Goal: Task Accomplishment & Management: Use online tool/utility

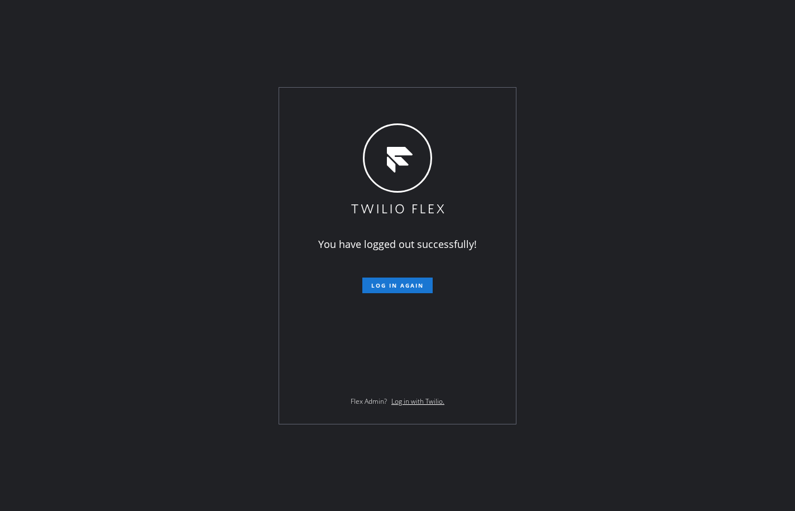
drag, startPoint x: 34, startPoint y: 186, endPoint x: 338, endPoint y: 288, distance: 321.0
click at [34, 186] on div "You have logged out successfully! Log in again Flex Admin? Log in with Twilio." at bounding box center [397, 255] width 795 height 511
click at [414, 281] on span "Log in again" at bounding box center [397, 285] width 52 height 8
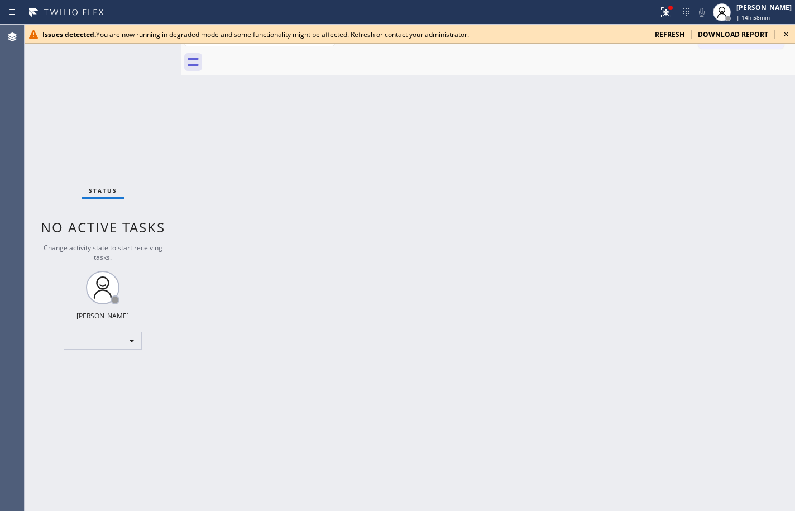
click at [779, 116] on div "Back to Dashboard Change Sender ID Customers Technicians Select a contact Outbo…" at bounding box center [488, 268] width 614 height 486
click at [680, 36] on span "refresh" at bounding box center [670, 34] width 30 height 9
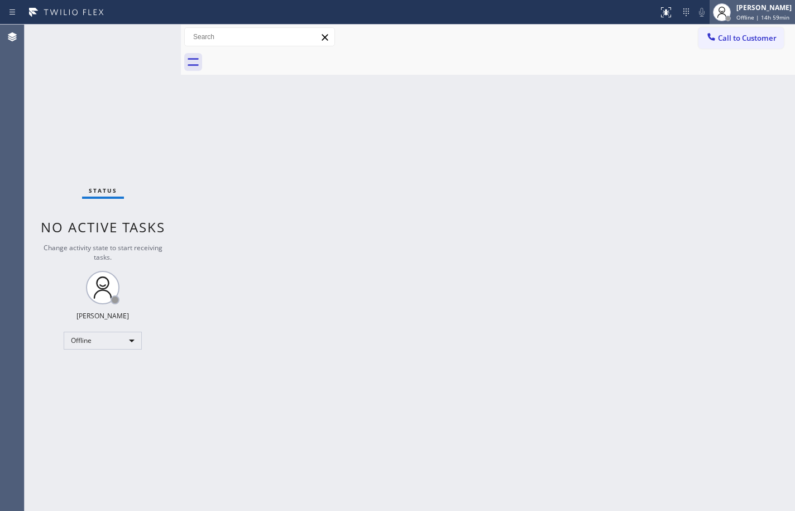
click at [760, 18] on span "Offline | 14h 59min" at bounding box center [762, 17] width 53 height 8
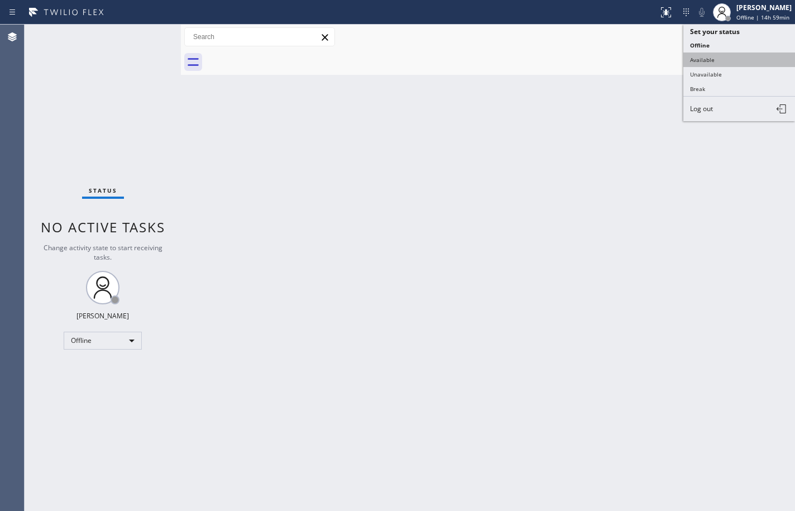
click at [749, 55] on button "Available" at bounding box center [739, 59] width 112 height 15
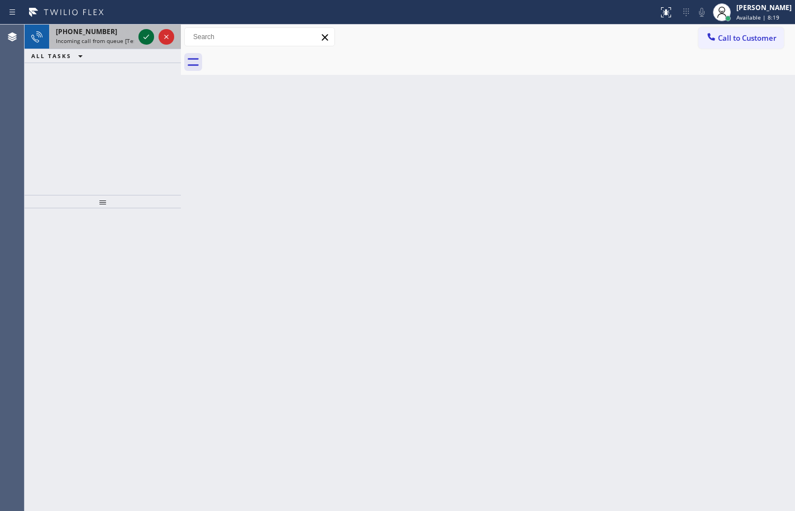
click at [150, 35] on icon at bounding box center [146, 36] width 13 height 13
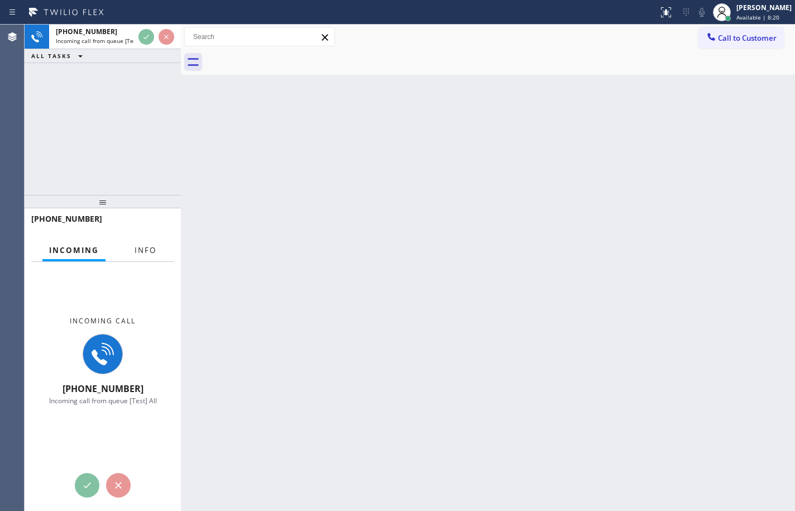
click at [149, 241] on button "Info" at bounding box center [145, 251] width 35 height 22
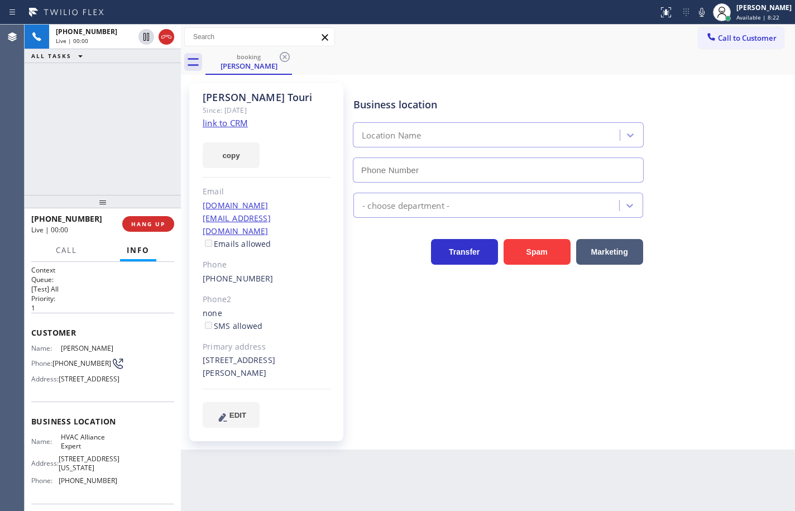
type input "[PHONE_NUMBER]"
click at [188, 180] on div "[PERSON_NAME] Since: [DATE] link to CRM copy Email [DOMAIN_NAME][EMAIL_ADDRESS]…" at bounding box center [268, 262] width 168 height 369
click at [232, 121] on link "link to CRM" at bounding box center [225, 122] width 45 height 11
click at [245, 162] on button "copy" at bounding box center [231, 155] width 57 height 26
click at [699, 12] on icon at bounding box center [702, 12] width 6 height 9
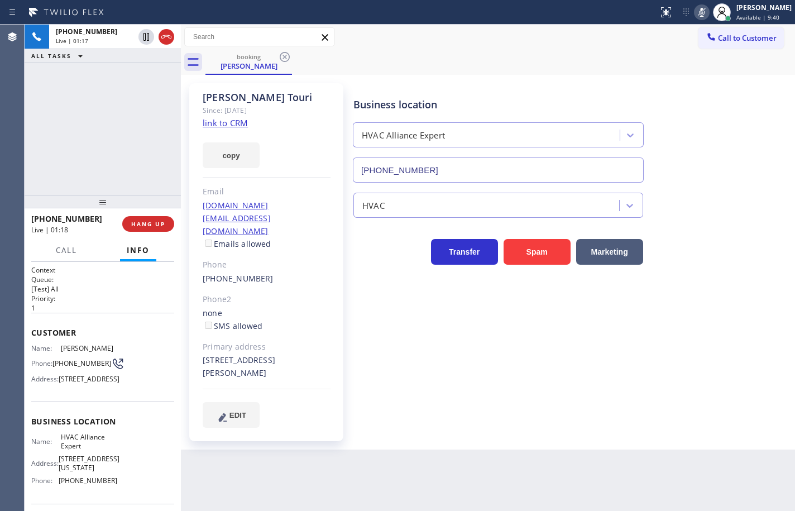
click at [698, 11] on rect at bounding box center [702, 11] width 8 height 8
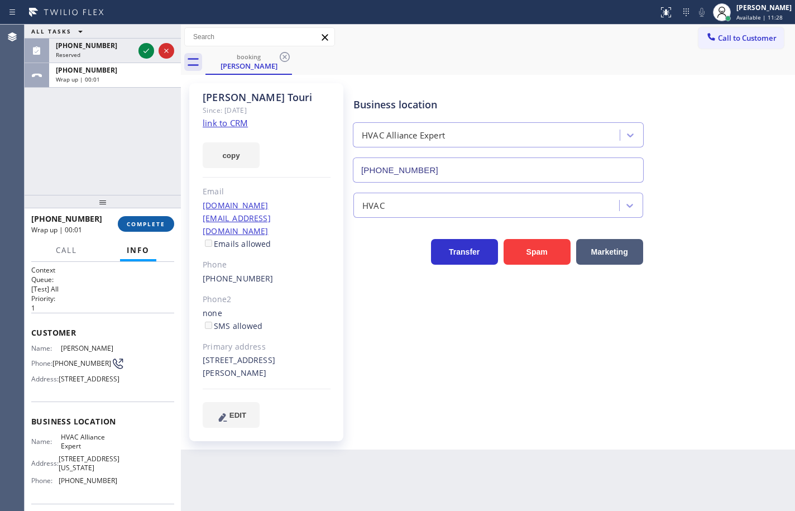
click at [169, 226] on button "COMPLETE" at bounding box center [146, 224] width 56 height 16
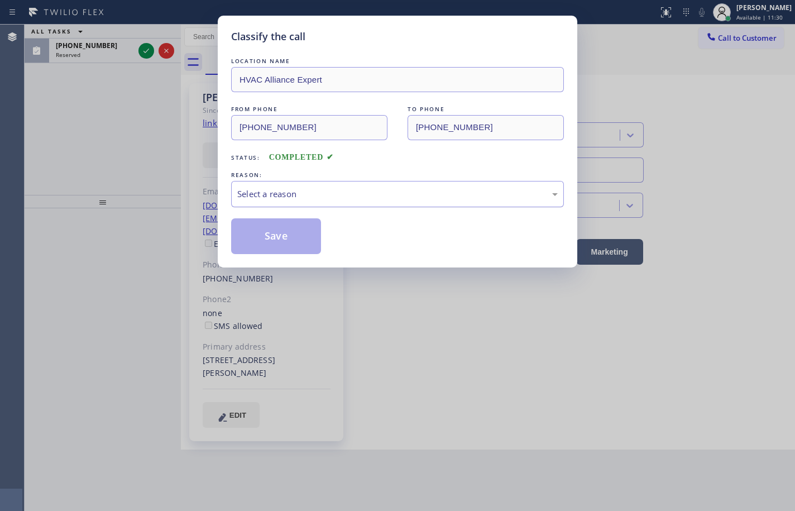
click at [288, 194] on div "Select a reason" at bounding box center [397, 194] width 320 height 13
click at [282, 229] on button "Save" at bounding box center [276, 236] width 90 height 36
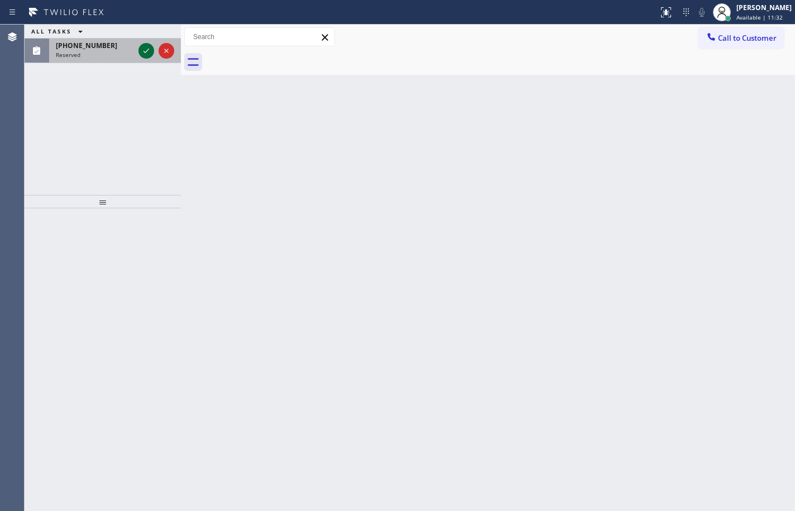
click at [146, 52] on icon at bounding box center [146, 51] width 6 height 4
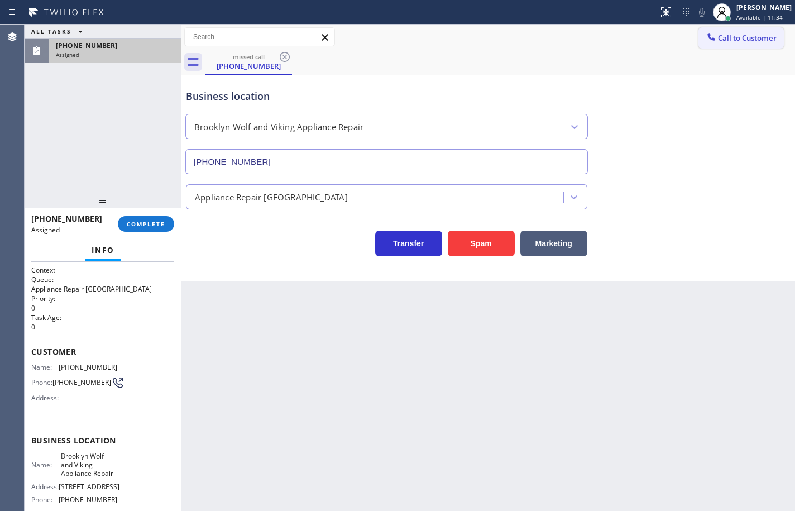
type input "[PHONE_NUMBER]"
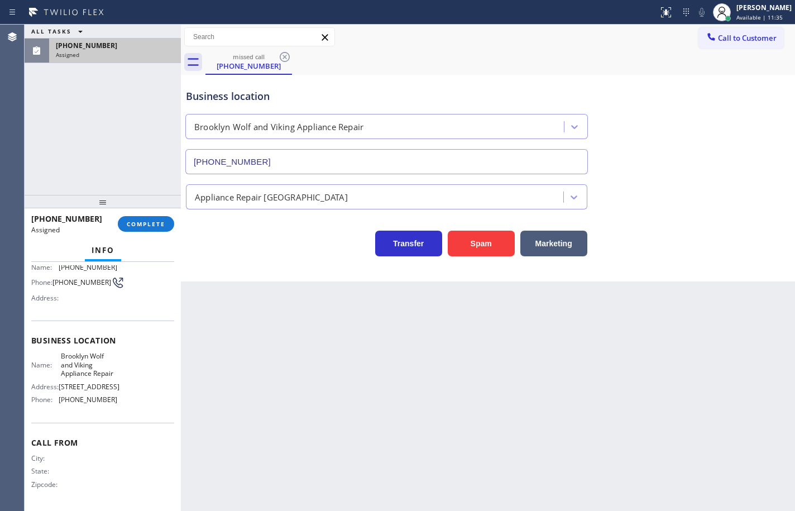
click at [111, 395] on div "Name: Brooklyn Wolf and Viking Appliance Repair Address: [STREET_ADDRESS] Phone…" at bounding box center [74, 380] width 86 height 56
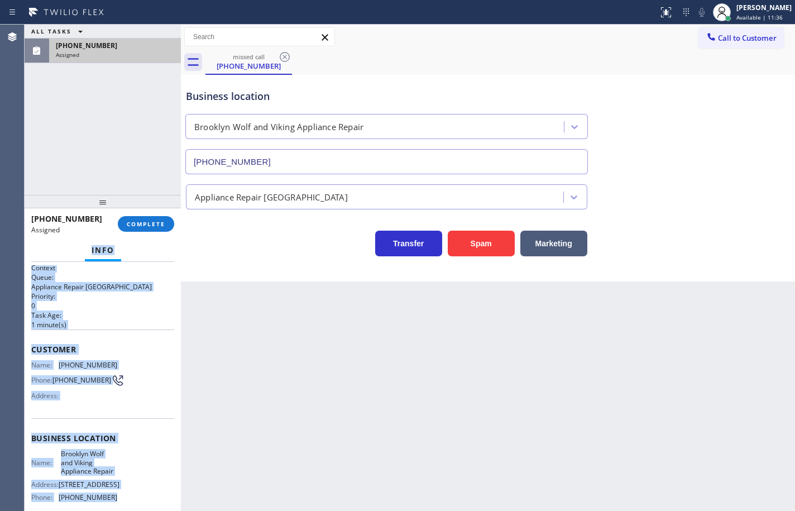
scroll to position [0, 0]
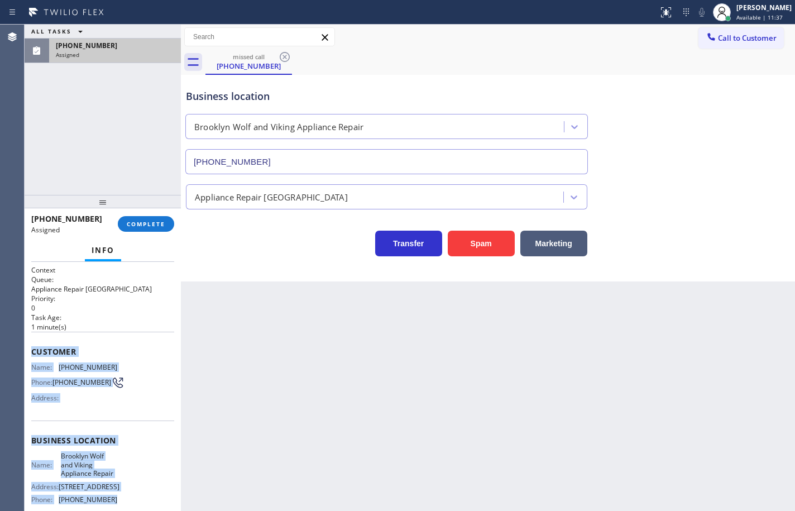
drag, startPoint x: 114, startPoint y: 405, endPoint x: 32, endPoint y: 350, distance: 99.3
click at [32, 350] on div "Context Queue: Appliance Repair High End Priority: 0 Task Age: [DEMOGRAPHIC_DAT…" at bounding box center [102, 436] width 143 height 342
copy div "Customer Name: [PHONE_NUMBER] Phone: [PHONE_NUMBER] Address: Business location …"
click at [161, 223] on span "COMPLETE" at bounding box center [146, 224] width 39 height 8
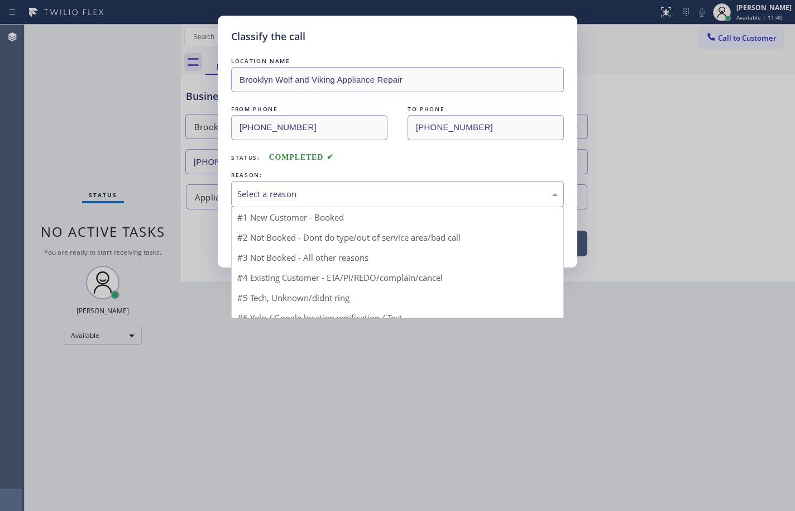
click at [313, 204] on div "Select a reason" at bounding box center [397, 194] width 333 height 26
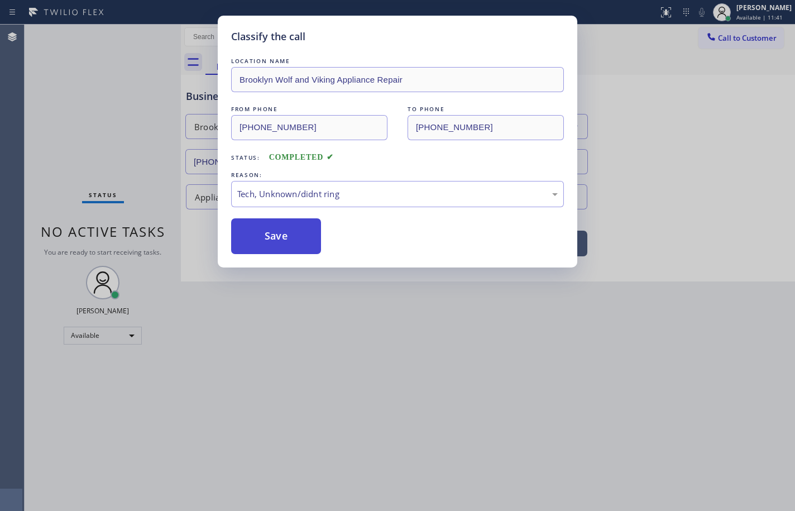
click at [297, 233] on button "Save" at bounding box center [276, 236] width 90 height 36
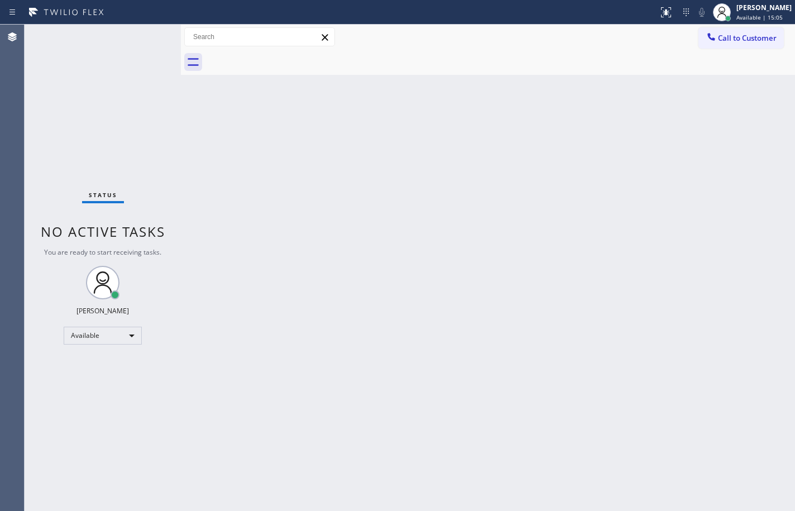
click at [759, 290] on div "Back to Dashboard Change Sender ID Customers Technicians Select a contact Outbo…" at bounding box center [488, 268] width 614 height 486
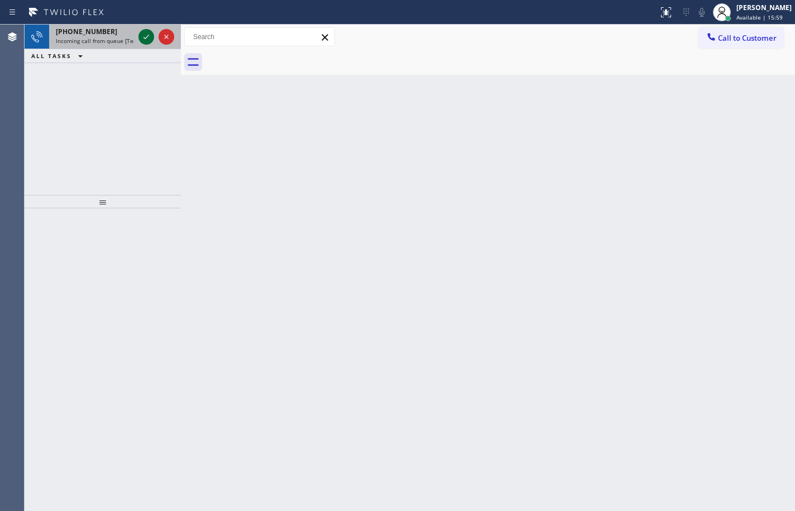
click at [146, 30] on icon at bounding box center [146, 36] width 13 height 13
click at [148, 37] on icon at bounding box center [146, 36] width 13 height 13
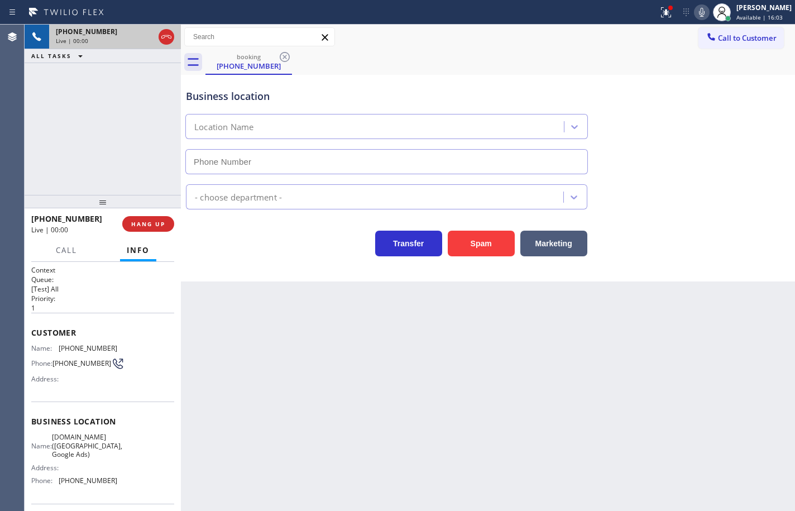
type input "[PHONE_NUMBER]"
click at [115, 487] on div "Name: [DOMAIN_NAME] ([GEOGRAPHIC_DATA], Google Ads) Address: Phone: [PHONE_NUMB…" at bounding box center [102, 461] width 143 height 56
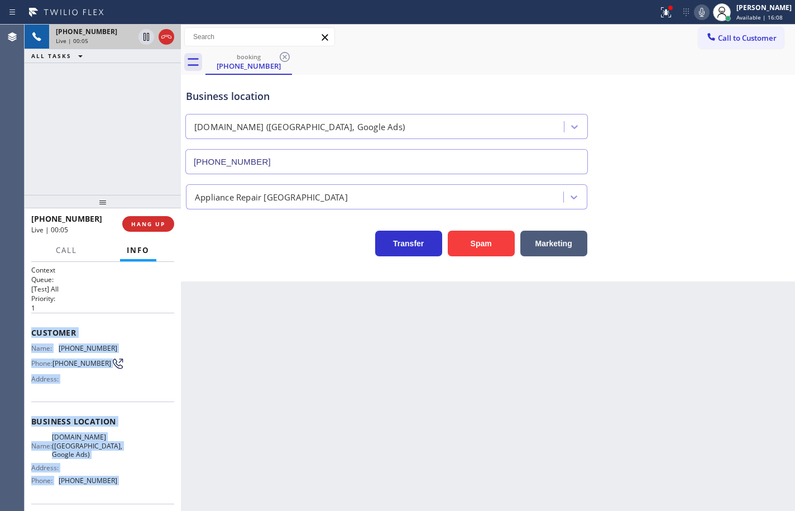
drag, startPoint x: 115, startPoint y: 487, endPoint x: 30, endPoint y: 332, distance: 177.7
click at [30, 332] on div "Context Queue: [Test] All Priority: 1 Customer Name: [PHONE_NUMBER] Phone: [PHO…" at bounding box center [103, 386] width 156 height 249
copy div "Customer Name: [PHONE_NUMBER] Phone: [PHONE_NUMBER] Address: Business location …"
click at [699, 12] on icon at bounding box center [702, 12] width 6 height 9
drag, startPoint x: 695, startPoint y: 9, endPoint x: 721, endPoint y: 40, distance: 39.6
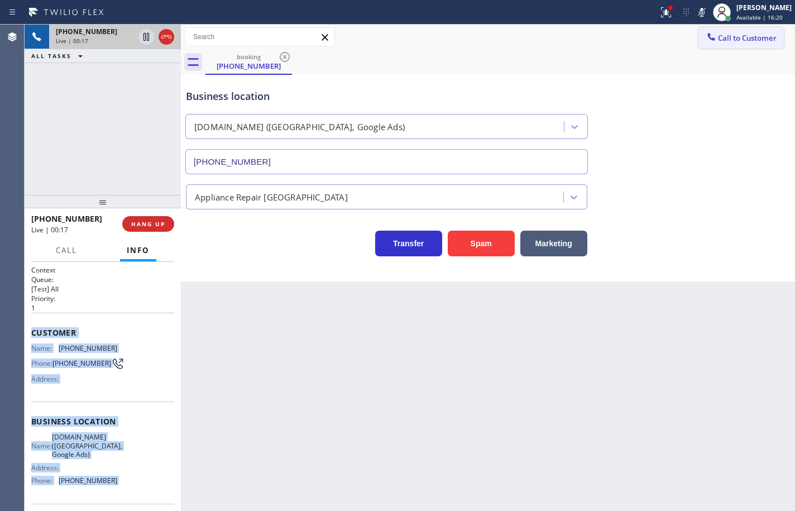
click at [695, 9] on icon at bounding box center [701, 12] width 13 height 13
click at [695, 10] on icon at bounding box center [701, 12] width 13 height 13
click at [699, 12] on icon at bounding box center [702, 12] width 6 height 9
click at [710, 11] on div at bounding box center [722, 12] width 25 height 25
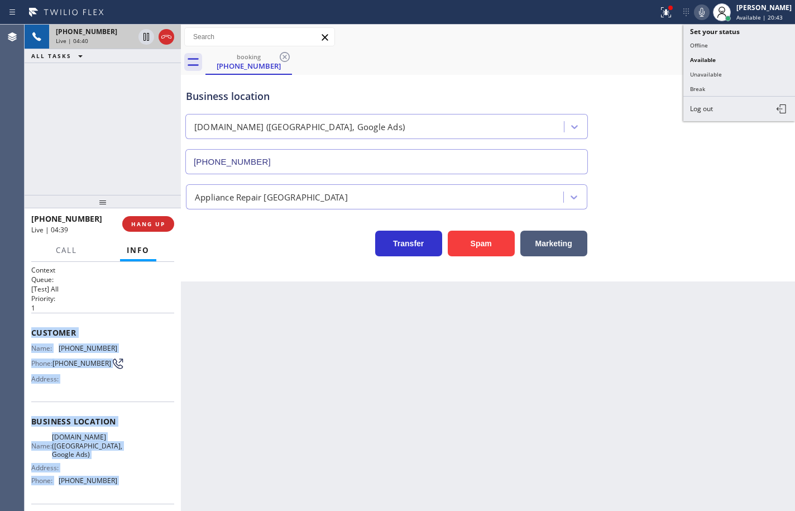
click at [698, 10] on icon at bounding box center [701, 12] width 13 height 13
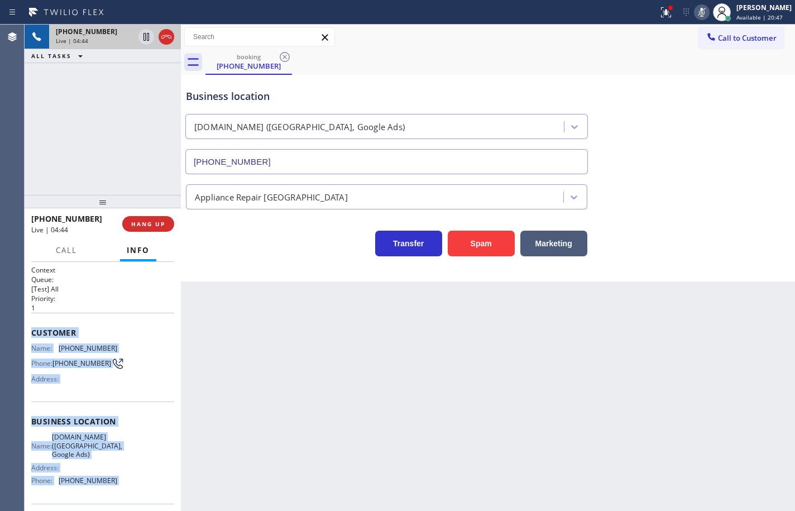
click at [698, 10] on icon at bounding box center [701, 12] width 13 height 13
click at [695, 17] on icon at bounding box center [701, 12] width 13 height 13
click at [699, 12] on icon at bounding box center [702, 12] width 6 height 9
click at [695, 11] on icon at bounding box center [701, 12] width 13 height 13
click at [170, 226] on button "HANG UP" at bounding box center [148, 224] width 52 height 16
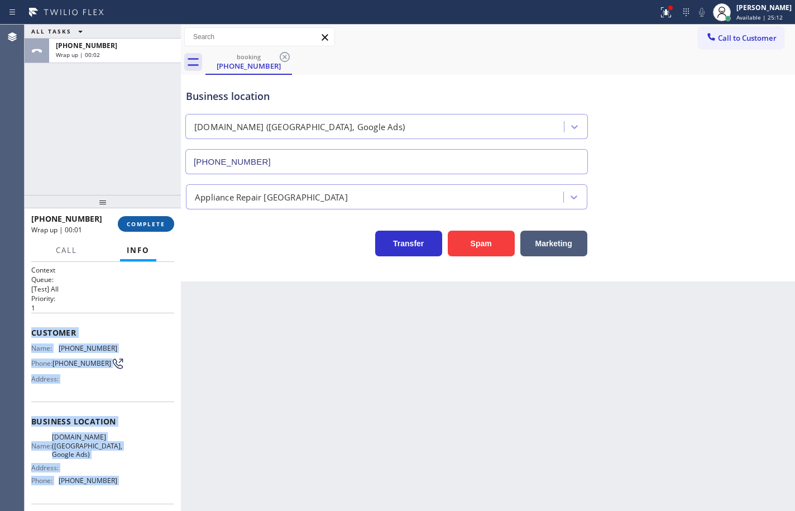
click at [164, 220] on span "COMPLETE" at bounding box center [146, 224] width 39 height 8
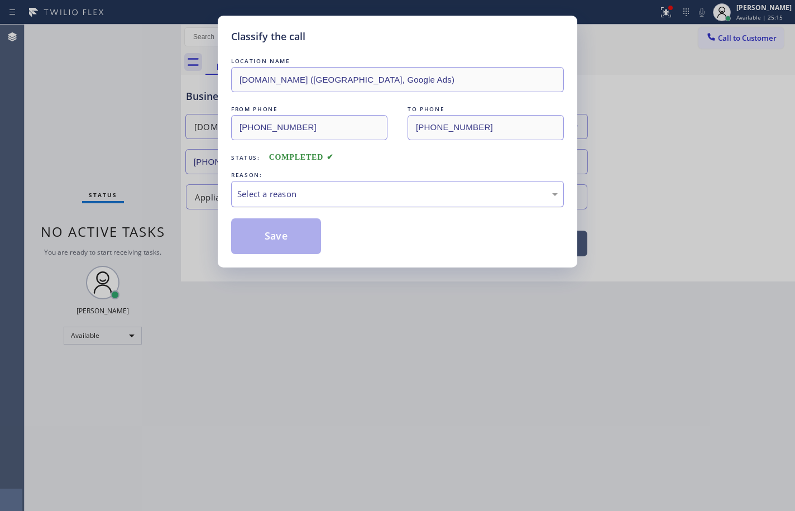
click at [437, 200] on div "Select a reason" at bounding box center [397, 194] width 333 height 26
click at [339, 209] on div "LOCATION NAME [DOMAIN_NAME] ([GEOGRAPHIC_DATA], Google Ads) FROM PHONE [PHONE_N…" at bounding box center [397, 154] width 333 height 199
click at [351, 200] on div "Not Booked - All other reasons" at bounding box center [397, 194] width 333 height 26
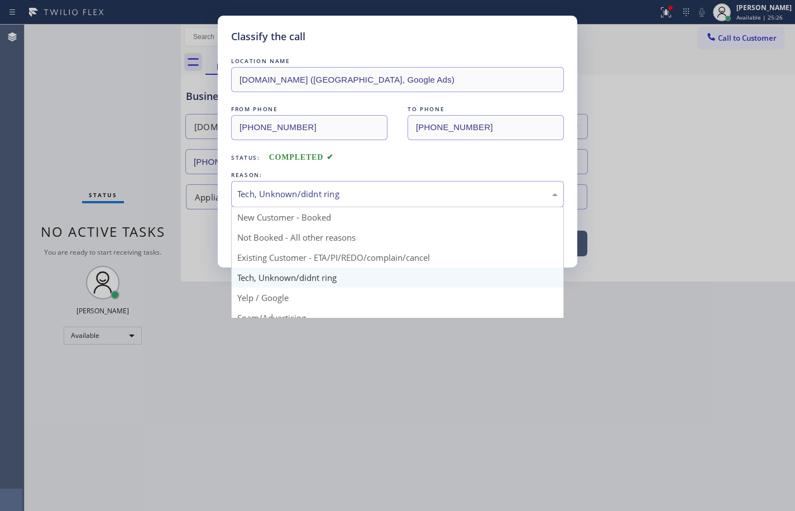
click at [339, 197] on div "Tech, Unknown/didnt ring" at bounding box center [397, 194] width 320 height 13
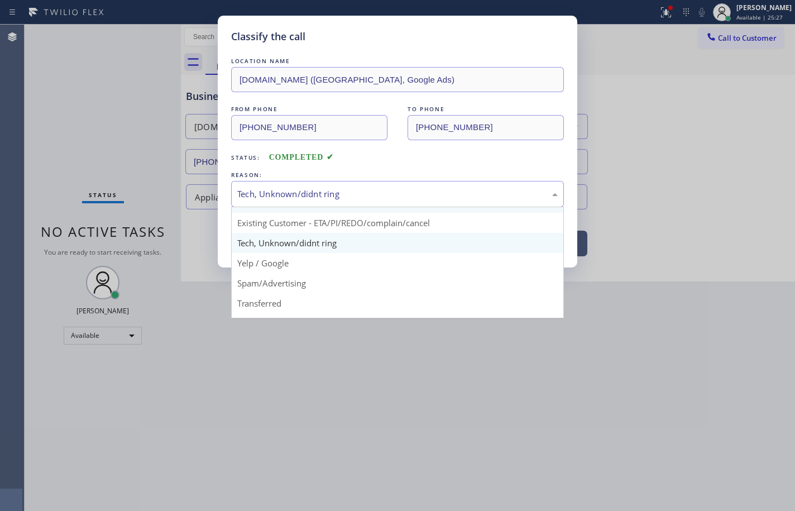
scroll to position [15, 0]
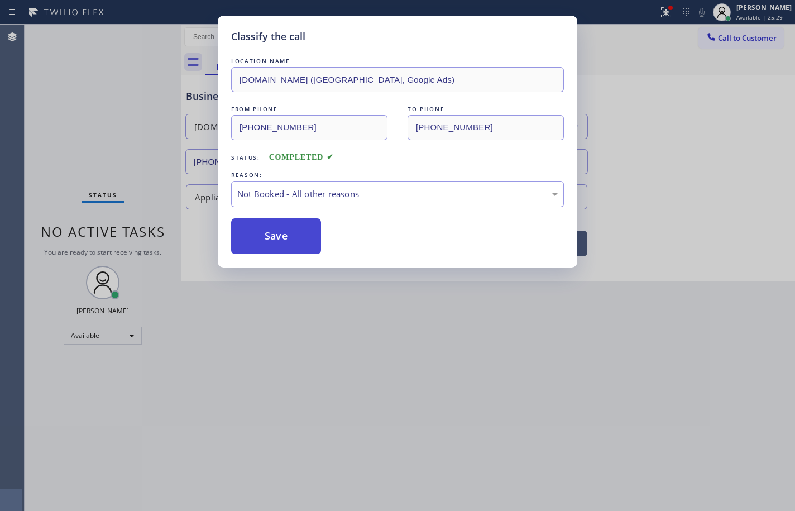
click at [315, 236] on button "Save" at bounding box center [276, 236] width 90 height 36
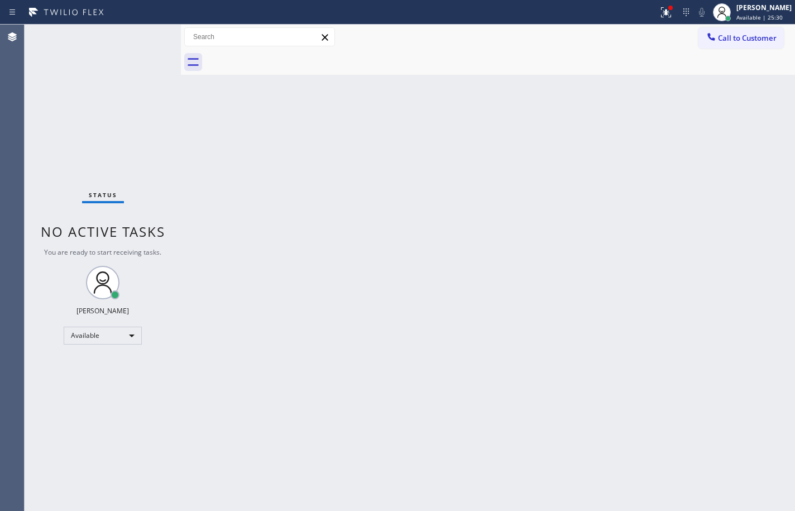
click at [745, 40] on span "Call to Customer" at bounding box center [747, 38] width 59 height 10
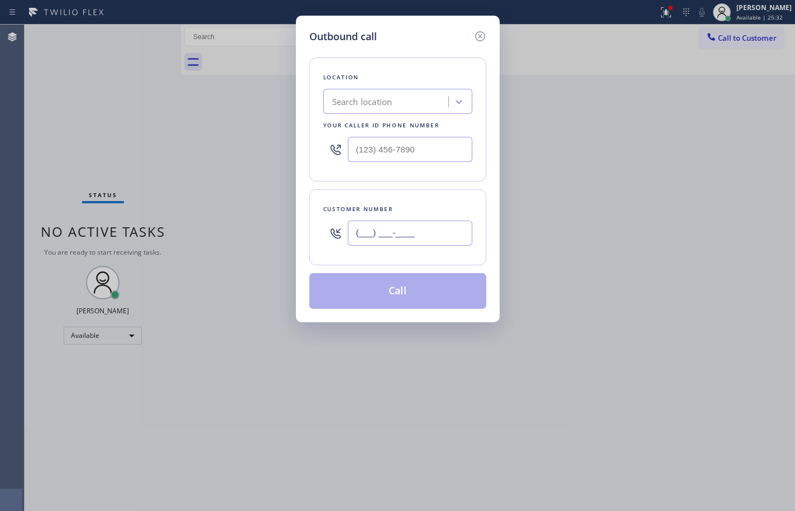
click at [405, 240] on input "(___) ___-____" at bounding box center [410, 233] width 125 height 25
paste input "914) 645-2801"
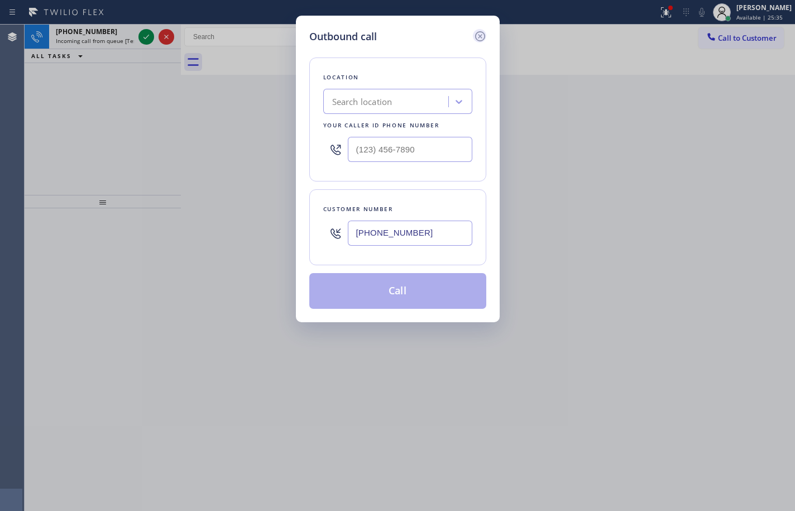
click at [484, 36] on icon at bounding box center [480, 36] width 10 height 10
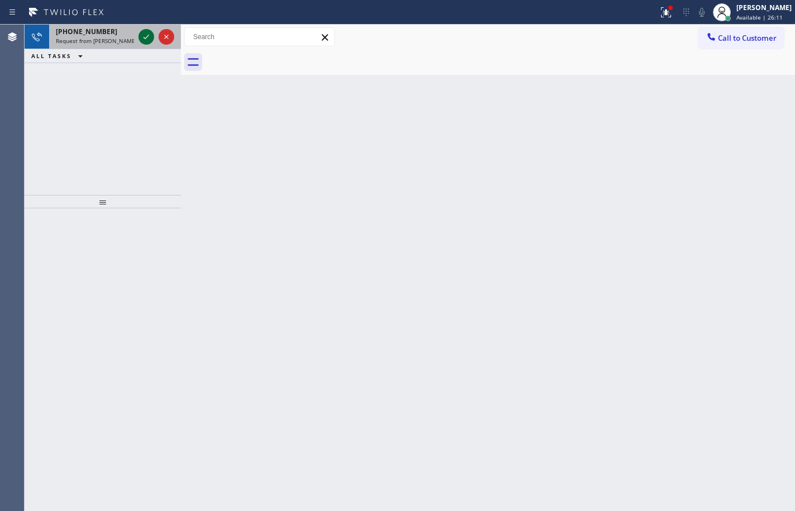
click at [141, 35] on icon at bounding box center [146, 36] width 13 height 13
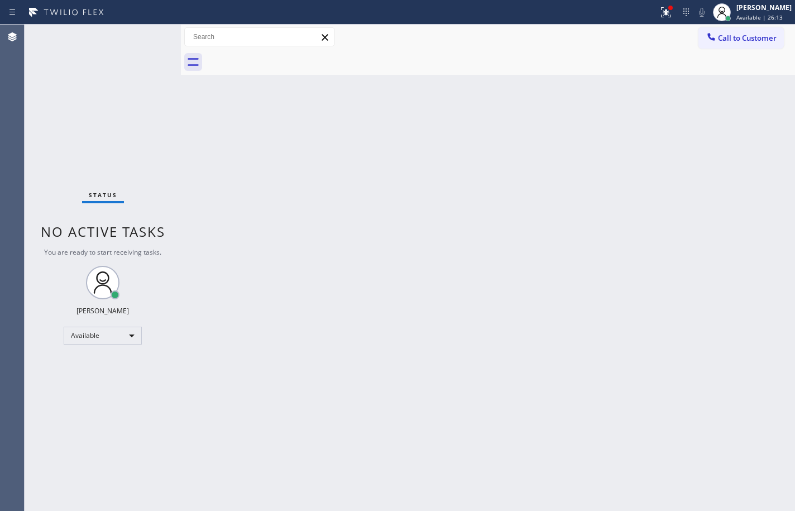
click at [142, 38] on div "Status No active tasks You are ready to start receiving tasks. [PERSON_NAME] Av…" at bounding box center [103, 268] width 156 height 486
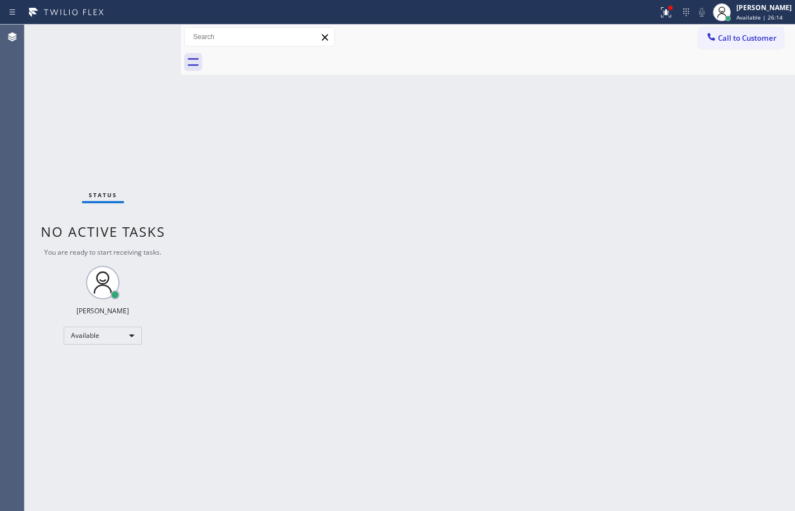
click at [527, 145] on div "Back to Dashboard Change Sender ID Customers Technicians Select a contact Outbo…" at bounding box center [488, 268] width 614 height 486
click at [767, 44] on button "Call to Customer" at bounding box center [740, 37] width 85 height 21
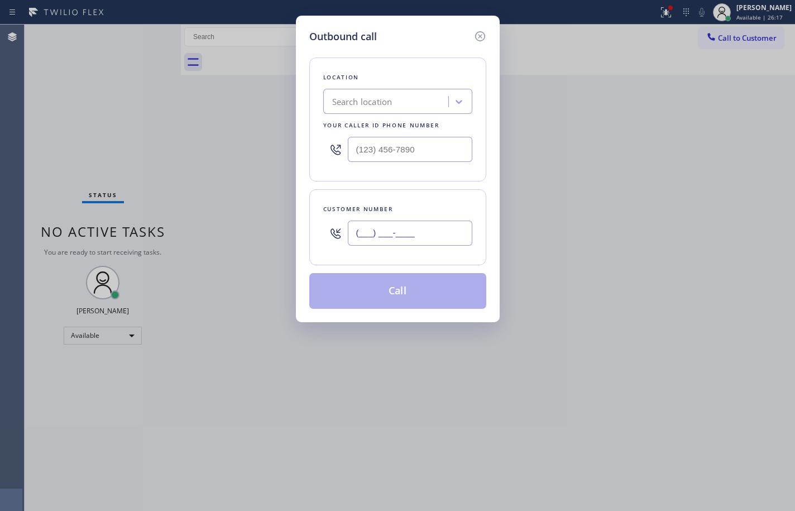
click at [444, 229] on input "(___) ___-____" at bounding box center [410, 233] width 125 height 25
paste input "914) 645-2801"
type input "[PHONE_NUMBER]"
click at [441, 150] on input "text" at bounding box center [410, 149] width 125 height 25
click at [441, 150] on input "(___) ___-____" at bounding box center [410, 149] width 125 height 25
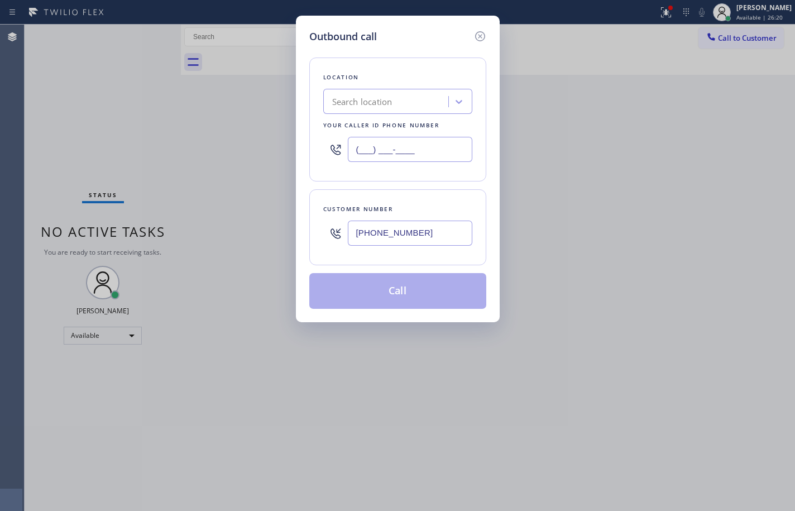
click at [441, 150] on input "(___) ___-____" at bounding box center [410, 149] width 125 height 25
paste input "619) 374-7285"
type input "[PHONE_NUMBER]"
click at [452, 179] on div "Location Search location Your caller id phone number [PHONE_NUMBER]" at bounding box center [397, 120] width 177 height 124
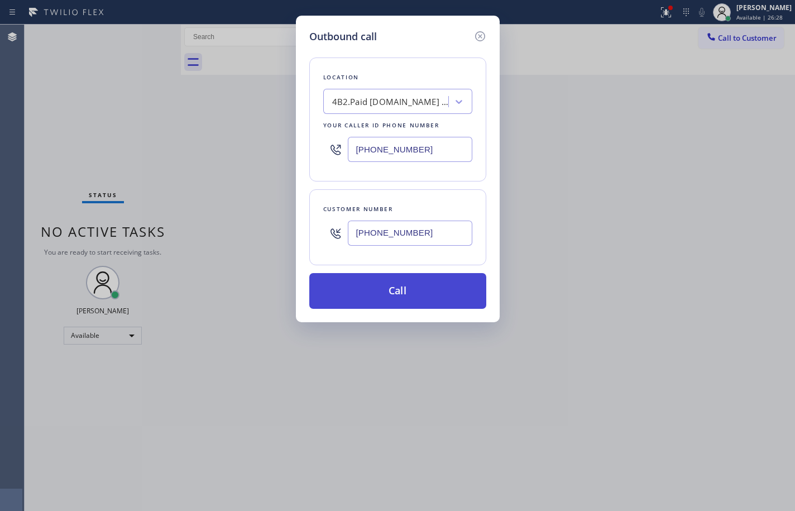
click at [415, 280] on button "Call" at bounding box center [397, 291] width 177 height 36
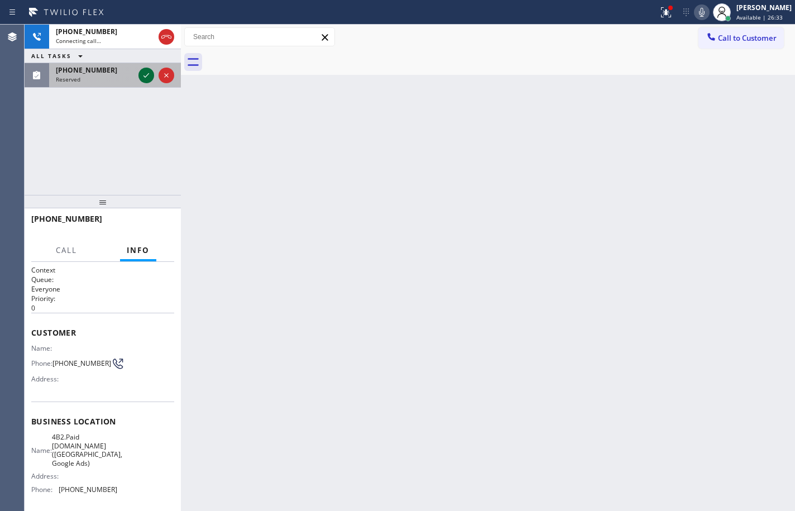
click at [147, 77] on icon at bounding box center [146, 75] width 13 height 13
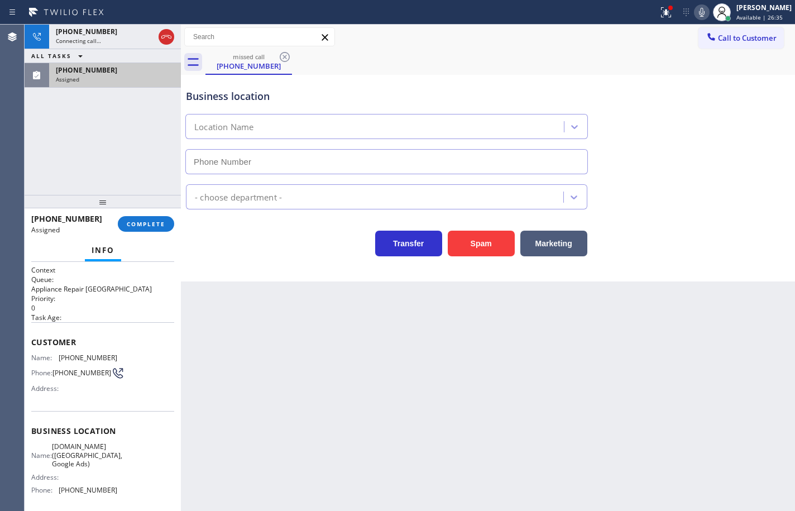
type input "[PHONE_NUMBER]"
click at [149, 224] on span "COMPLETE" at bounding box center [146, 224] width 39 height 8
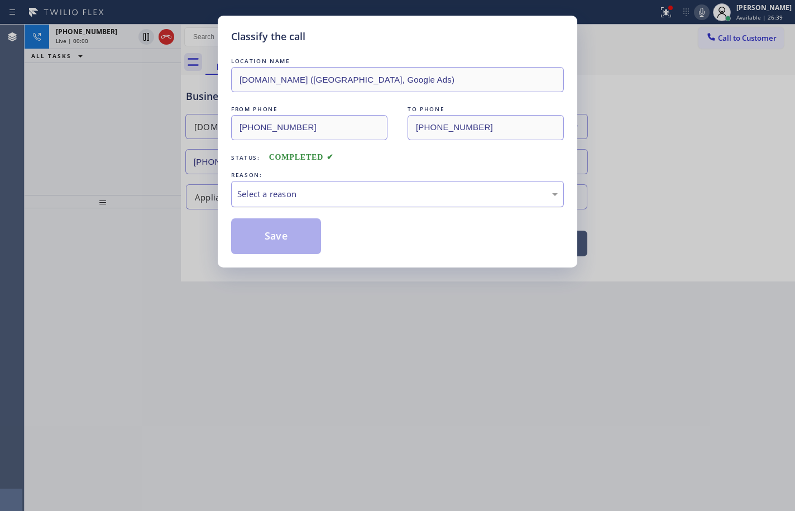
click at [333, 195] on div "Select a reason" at bounding box center [397, 194] width 320 height 13
click at [304, 242] on button "Save" at bounding box center [276, 236] width 90 height 36
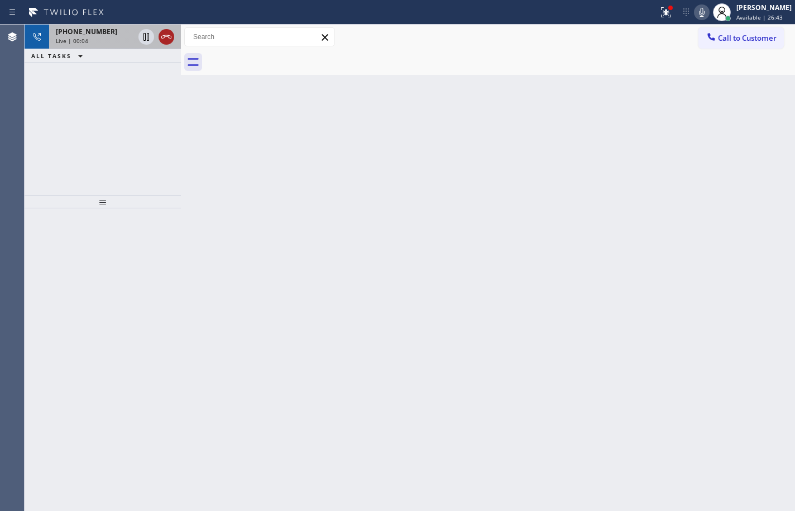
click at [170, 35] on icon at bounding box center [166, 36] width 13 height 13
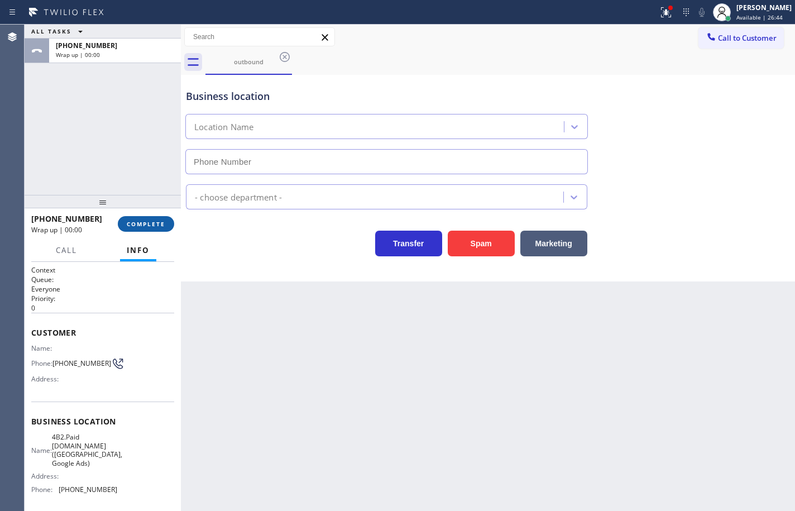
type input "[PHONE_NUMBER]"
click at [162, 221] on span "COMPLETE" at bounding box center [146, 224] width 39 height 8
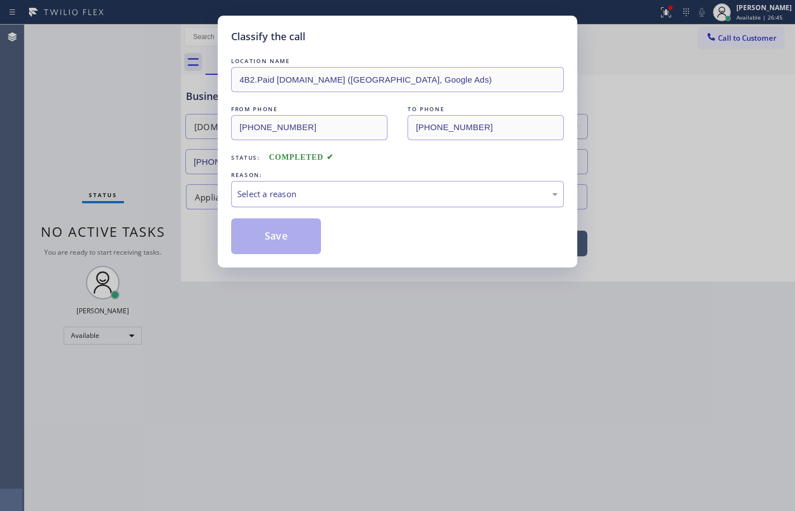
click at [363, 192] on div "Select a reason" at bounding box center [397, 194] width 320 height 13
click at [291, 243] on button "Save" at bounding box center [276, 236] width 90 height 36
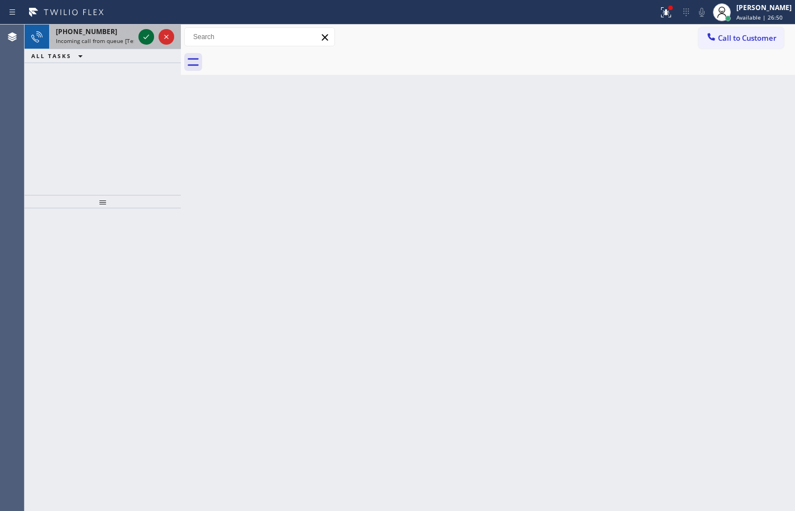
click at [145, 40] on icon at bounding box center [146, 36] width 13 height 13
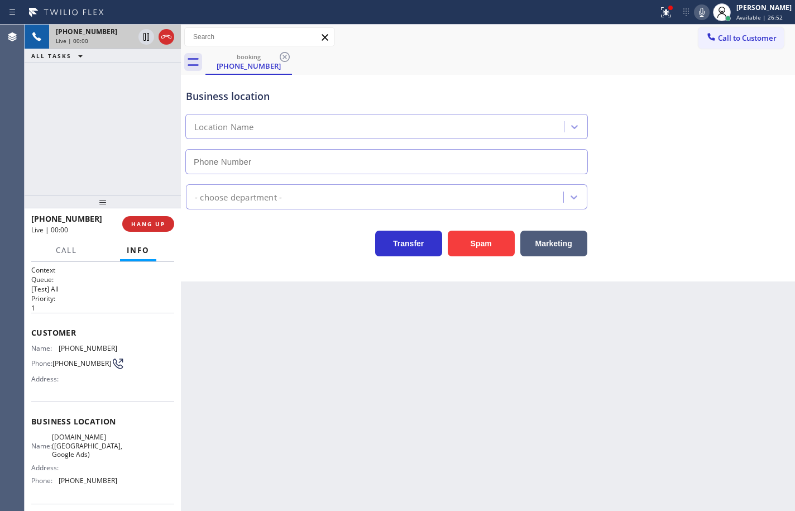
type input "[PHONE_NUMBER]"
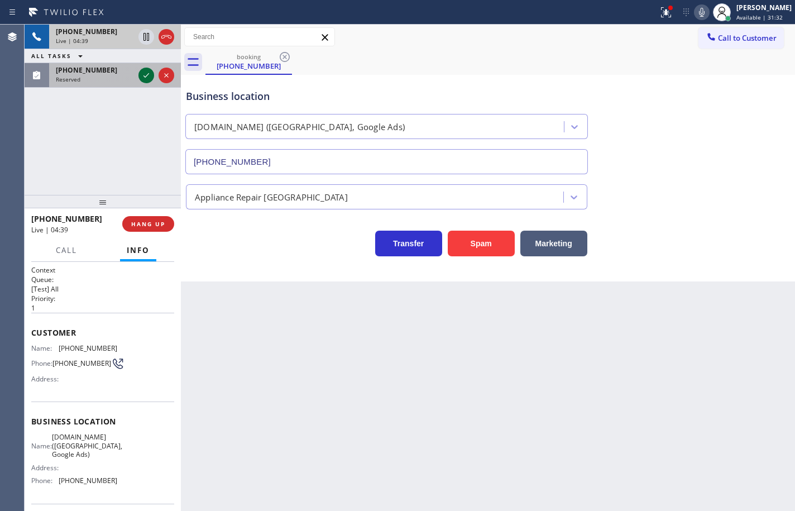
click at [151, 74] on icon at bounding box center [146, 75] width 13 height 13
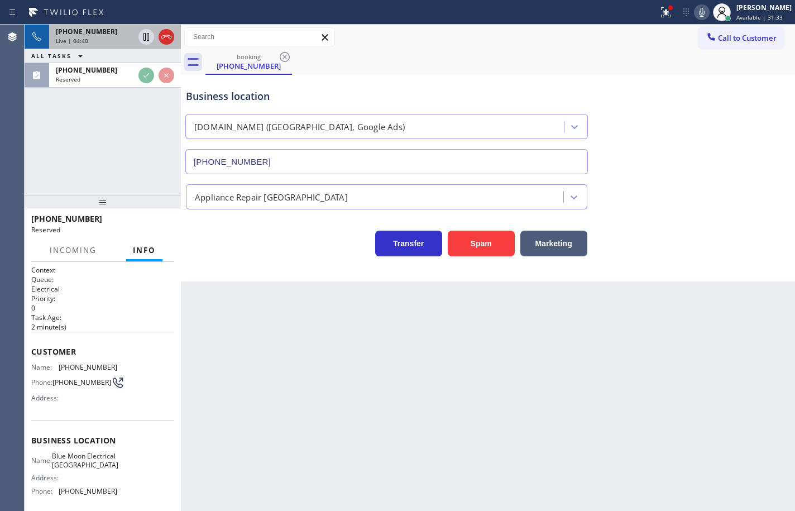
scroll to position [103, 0]
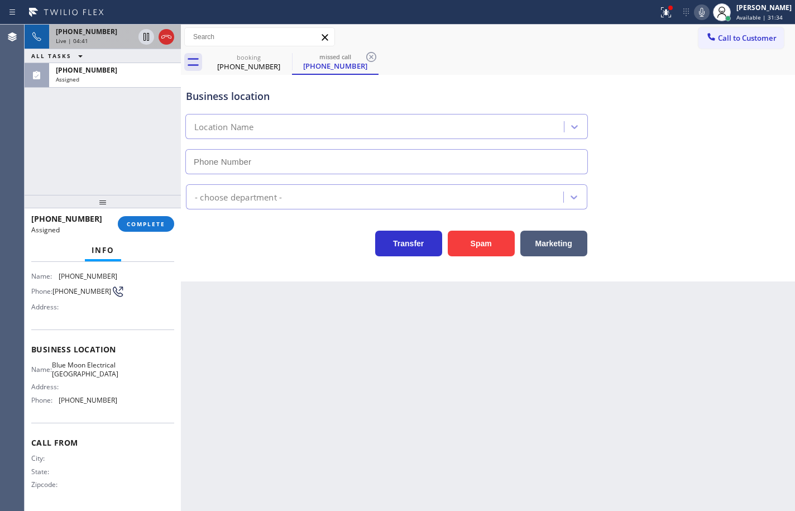
type input "[PHONE_NUMBER]"
click at [126, 406] on div "Name: Blue Moon Electrical Culver City Address: Phone: [PHONE_NUMBER]" at bounding box center [102, 385] width 143 height 48
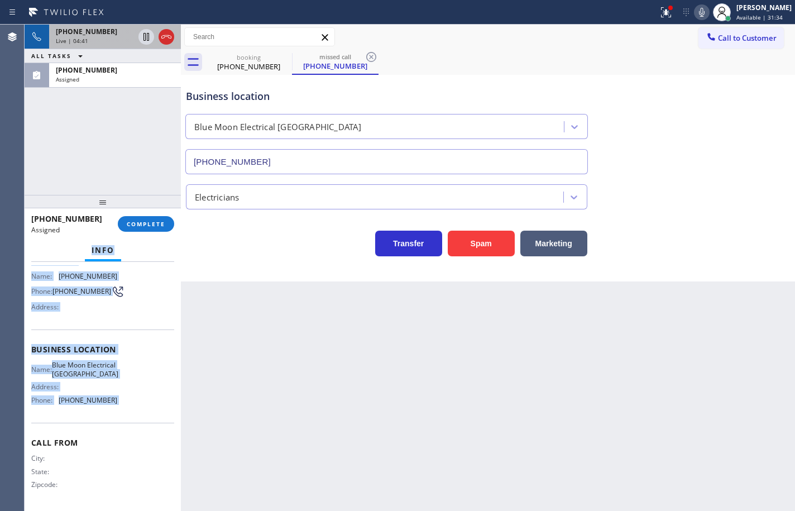
scroll to position [0, 0]
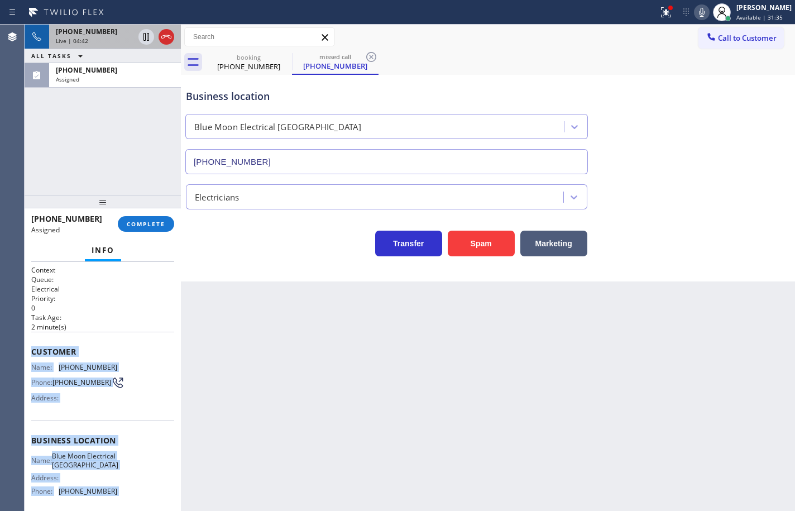
drag, startPoint x: 126, startPoint y: 406, endPoint x: 35, endPoint y: 353, distance: 104.6
click at [35, 353] on div "Context Queue: Electrical Priority: 0 Task Age: [DEMOGRAPHIC_DATA] minute(s) Cu…" at bounding box center [102, 431] width 143 height 333
copy div "Customer Name: [PHONE_NUMBER] Phone: [PHONE_NUMBER] Address: Business location …"
click at [150, 218] on button "COMPLETE" at bounding box center [146, 224] width 56 height 16
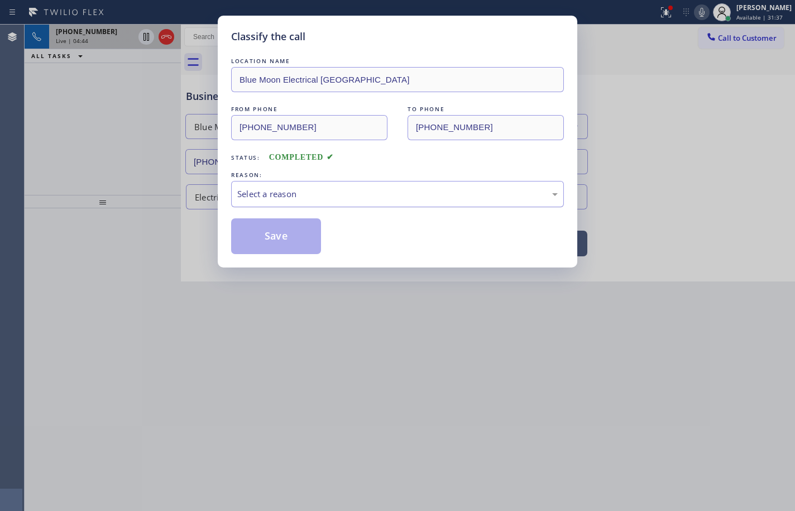
click at [327, 195] on div "Select a reason" at bounding box center [397, 194] width 320 height 13
click at [294, 240] on button "Save" at bounding box center [276, 236] width 90 height 36
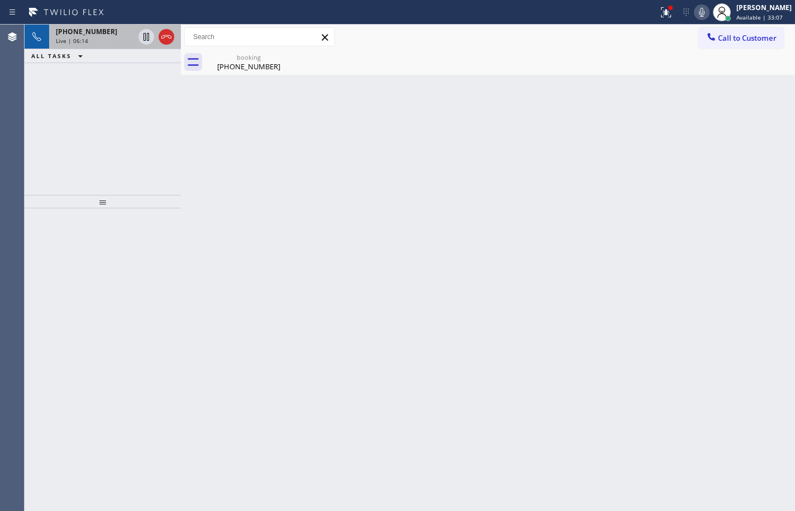
click at [695, 9] on icon at bounding box center [701, 12] width 13 height 13
click at [699, 9] on icon at bounding box center [702, 12] width 6 height 9
click at [73, 36] on span "[PHONE_NUMBER]" at bounding box center [86, 31] width 61 height 9
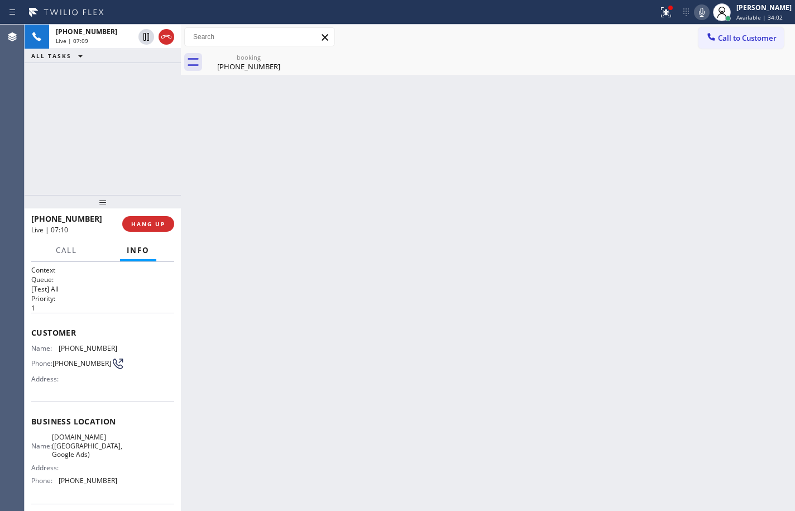
click at [699, 11] on icon at bounding box center [702, 12] width 6 height 9
click at [159, 227] on span "HANG UP" at bounding box center [148, 224] width 34 height 8
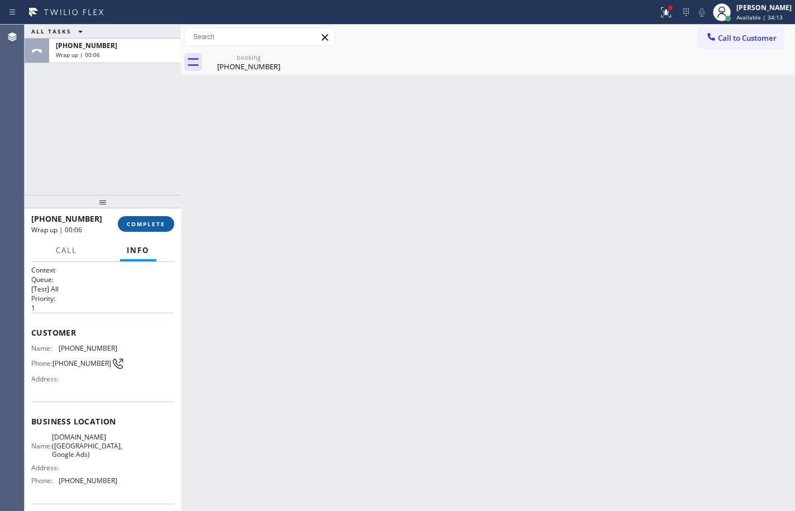
click at [155, 228] on button "COMPLETE" at bounding box center [146, 224] width 56 height 16
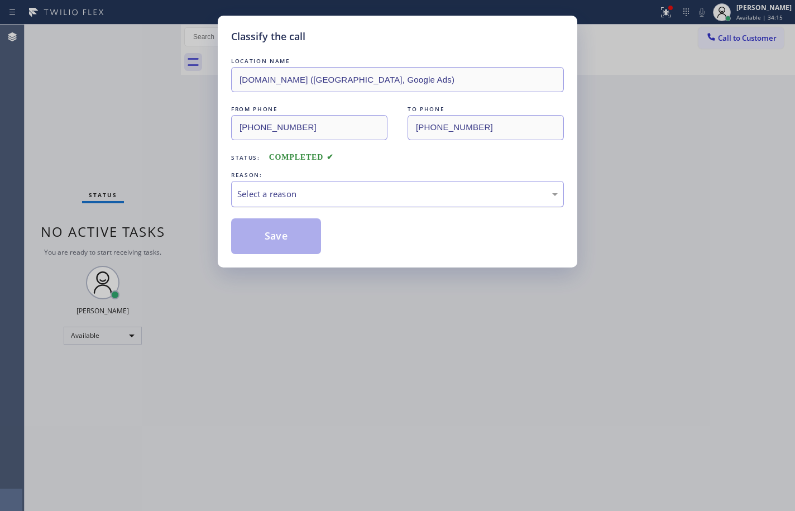
click at [265, 193] on div "Select a reason" at bounding box center [397, 194] width 320 height 13
click at [280, 230] on button "Save" at bounding box center [276, 236] width 90 height 36
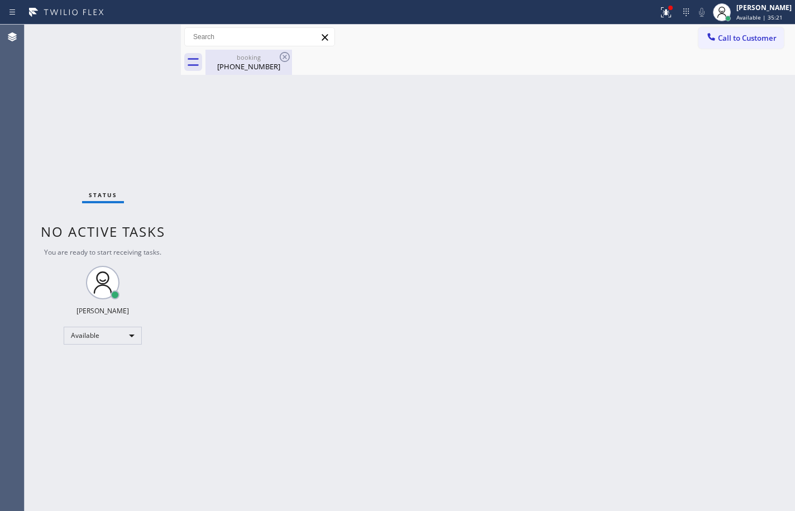
click at [243, 65] on div "[PHONE_NUMBER]" at bounding box center [249, 66] width 84 height 10
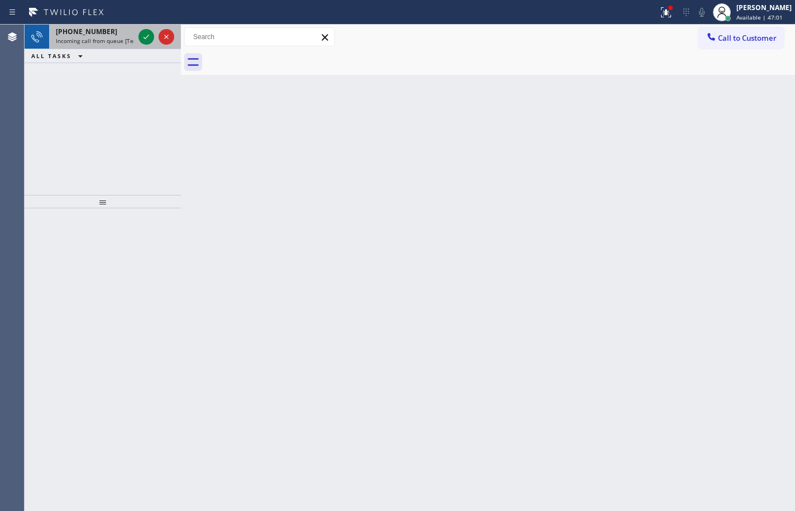
drag, startPoint x: 109, startPoint y: 41, endPoint x: 127, endPoint y: 40, distance: 17.3
click at [109, 41] on span "Incoming call from queue [Test] All" at bounding box center [102, 41] width 93 height 8
drag, startPoint x: 121, startPoint y: 37, endPoint x: 147, endPoint y: 37, distance: 26.2
click at [121, 37] on span "Incoming call from queue [Test] All" at bounding box center [102, 41] width 93 height 8
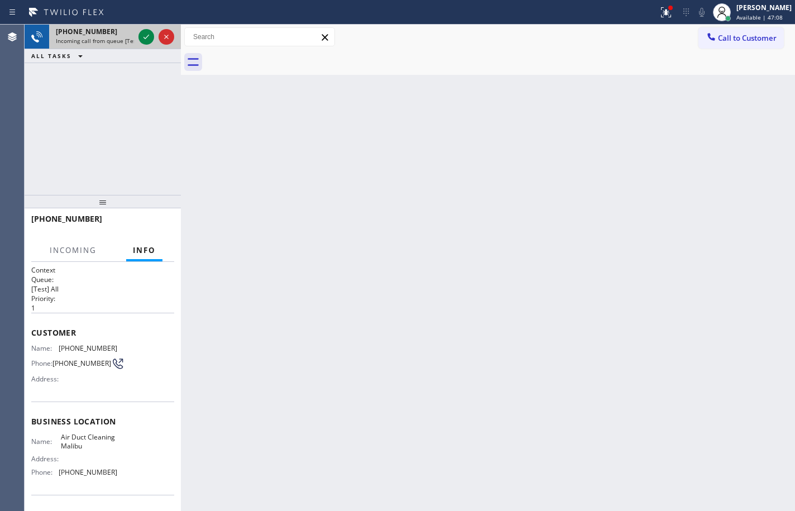
click at [153, 36] on div at bounding box center [156, 37] width 40 height 25
click at [149, 35] on icon at bounding box center [146, 36] width 13 height 13
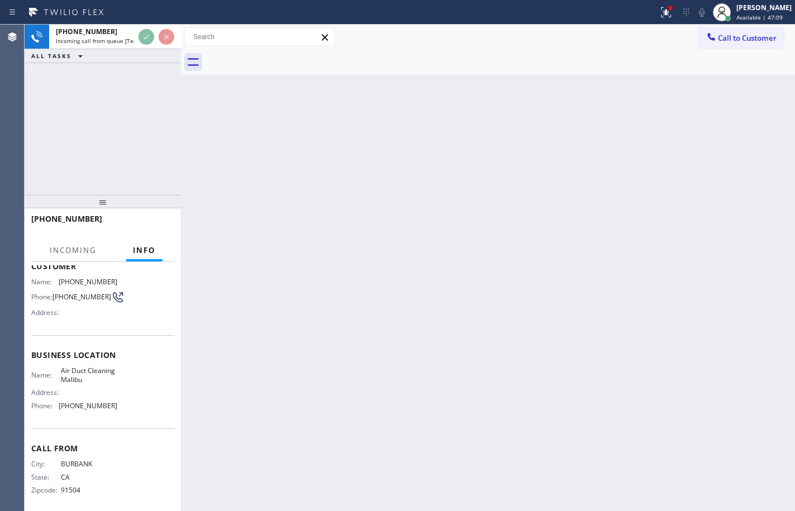
scroll to position [76, 0]
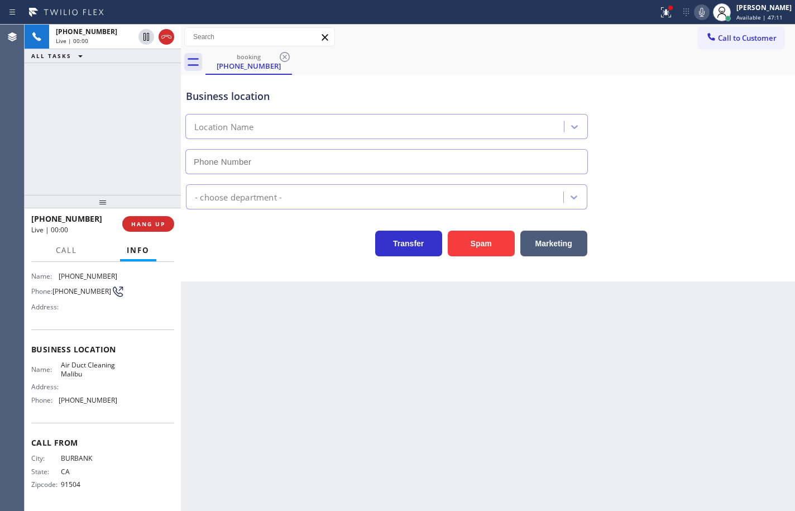
type input "[PHONE_NUMBER]"
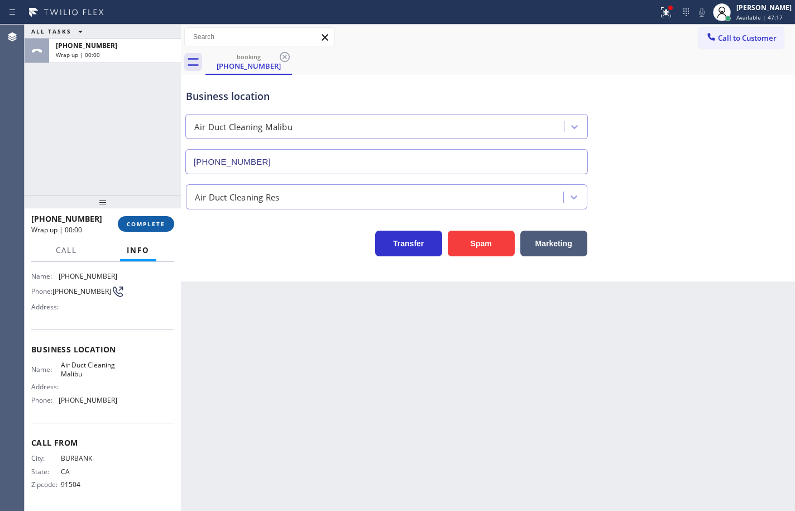
click at [166, 221] on button "COMPLETE" at bounding box center [146, 224] width 56 height 16
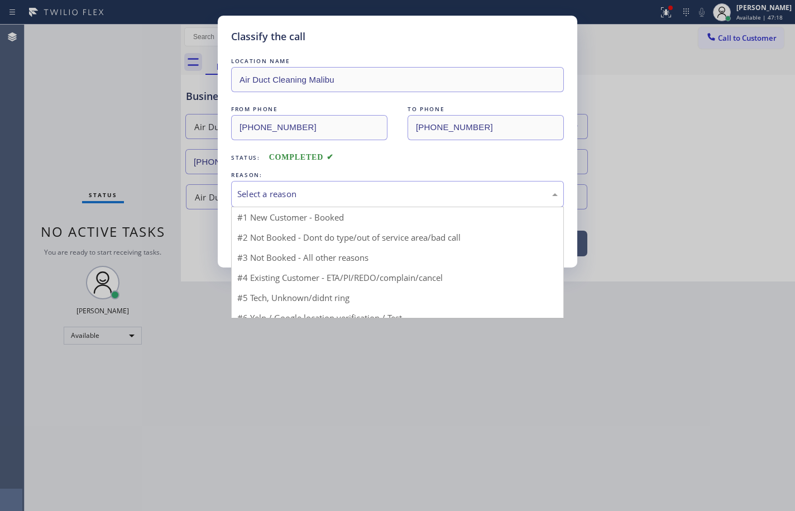
click at [299, 193] on div "Select a reason" at bounding box center [397, 194] width 320 height 13
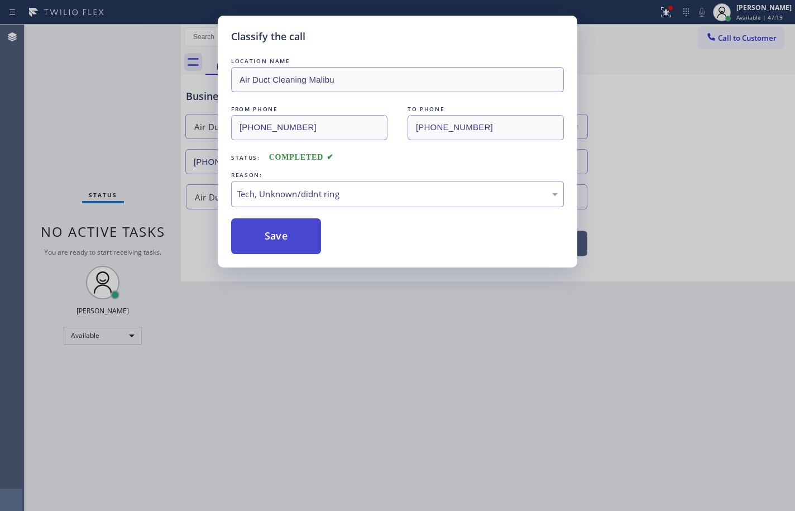
click at [292, 248] on button "Save" at bounding box center [276, 236] width 90 height 36
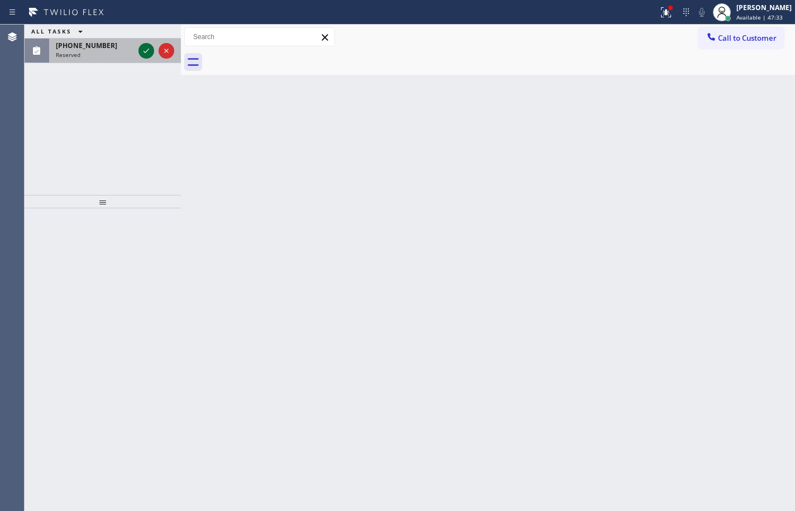
click at [146, 54] on icon at bounding box center [146, 50] width 13 height 13
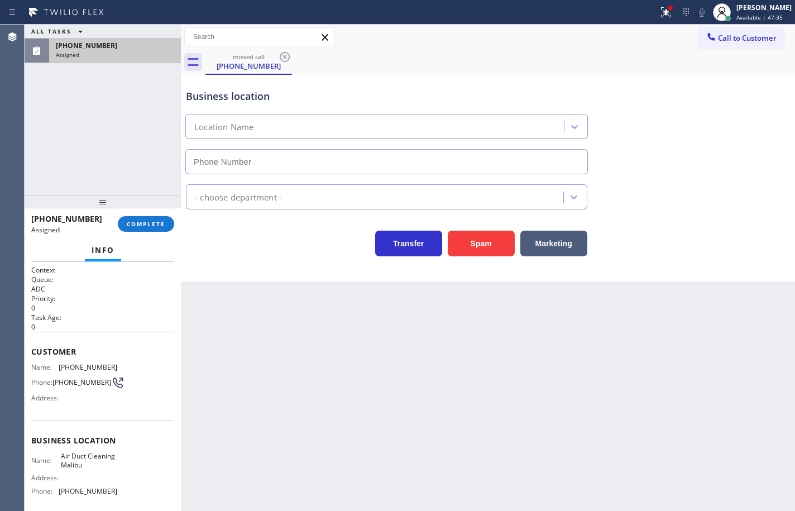
type input "[PHONE_NUMBER]"
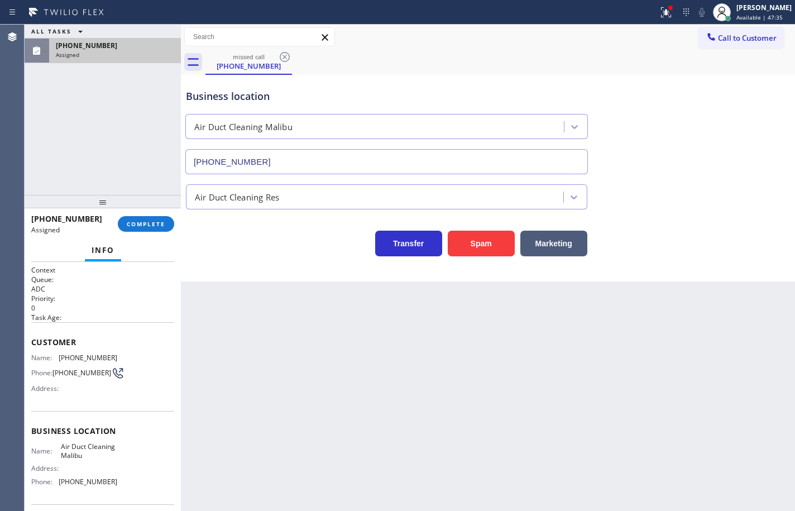
click at [121, 487] on div "Name: Air Duct Cleaning Malibu Address: Phone: [PHONE_NUMBER]" at bounding box center [102, 466] width 143 height 48
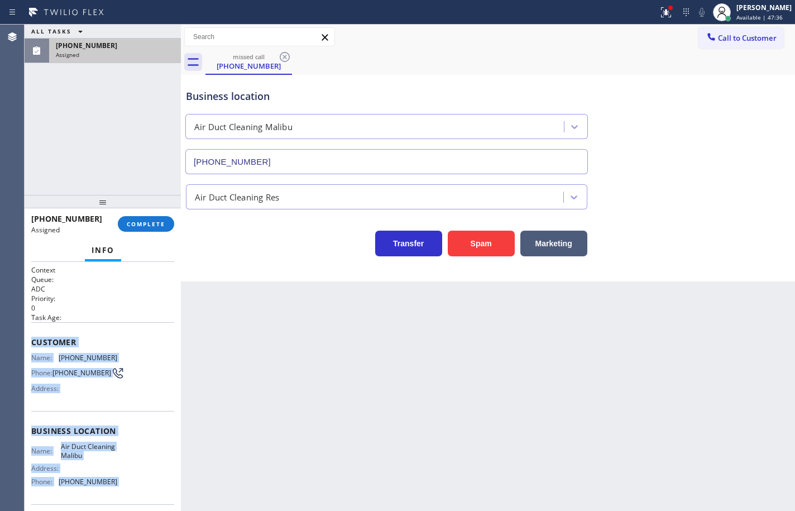
drag, startPoint x: 121, startPoint y: 486, endPoint x: 35, endPoint y: 350, distance: 161.6
click at [35, 350] on div "Context Queue: ADC Priority: 0 Task Age: Customer Name: [PHONE_NUMBER] Phone: […" at bounding box center [102, 427] width 143 height 324
copy div "Customer Name: [PHONE_NUMBER] Phone: [PHONE_NUMBER] Address: Business location …"
click at [138, 229] on button "COMPLETE" at bounding box center [146, 224] width 56 height 16
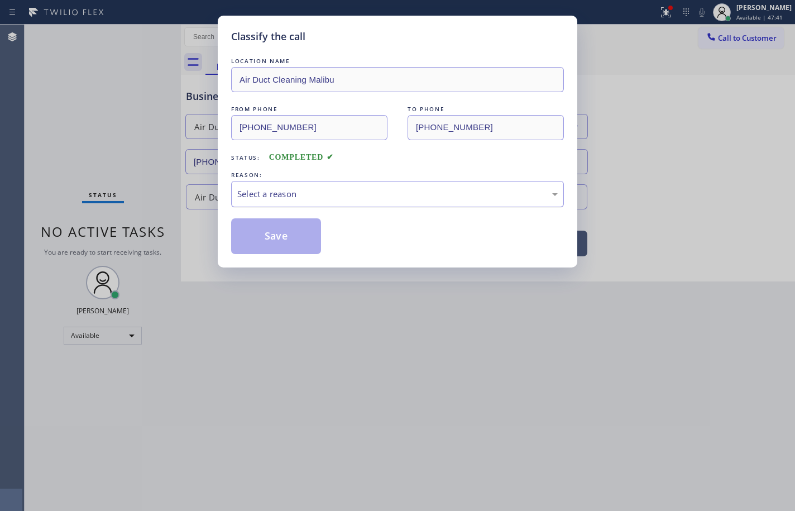
click at [290, 197] on div "Select a reason" at bounding box center [397, 194] width 320 height 13
click at [297, 245] on button "Save" at bounding box center [276, 236] width 90 height 36
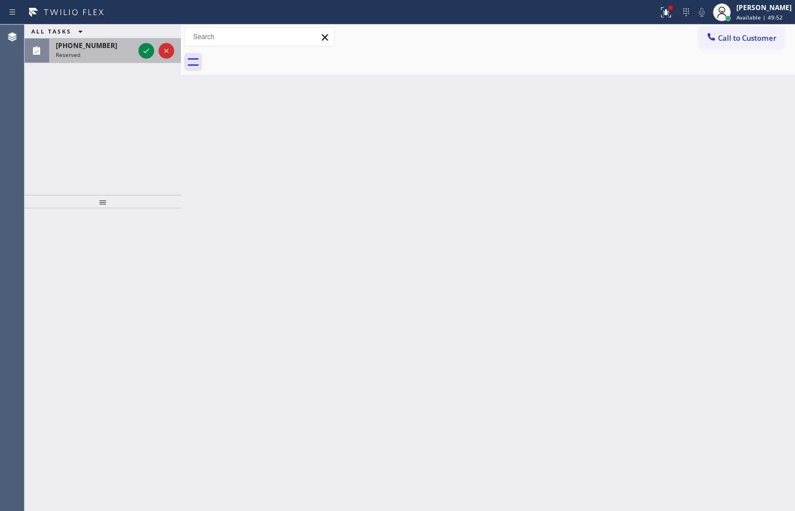
click at [113, 58] on div "[PHONE_NUMBER] Reserved" at bounding box center [92, 51] width 87 height 25
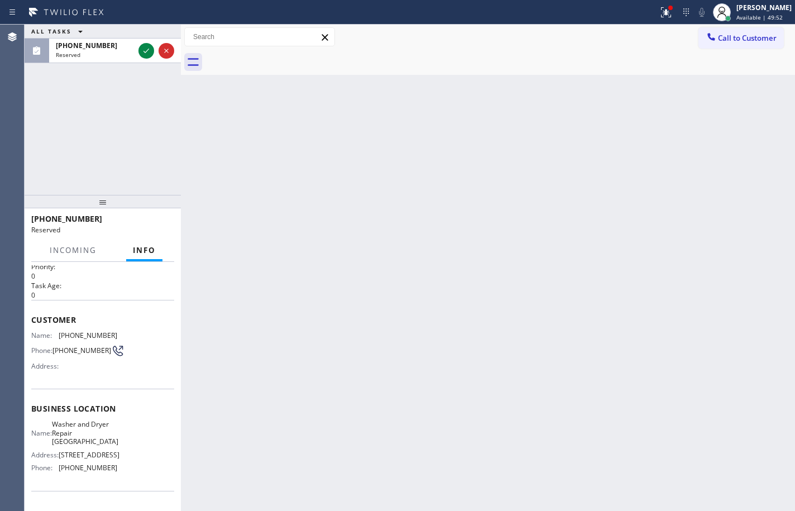
scroll to position [56, 0]
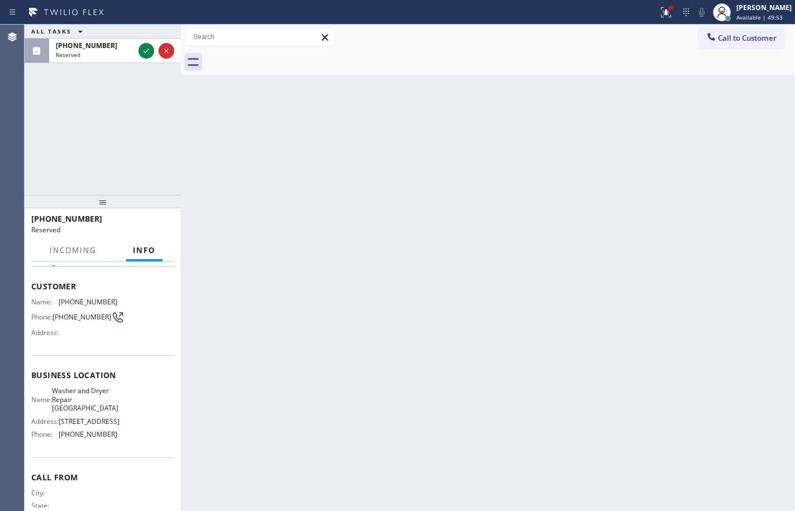
click at [118, 443] on div "Name: [PERSON_NAME] and Dryer Repair [GEOGRAPHIC_DATA] Address: [STREET_ADDRESS…" at bounding box center [102, 414] width 143 height 56
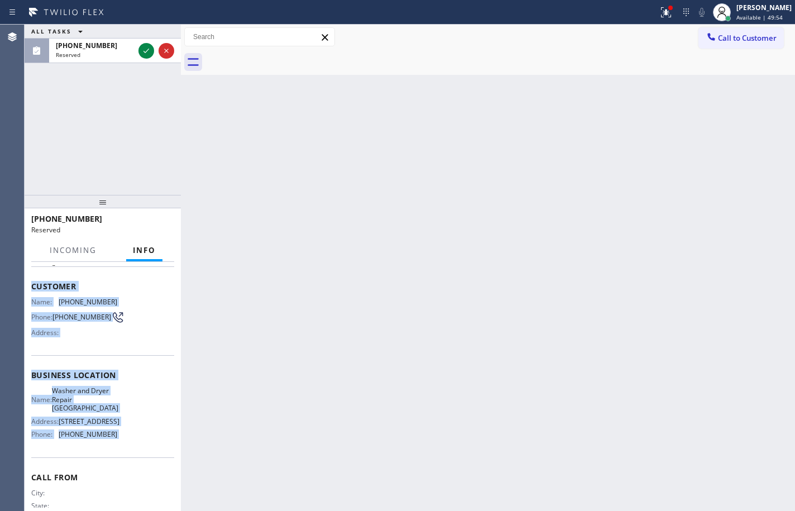
drag, startPoint x: 118, startPoint y: 453, endPoint x: 32, endPoint y: 291, distance: 183.1
click at [32, 291] on div "Context Queue: Appliance Repair High End Priority: 0 Task Age: Customer Name: […" at bounding box center [102, 375] width 143 height 333
copy div "Customer Name: [PHONE_NUMBER] Phone: [PHONE_NUMBER] Address: Business location …"
click at [146, 52] on icon at bounding box center [146, 51] width 6 height 4
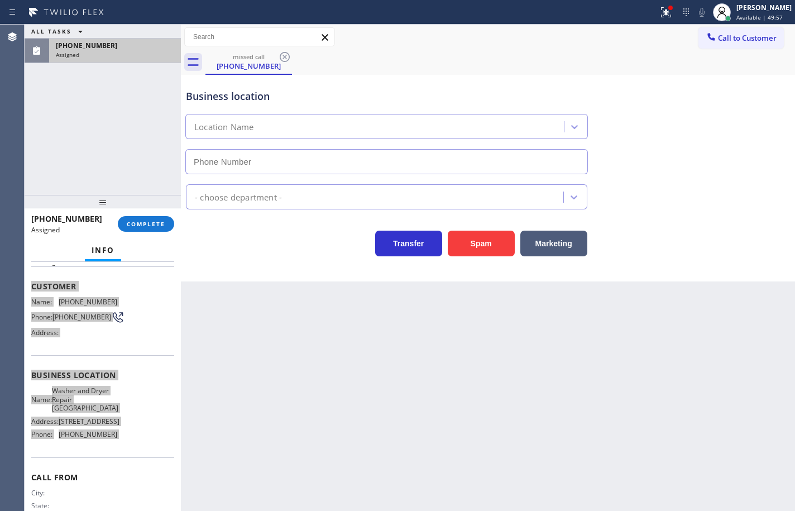
type input "[PHONE_NUMBER]"
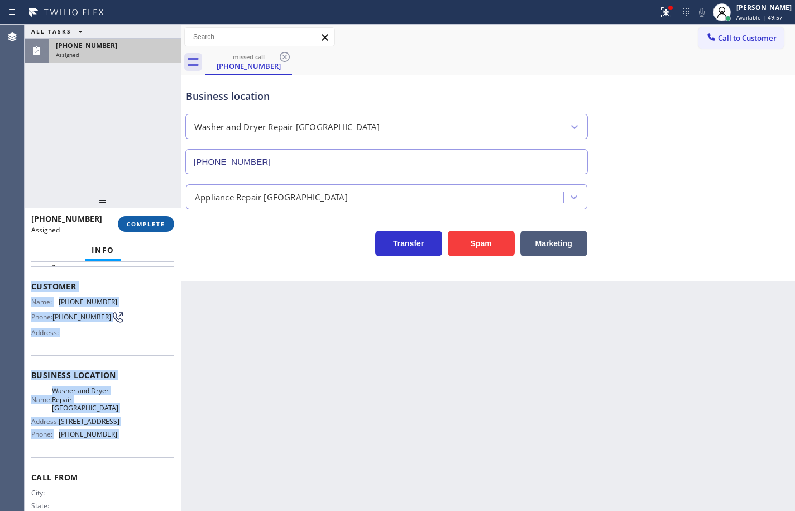
click at [143, 226] on span "COMPLETE" at bounding box center [146, 224] width 39 height 8
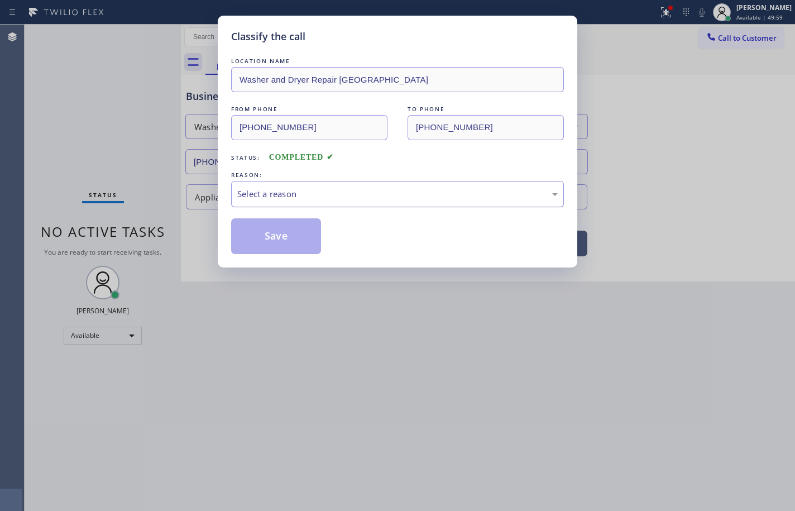
click at [269, 194] on div "Select a reason" at bounding box center [397, 194] width 320 height 13
click at [290, 253] on button "Save" at bounding box center [276, 236] width 90 height 36
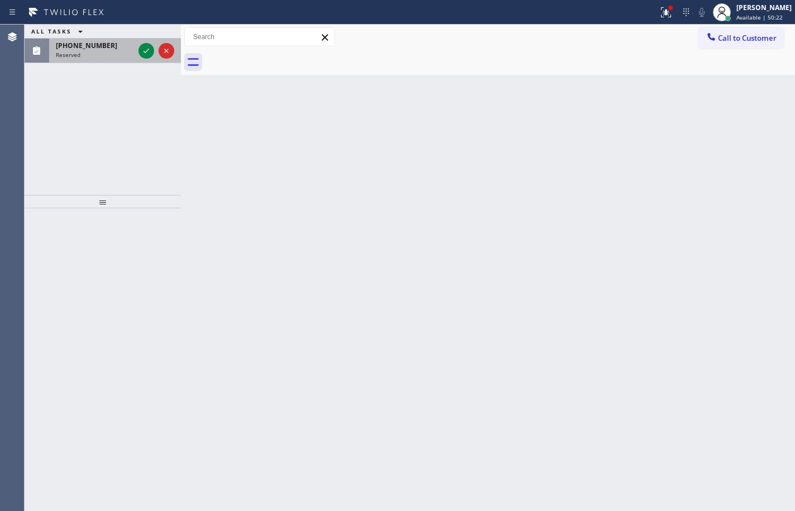
click at [95, 49] on span "[PHONE_NUMBER]" at bounding box center [86, 45] width 61 height 9
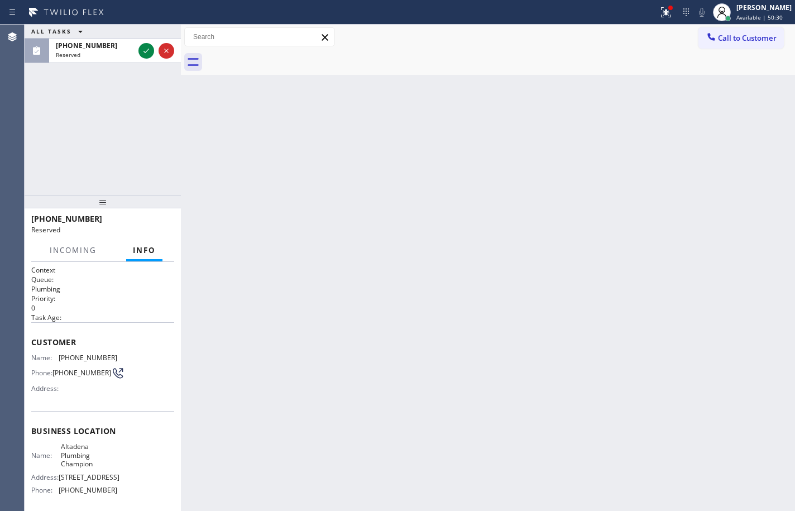
scroll to position [94, 0]
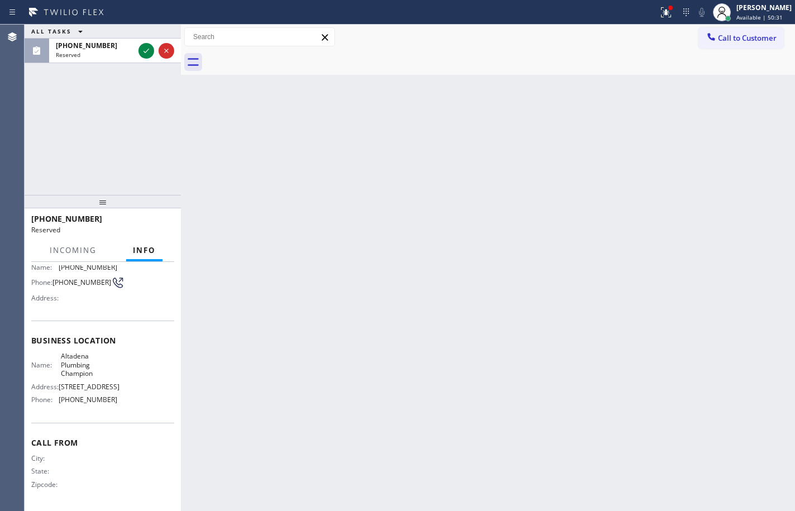
click at [119, 404] on div "Name: Altadena Plumbing Champion Address: [STREET_ADDRESS] Phone: [PHONE_NUMBER]" at bounding box center [102, 380] width 143 height 56
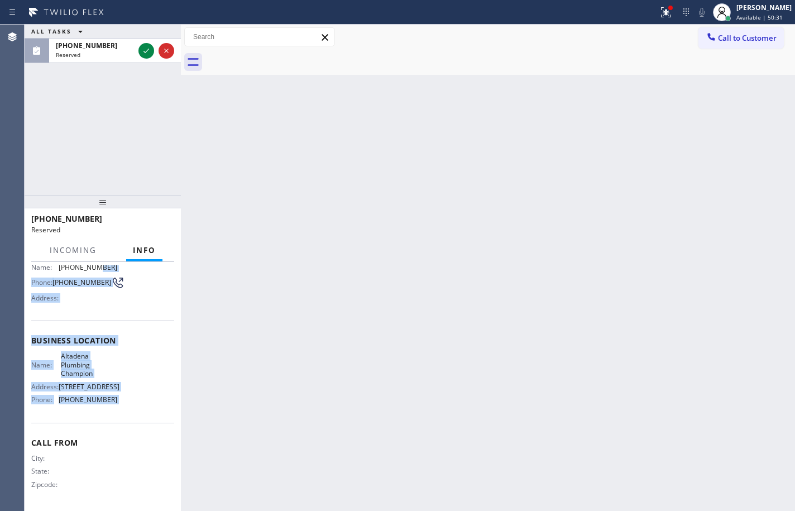
scroll to position [0, 0]
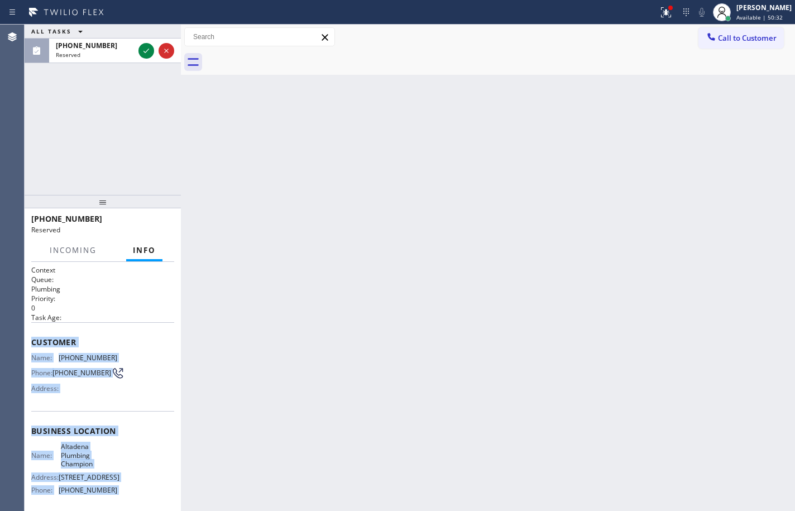
drag, startPoint x: 117, startPoint y: 394, endPoint x: 135, endPoint y: 74, distance: 320.5
click at [33, 330] on div "Context Queue: Plumbing Priority: 0 Task Age: Customer Name: [PHONE_NUMBER] Pho…" at bounding box center [102, 431] width 143 height 333
copy div "Customer Name: [PHONE_NUMBER] Phone: [PHONE_NUMBER] Address: Business location …"
click at [150, 52] on icon at bounding box center [146, 50] width 13 height 13
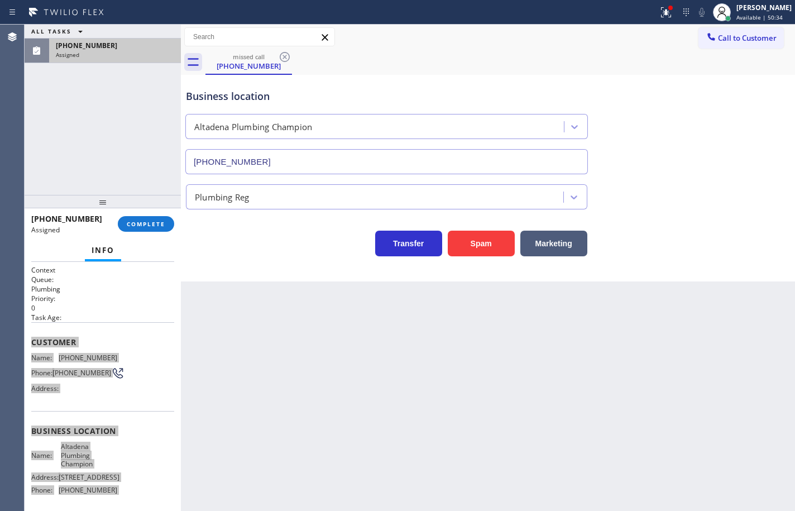
type input "[PHONE_NUMBER]"
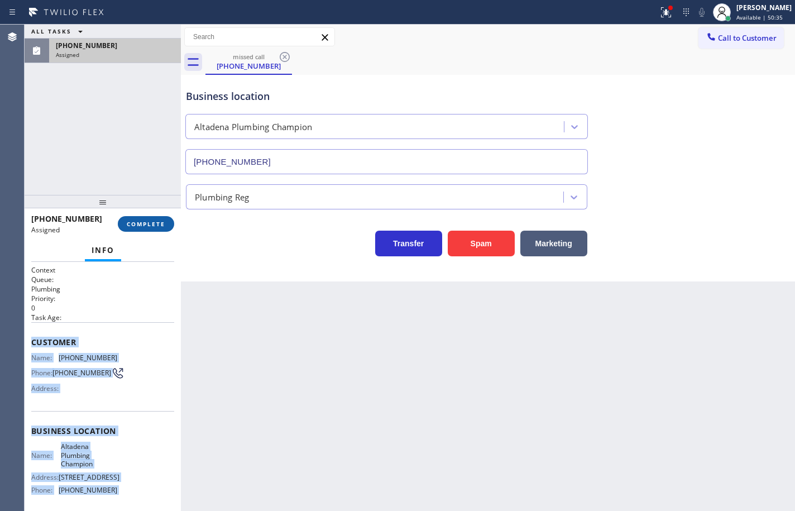
click at [155, 218] on button "COMPLETE" at bounding box center [146, 224] width 56 height 16
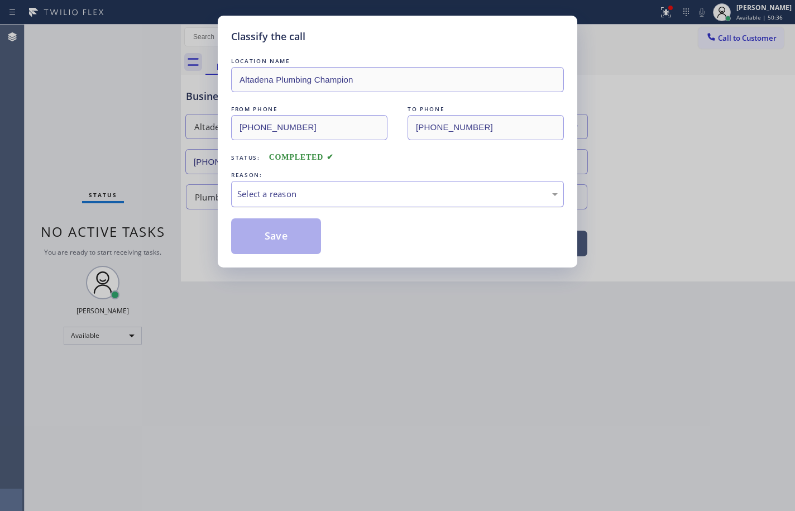
click at [276, 199] on div "Select a reason" at bounding box center [397, 194] width 320 height 13
click at [301, 232] on button "Save" at bounding box center [276, 236] width 90 height 36
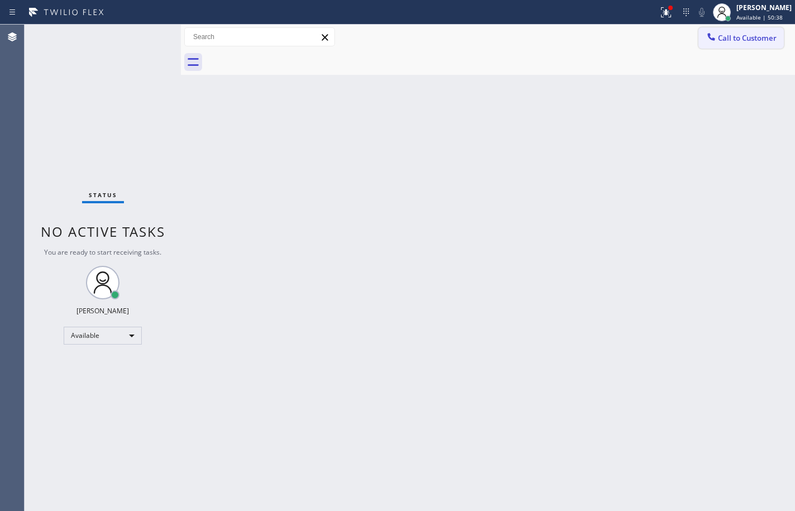
click at [768, 35] on span "Call to Customer" at bounding box center [747, 38] width 59 height 10
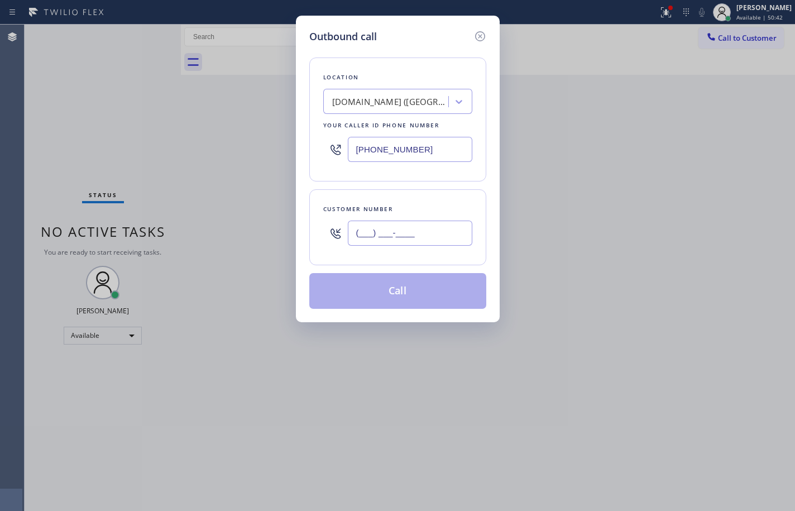
drag, startPoint x: 426, startPoint y: 228, endPoint x: 503, endPoint y: 219, distance: 77.5
click at [426, 228] on input "(___) ___-____" at bounding box center [410, 233] width 125 height 25
paste input "626) 372-5342"
type input "[PHONE_NUMBER]"
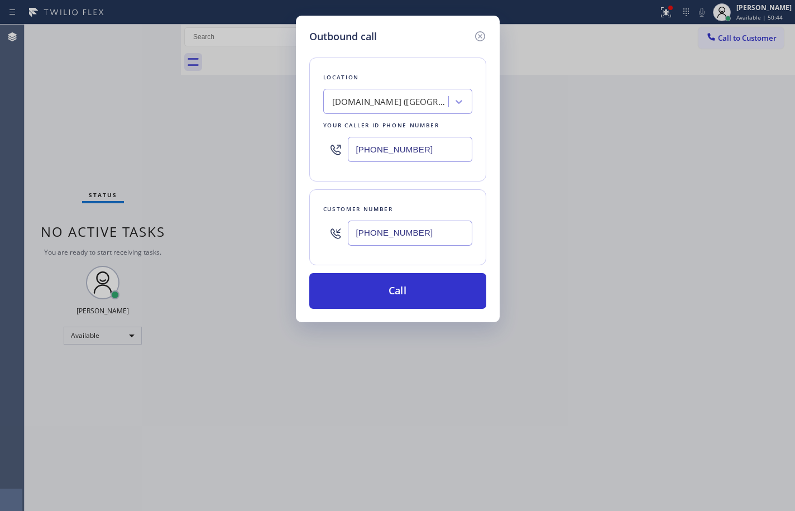
click at [444, 146] on input "[PHONE_NUMBER]" at bounding box center [410, 149] width 125 height 25
paste input "26) 263-4119"
type input "[PHONE_NUMBER]"
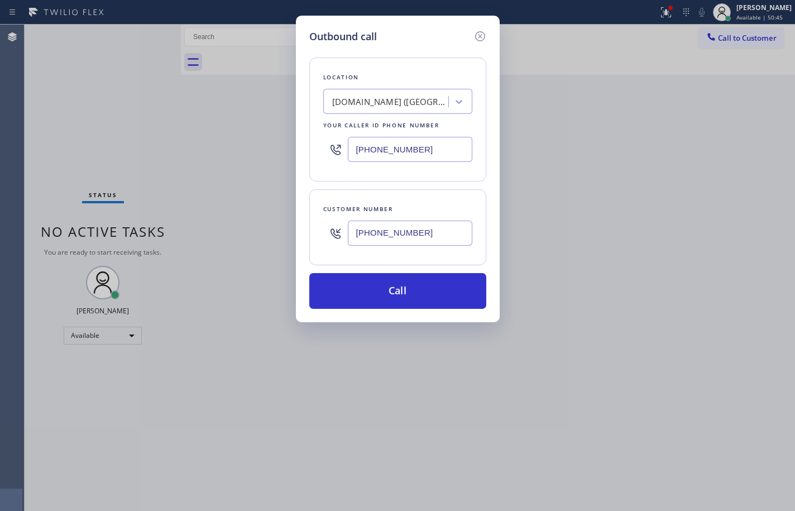
drag, startPoint x: 453, startPoint y: 187, endPoint x: 441, endPoint y: 243, distance: 57.1
click at [453, 187] on div "Location [DOMAIN_NAME] ([GEOGRAPHIC_DATA], Google Ads) Your caller id phone num…" at bounding box center [397, 176] width 177 height 265
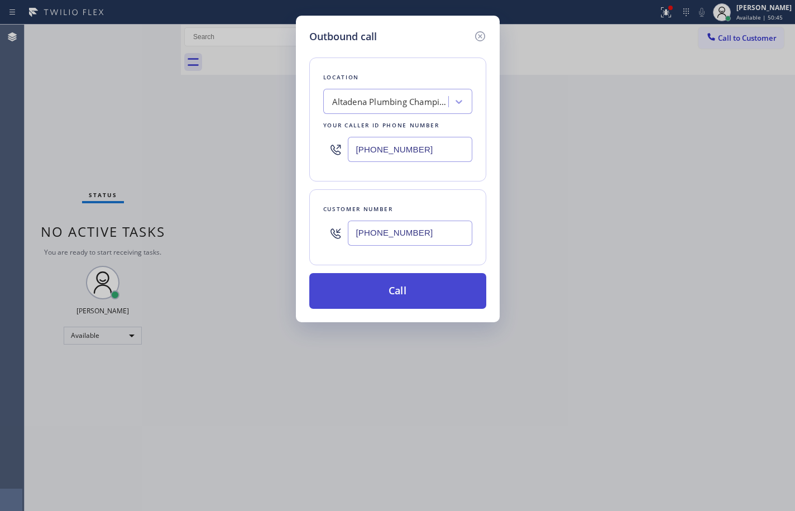
click at [439, 284] on button "Call" at bounding box center [397, 291] width 177 height 36
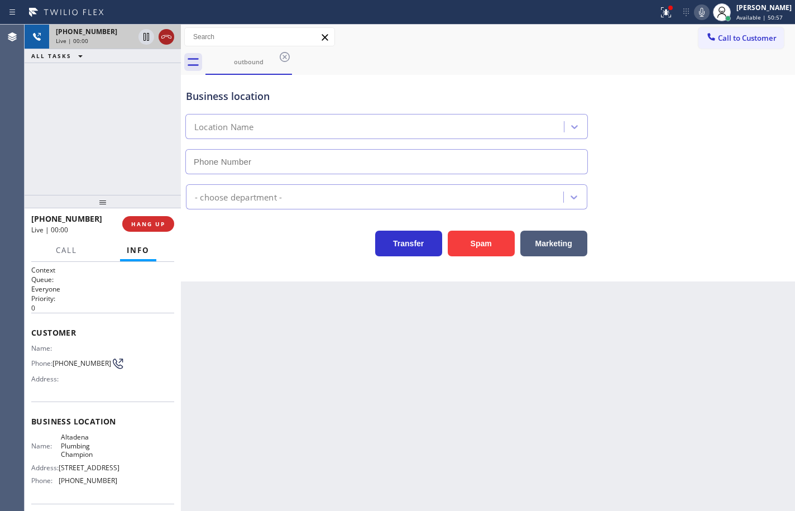
type input "[PHONE_NUMBER]"
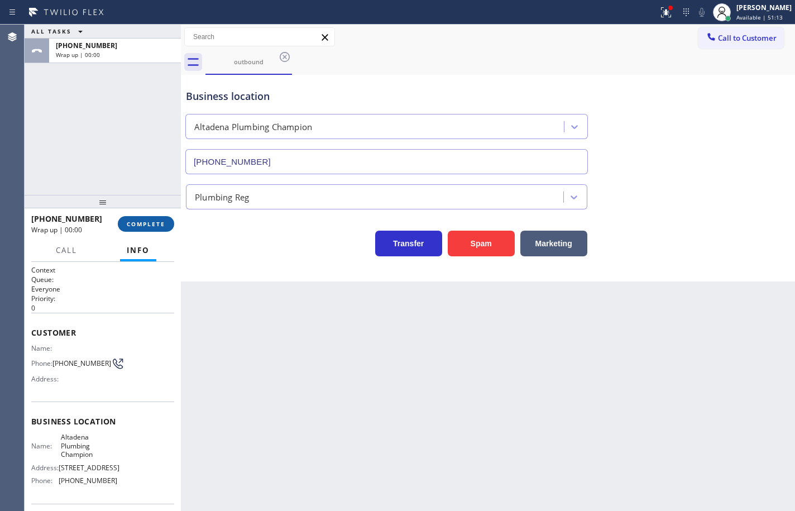
click at [159, 225] on span "COMPLETE" at bounding box center [146, 224] width 39 height 8
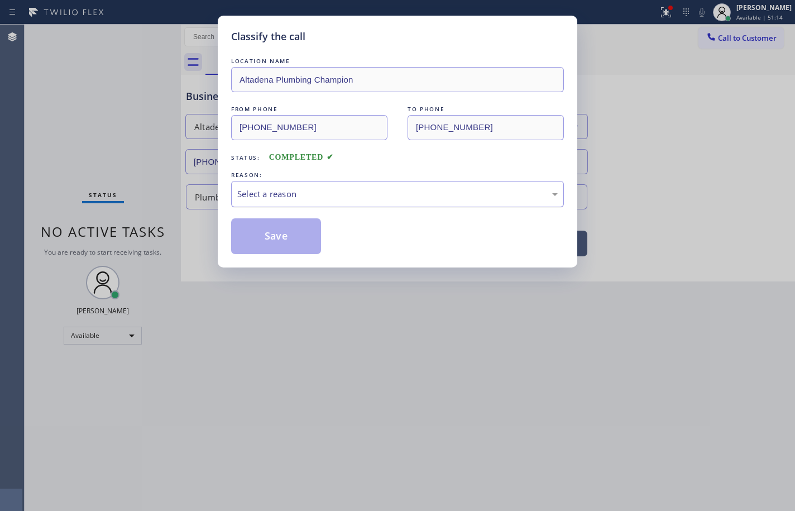
click at [292, 192] on div "Select a reason" at bounding box center [397, 194] width 320 height 13
click at [308, 236] on button "Save" at bounding box center [276, 236] width 90 height 36
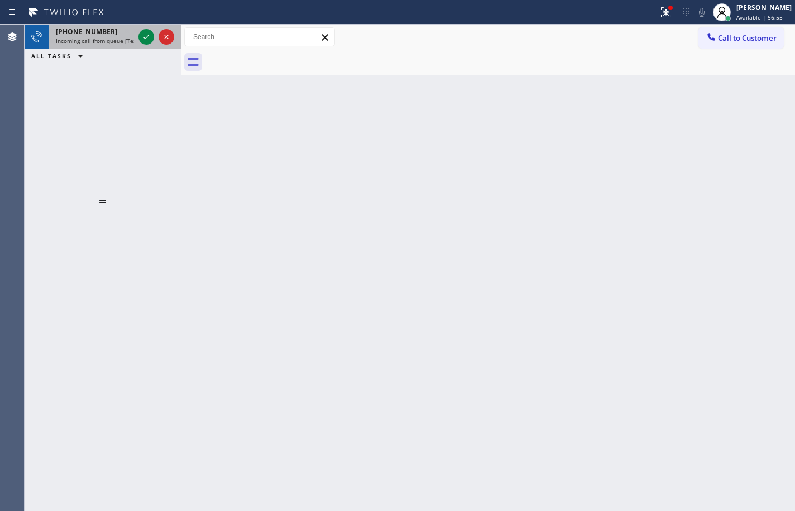
click at [126, 41] on span "Incoming call from queue [Test] All" at bounding box center [102, 41] width 93 height 8
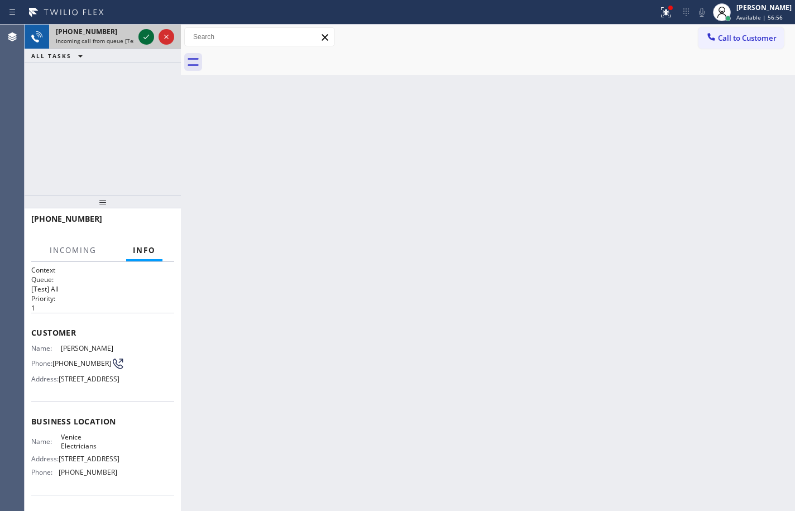
click at [147, 39] on icon at bounding box center [146, 36] width 13 height 13
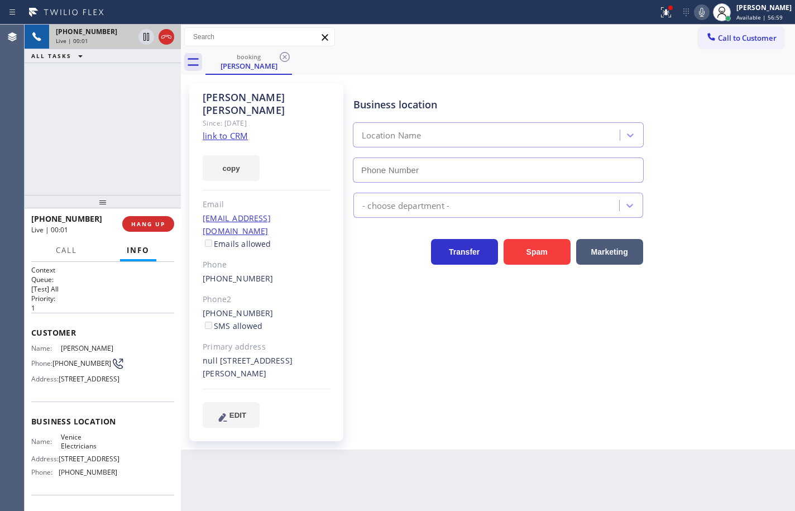
type input "[PHONE_NUMBER]"
click at [695, 17] on icon at bounding box center [701, 12] width 13 height 13
click at [695, 16] on icon at bounding box center [701, 12] width 13 height 13
click at [248, 130] on link "link to CRM" at bounding box center [225, 135] width 45 height 11
click at [244, 155] on button "copy" at bounding box center [231, 168] width 57 height 26
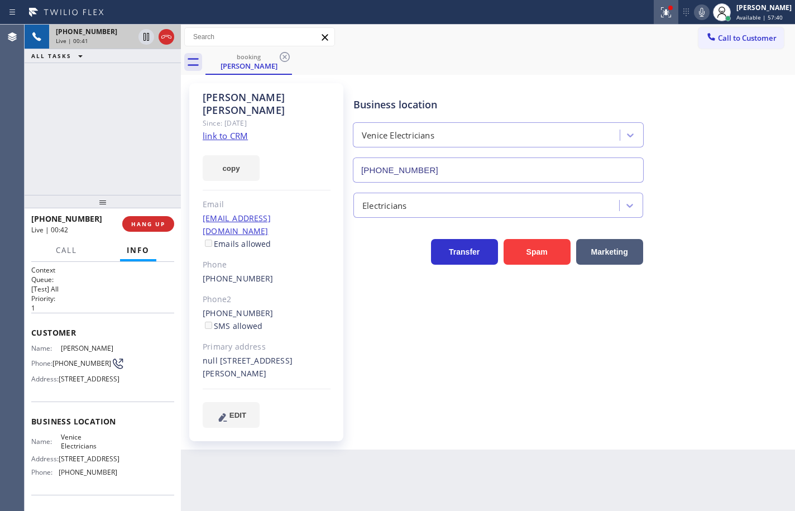
click at [659, 15] on icon at bounding box center [665, 12] width 13 height 13
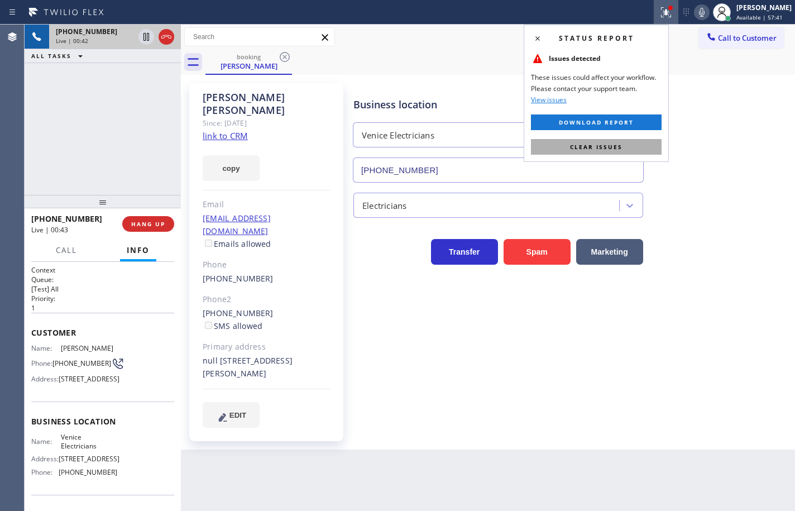
click at [632, 140] on button "Clear issues" at bounding box center [596, 147] width 131 height 16
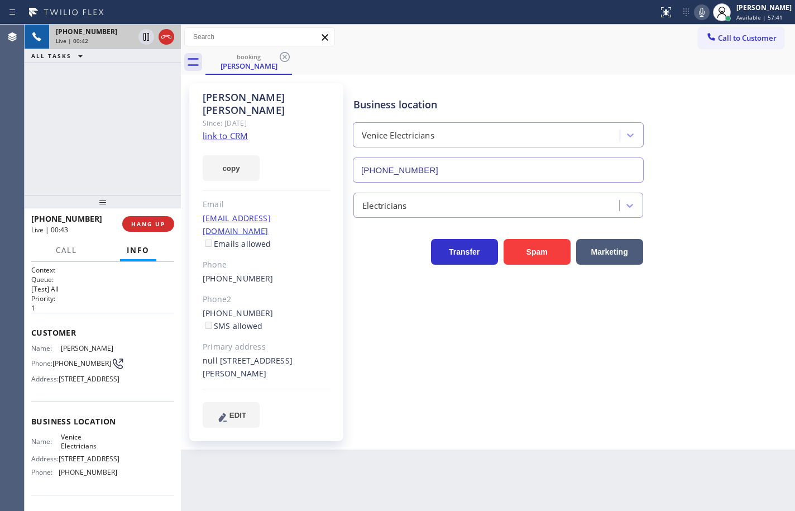
click at [707, 90] on div "Business location Venice Electricians [PHONE_NUMBER]" at bounding box center [571, 132] width 441 height 101
click at [695, 16] on icon at bounding box center [701, 12] width 13 height 13
click at [74, 450] on span "Venice Electricians" at bounding box center [89, 441] width 56 height 17
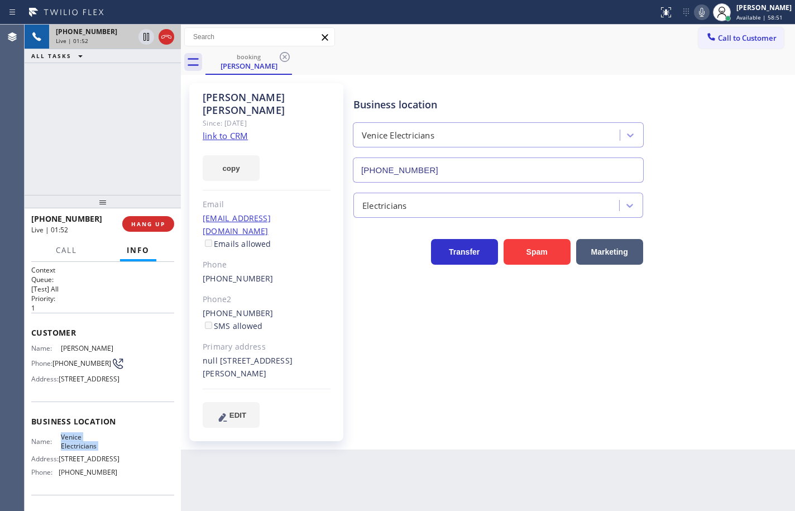
click at [74, 450] on span "Venice Electricians" at bounding box center [89, 441] width 56 height 17
copy span "Venice Electricians"
click at [67, 476] on span "[PHONE_NUMBER]" at bounding box center [88, 472] width 59 height 8
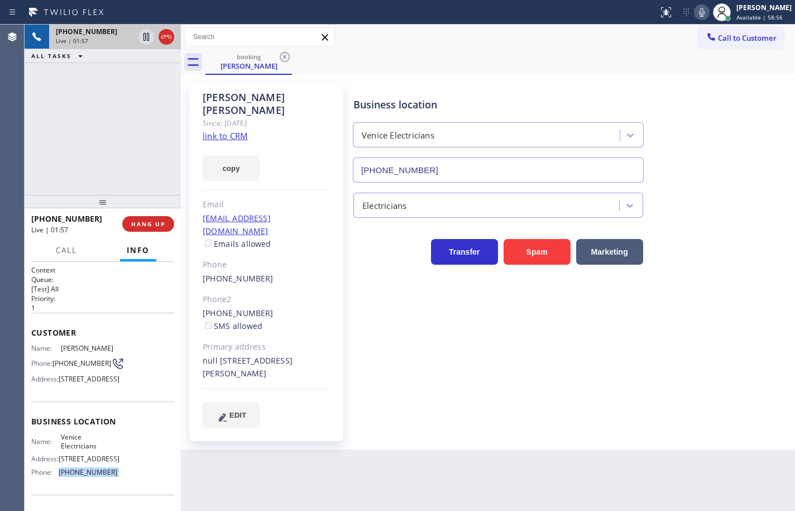
copy span "[PHONE_NUMBER]"
click at [695, 17] on icon at bounding box center [701, 12] width 13 height 13
click at [146, 39] on icon at bounding box center [146, 37] width 6 height 8
click at [76, 365] on span "[PHONE_NUMBER]" at bounding box center [81, 363] width 59 height 8
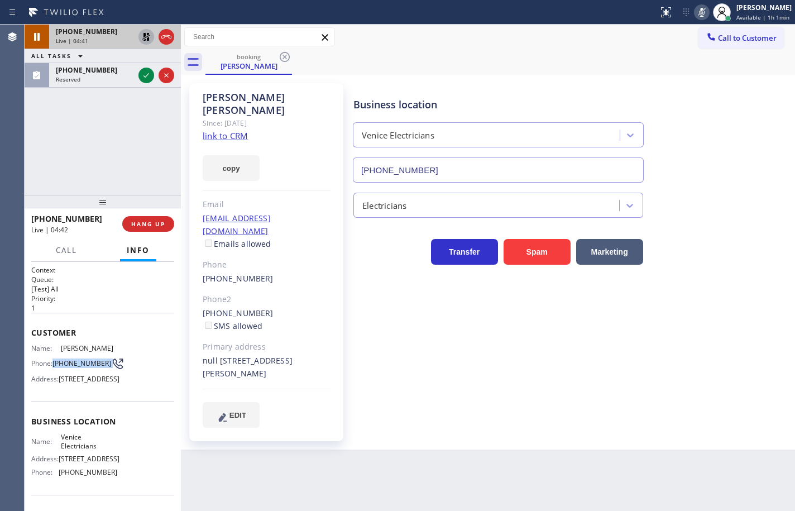
click at [76, 365] on span "[PHONE_NUMBER]" at bounding box center [81, 363] width 59 height 8
copy div "[PHONE_NUMBER]"
click at [143, 74] on icon at bounding box center [146, 75] width 13 height 13
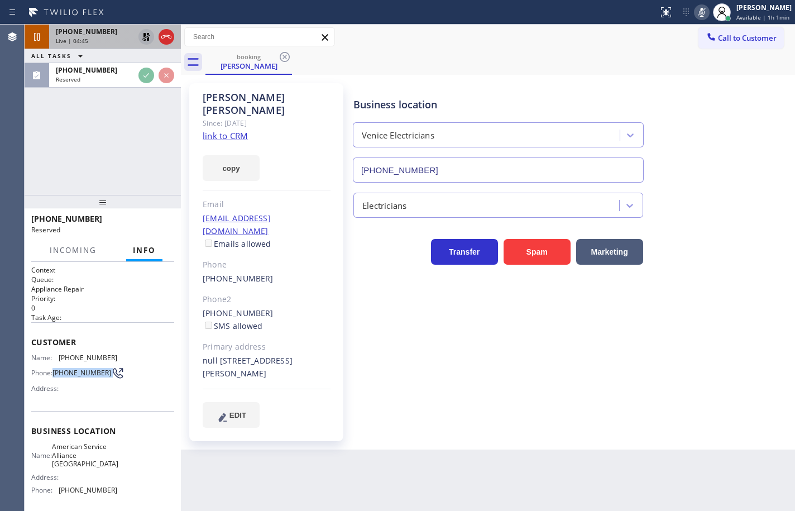
scroll to position [56, 0]
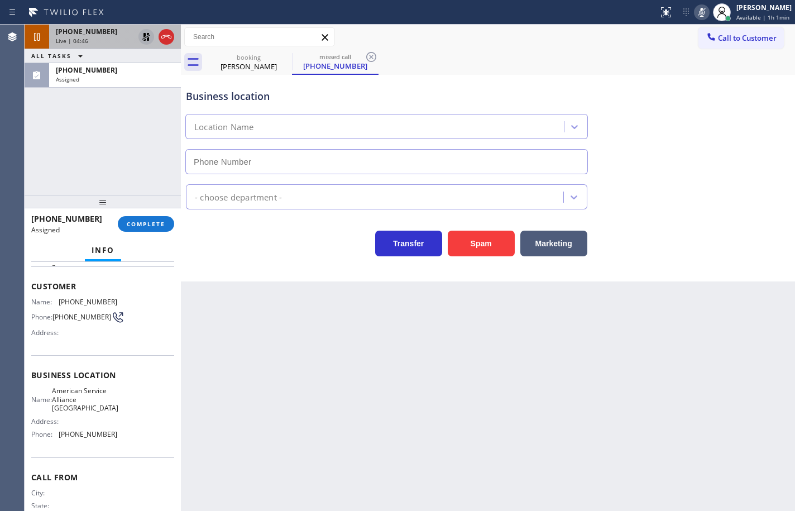
click at [120, 443] on div "Name: American Service Alliance [GEOGRAPHIC_DATA] Address: Phone: [PHONE_NUMBER]" at bounding box center [102, 414] width 143 height 56
type input "[PHONE_NUMBER]"
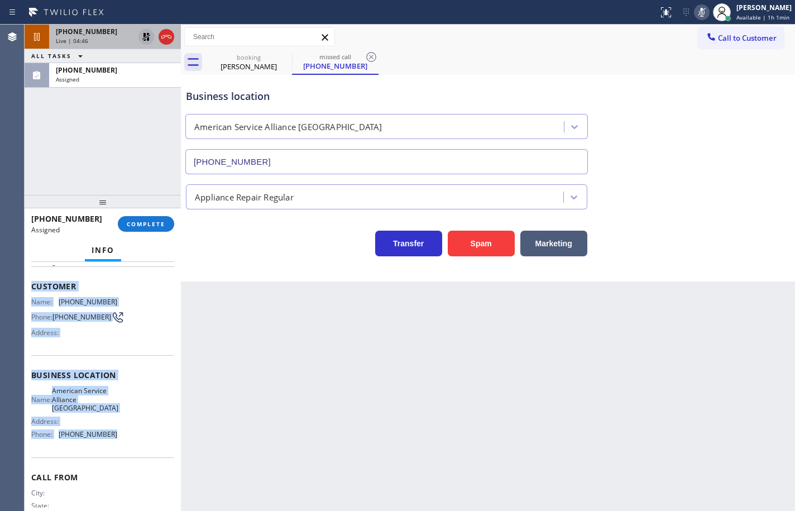
drag, startPoint x: 112, startPoint y: 432, endPoint x: 29, endPoint y: 283, distance: 170.2
click at [29, 283] on div "Context Queue: Appliance Repair Priority: 0 Task Age: Customer Name: [PHONE_NUM…" at bounding box center [103, 386] width 156 height 249
copy div "Customer Name: [PHONE_NUMBER] Phone: [PHONE_NUMBER] Address: Business location …"
click at [169, 224] on button "COMPLETE" at bounding box center [146, 224] width 56 height 16
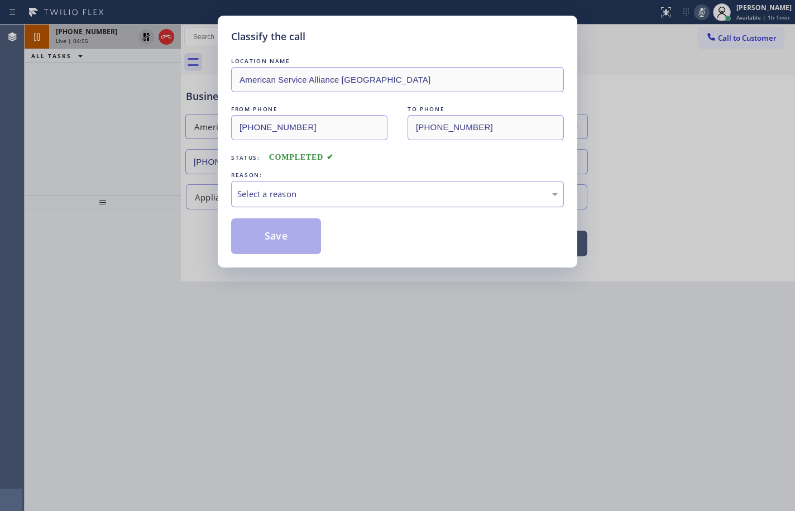
click at [265, 205] on div "Select a reason" at bounding box center [397, 194] width 333 height 26
click at [292, 242] on button "Save" at bounding box center [276, 236] width 90 height 36
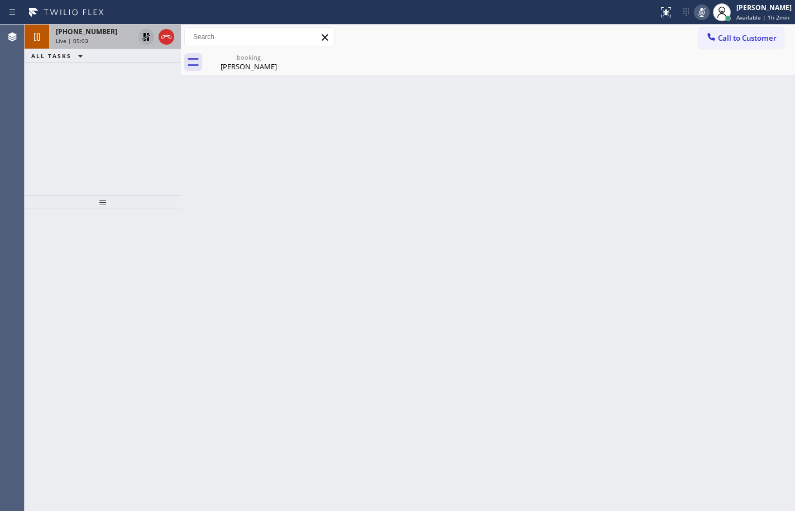
click at [149, 38] on icon at bounding box center [146, 37] width 8 height 8
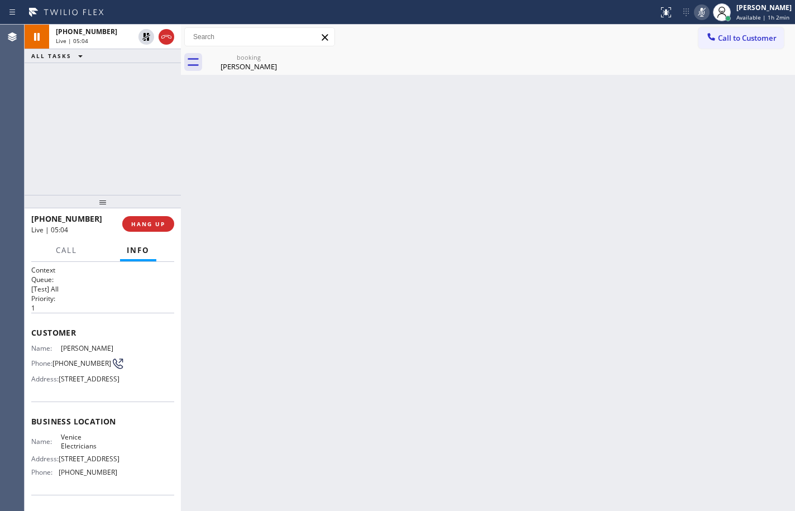
click at [697, 13] on icon at bounding box center [701, 12] width 13 height 13
click at [774, 334] on div "Back to Dashboard Change Sender ID Customers Technicians Select a contact Outbo…" at bounding box center [488, 268] width 614 height 486
click at [695, 12] on icon at bounding box center [701, 12] width 13 height 13
click at [697, 17] on icon at bounding box center [701, 12] width 13 height 13
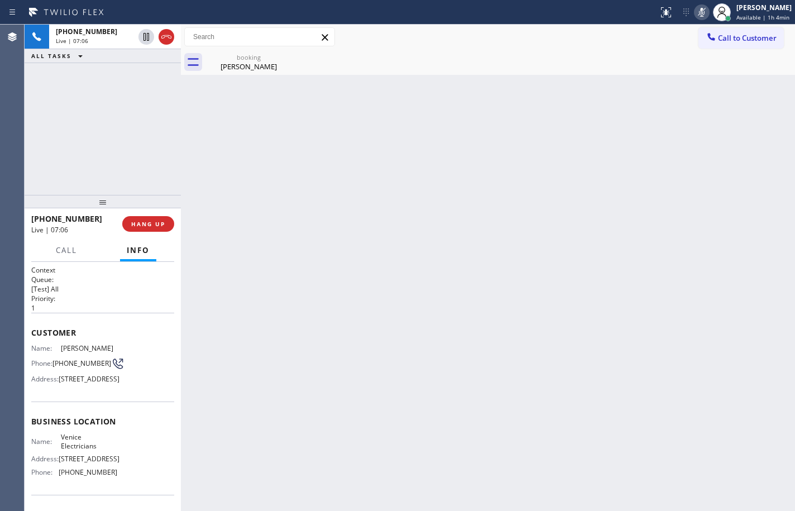
click at [695, 12] on icon at bounding box center [701, 12] width 13 height 13
click at [699, 16] on icon at bounding box center [702, 12] width 6 height 9
click at [696, 12] on icon at bounding box center [701, 12] width 13 height 13
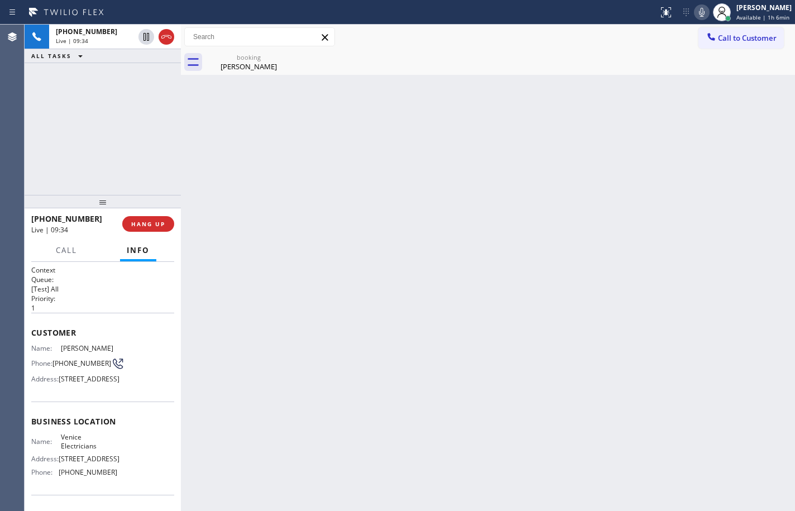
click at [695, 15] on icon at bounding box center [701, 12] width 13 height 13
click at [695, 14] on icon at bounding box center [701, 12] width 13 height 13
click at [144, 77] on icon at bounding box center [146, 75] width 13 height 13
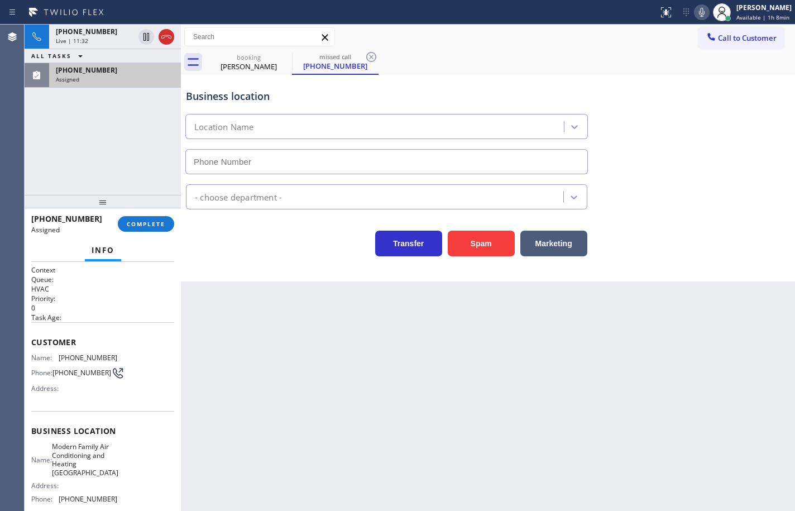
type input "[PHONE_NUMBER]"
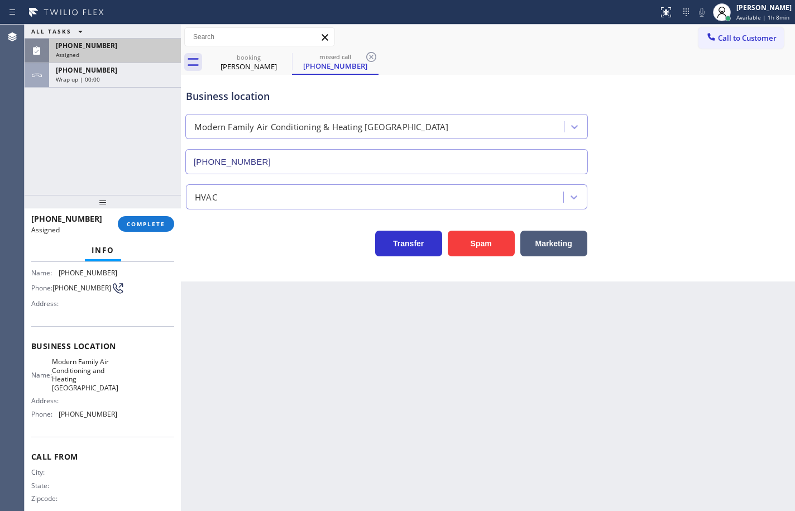
scroll to position [103, 0]
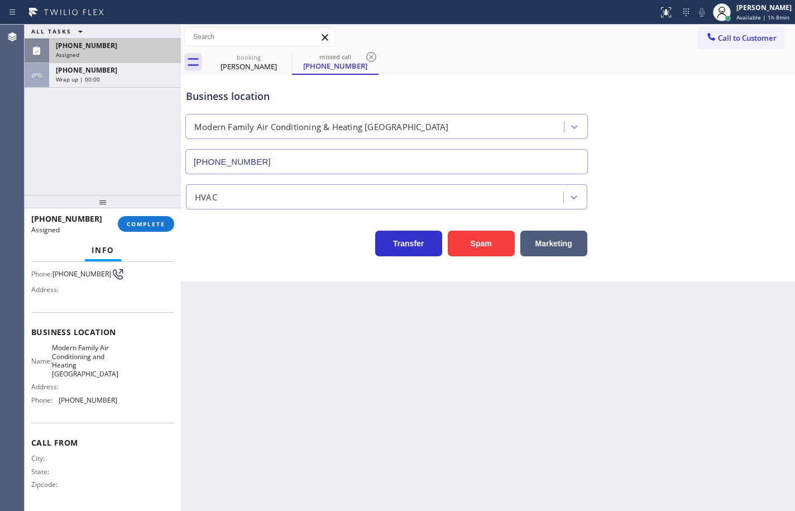
click at [119, 405] on div "Name: Modern Family Air Conditioning and Heating Studio City Address: Phone: [P…" at bounding box center [102, 375] width 143 height 65
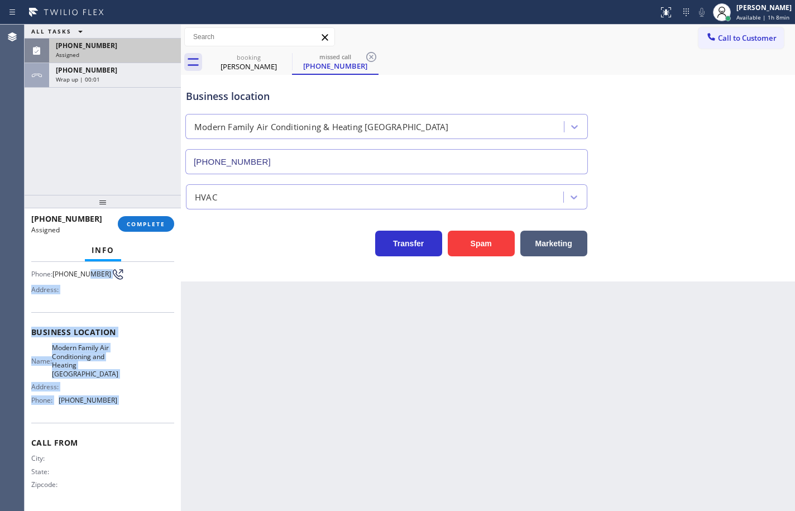
scroll to position [0, 0]
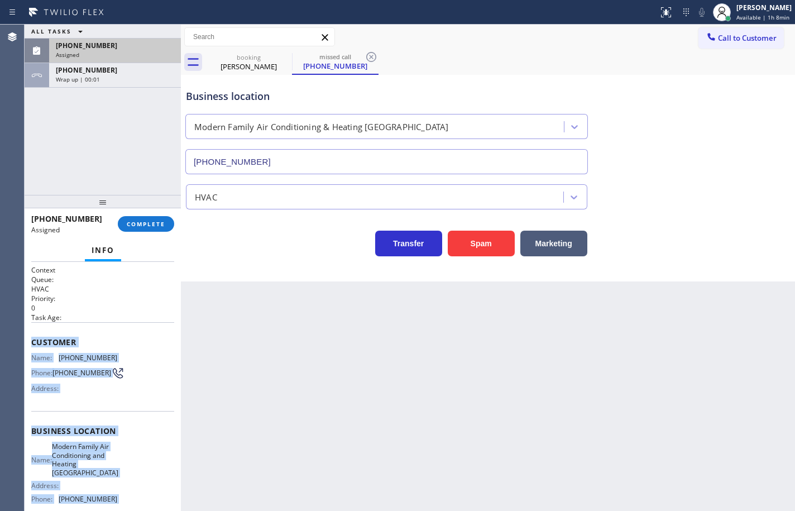
drag, startPoint x: 119, startPoint y: 405, endPoint x: 47, endPoint y: 338, distance: 98.8
click at [47, 338] on div "Context Queue: HVAC Priority: 0 Task Age: Customer Name: [PHONE_NUMBER] Phone: …" at bounding box center [102, 435] width 143 height 341
click at [157, 224] on span "COMPLETE" at bounding box center [146, 224] width 39 height 8
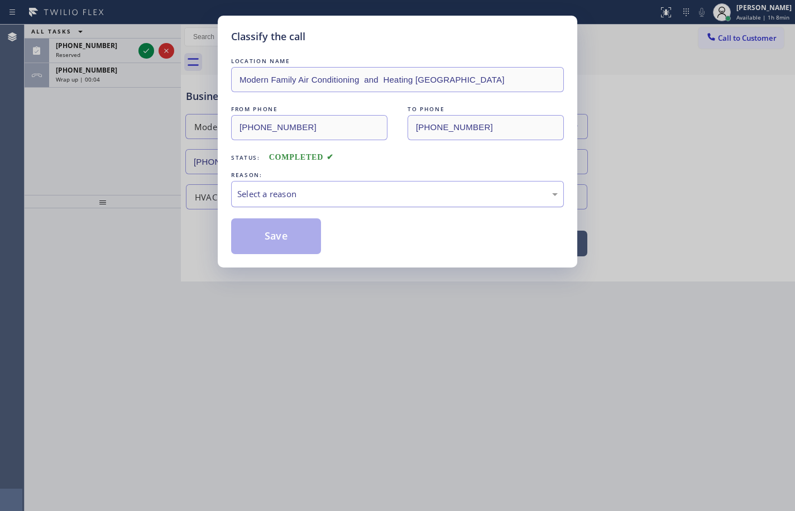
click at [322, 197] on div "Select a reason" at bounding box center [397, 194] width 320 height 13
click at [300, 236] on button "Save" at bounding box center [276, 236] width 90 height 36
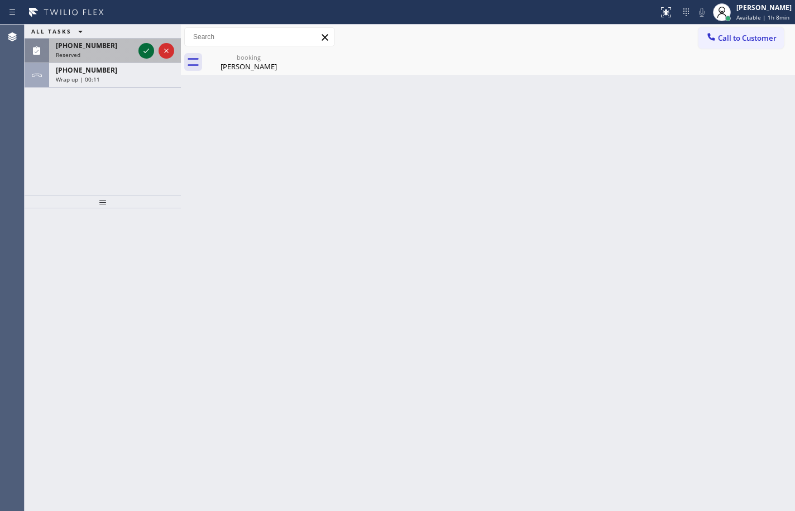
click at [143, 50] on icon at bounding box center [146, 50] width 13 height 13
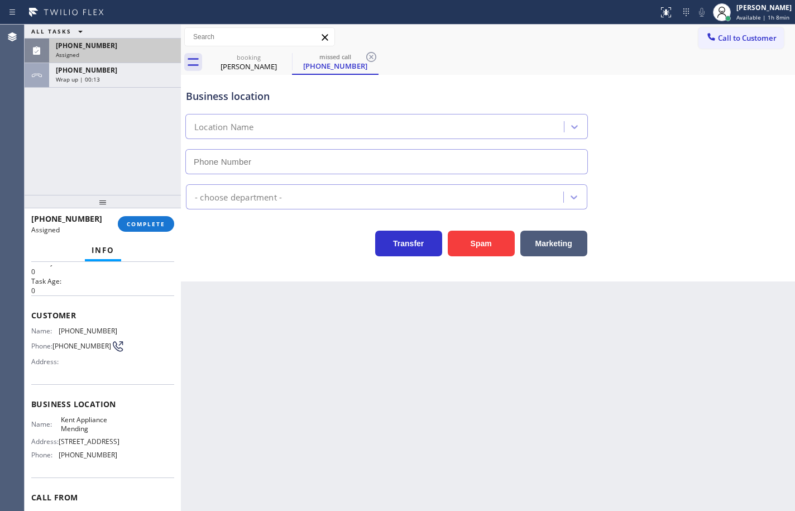
scroll to position [56, 0]
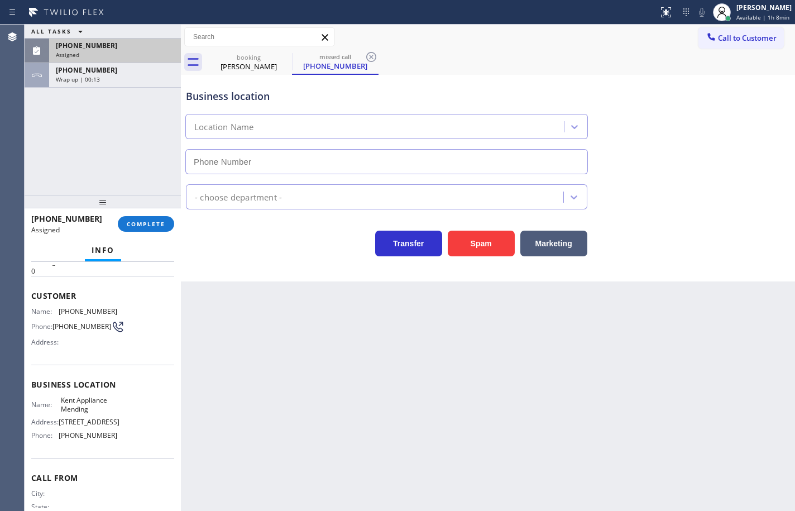
type input "[PHONE_NUMBER]"
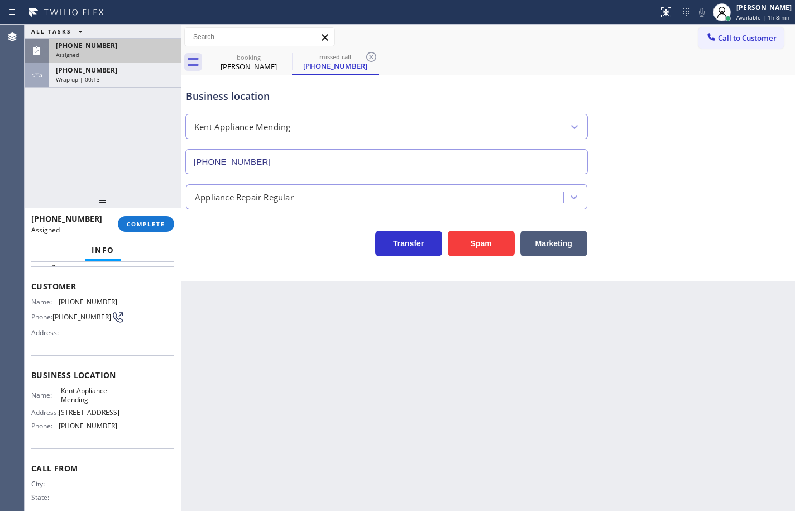
click at [125, 448] on div "Business location Name: Kent Appliance Mending Address: [STREET_ADDRESS] Phone:…" at bounding box center [102, 401] width 143 height 93
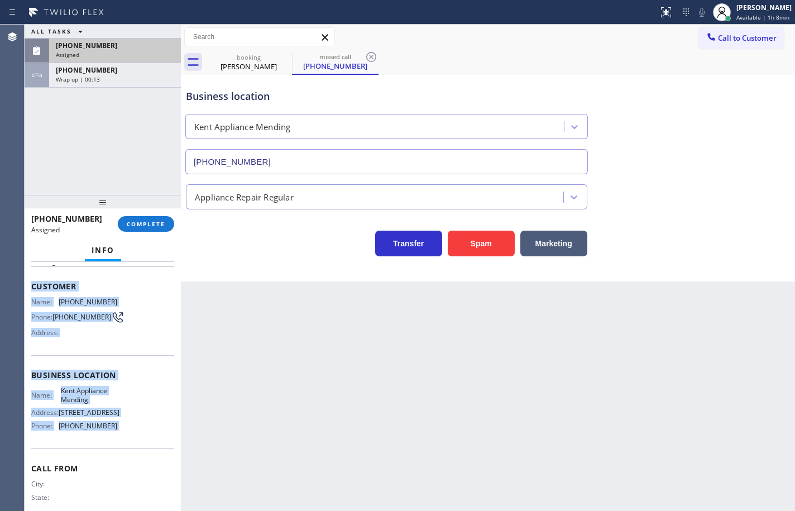
drag, startPoint x: 125, startPoint y: 451, endPoint x: 31, endPoint y: 285, distance: 190.2
click at [31, 285] on div "Context Queue: Appliance Repair Priority: 0 Task Age: Customer Name: [PHONE_NUM…" at bounding box center [102, 371] width 143 height 324
click at [154, 226] on span "COMPLETE" at bounding box center [146, 224] width 39 height 8
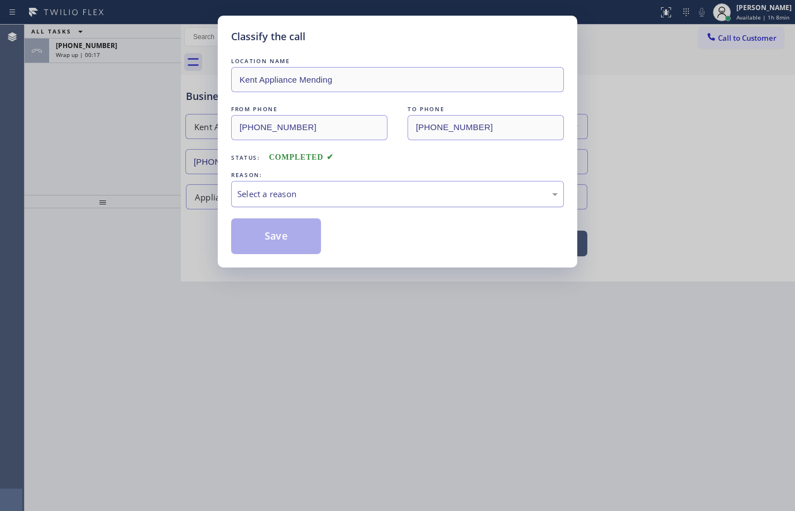
click at [290, 190] on div "Select a reason" at bounding box center [397, 194] width 320 height 13
click at [296, 243] on button "Save" at bounding box center [276, 236] width 90 height 36
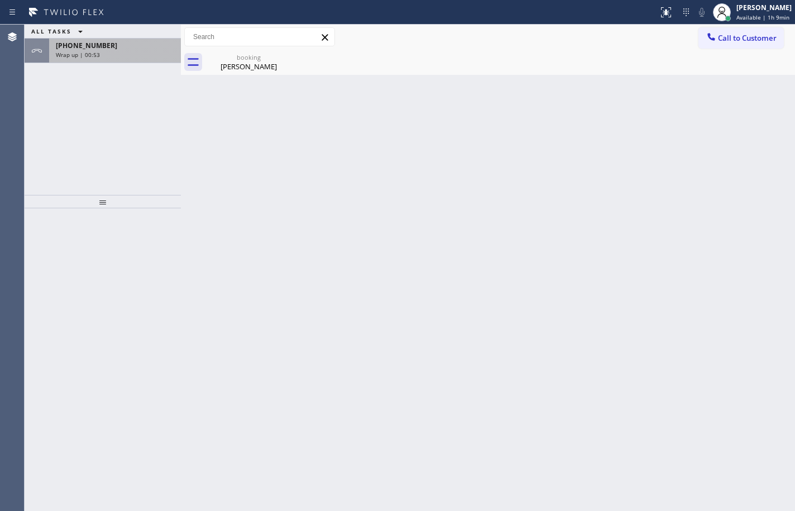
click at [122, 51] on div "Wrap up | 00:53" at bounding box center [115, 55] width 118 height 8
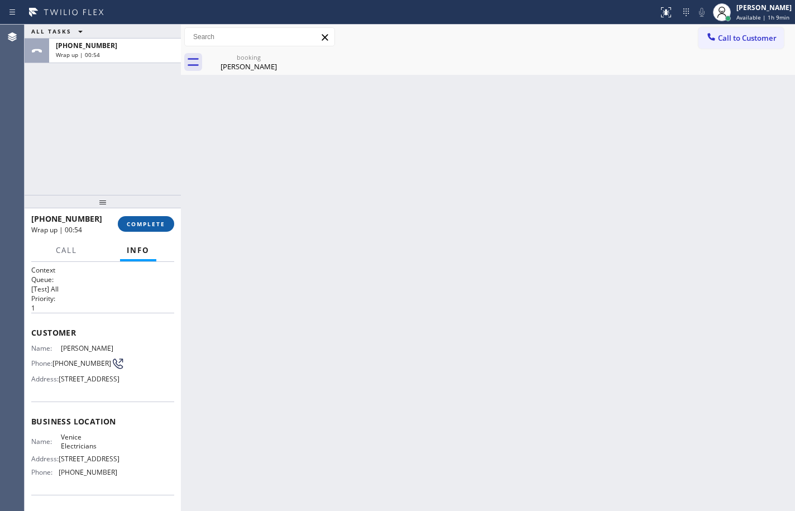
click at [164, 227] on span "COMPLETE" at bounding box center [146, 224] width 39 height 8
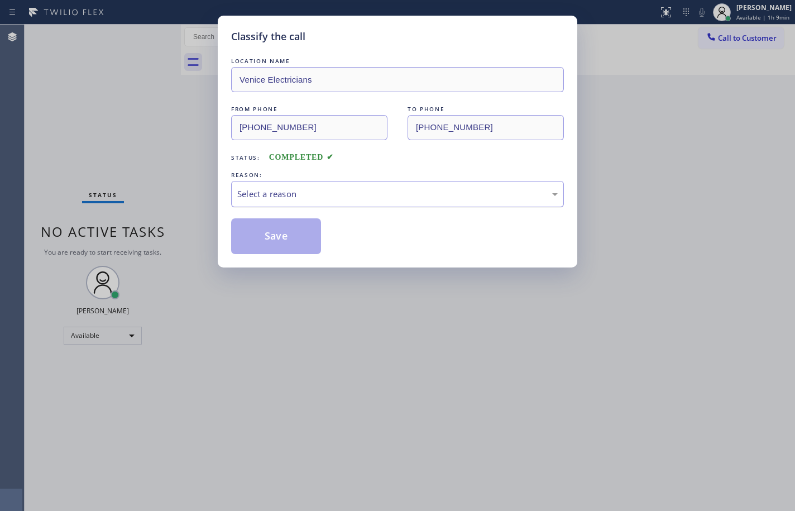
click at [304, 194] on div "Select a reason" at bounding box center [397, 194] width 320 height 13
click at [299, 228] on button "Save" at bounding box center [276, 236] width 90 height 36
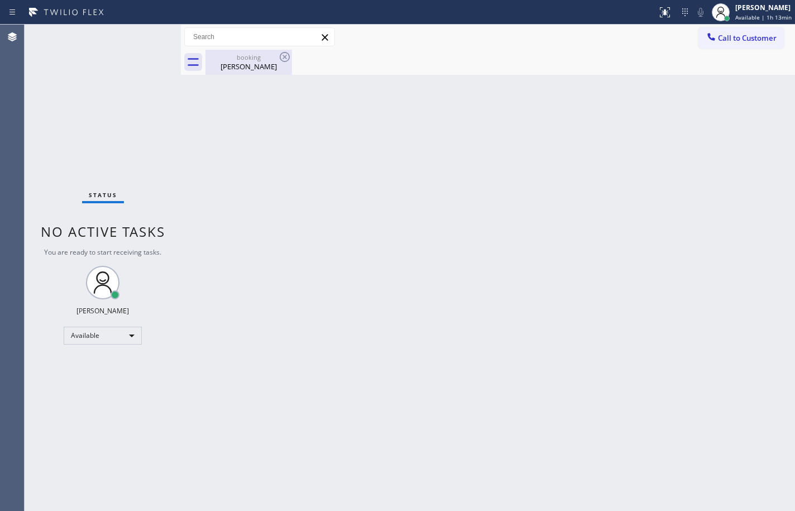
click at [254, 61] on div "[PERSON_NAME]" at bounding box center [249, 66] width 84 height 10
click at [82, 112] on div "Status No active tasks You are ready to start receiving tasks. [PERSON_NAME] Av…" at bounding box center [103, 268] width 156 height 486
click at [440, 223] on div "Back to Dashboard Change Sender ID Customers Technicians Select a contact Outbo…" at bounding box center [488, 268] width 614 height 486
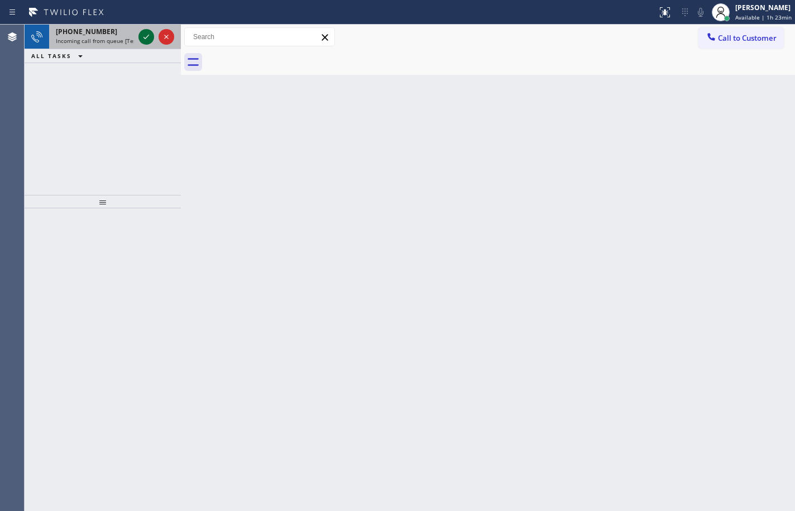
click at [152, 35] on icon at bounding box center [146, 36] width 13 height 13
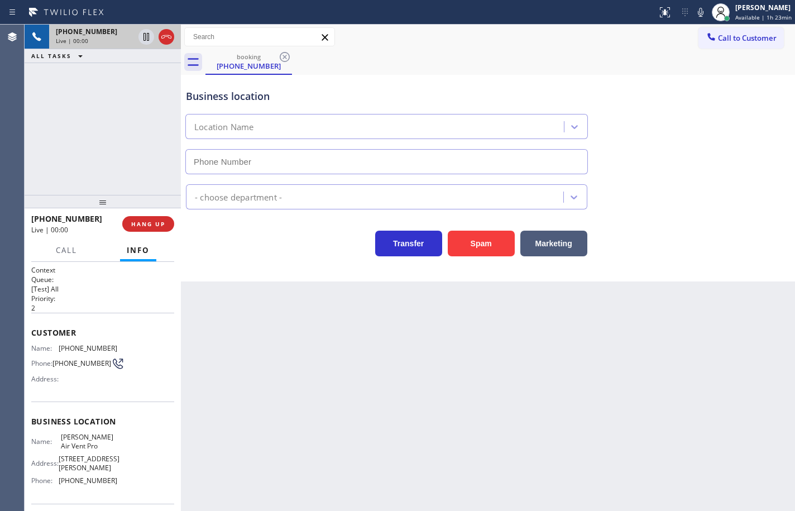
type input "[PHONE_NUMBER]"
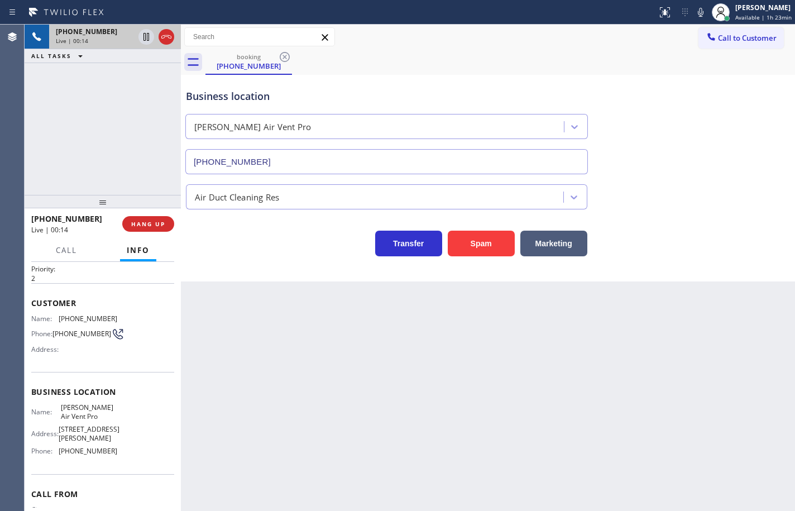
scroll to position [22, 0]
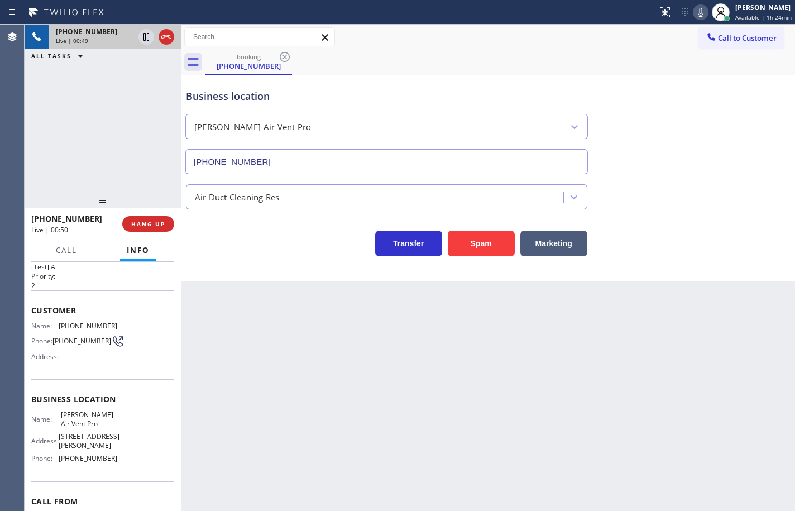
click at [694, 14] on icon at bounding box center [700, 12] width 13 height 13
click at [176, 224] on div "[PHONE_NUMBER] Live | 00:52 HANG UP" at bounding box center [103, 223] width 156 height 31
click at [694, 16] on icon at bounding box center [700, 12] width 13 height 13
click at [142, 216] on button "HANG UP" at bounding box center [148, 224] width 52 height 16
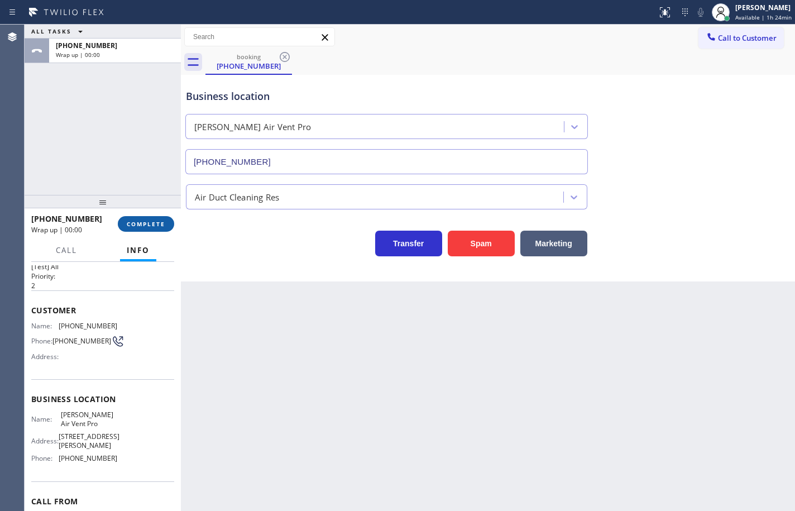
click at [142, 220] on span "COMPLETE" at bounding box center [146, 224] width 39 height 8
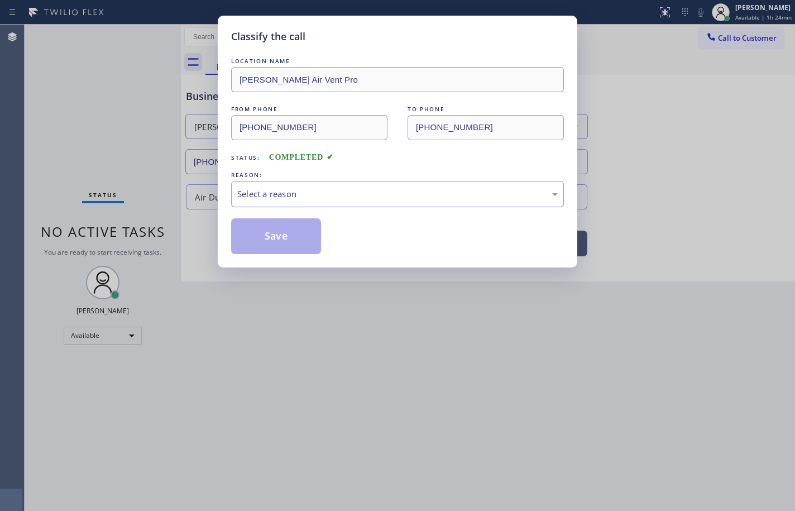
click at [314, 190] on div "Select a reason" at bounding box center [397, 194] width 320 height 13
click at [299, 240] on button "Save" at bounding box center [276, 236] width 90 height 36
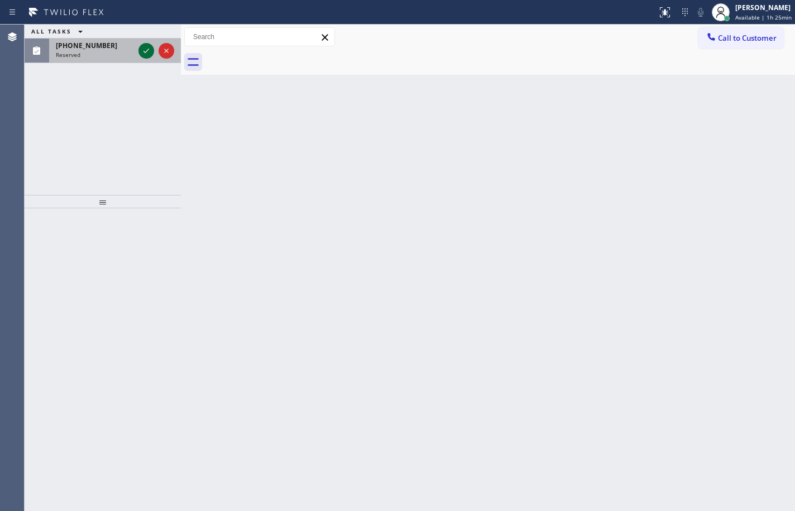
click at [150, 52] on icon at bounding box center [146, 50] width 13 height 13
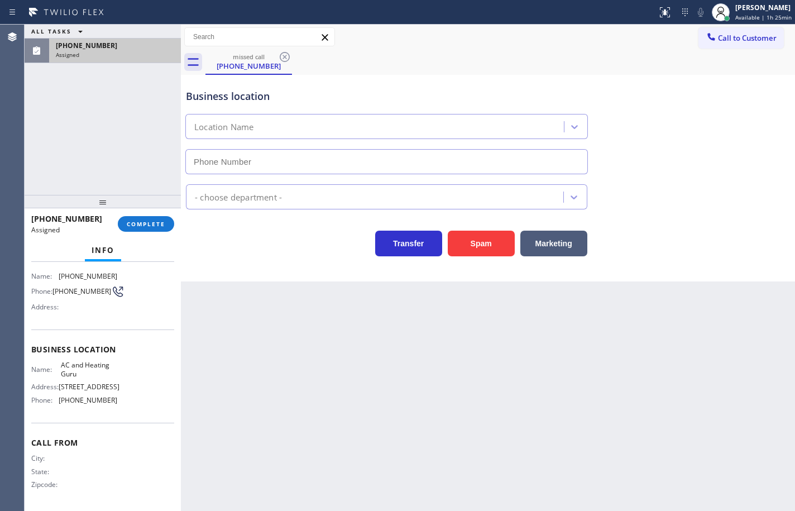
type input "[PHONE_NUMBER]"
click at [150, 228] on button "COMPLETE" at bounding box center [146, 224] width 56 height 16
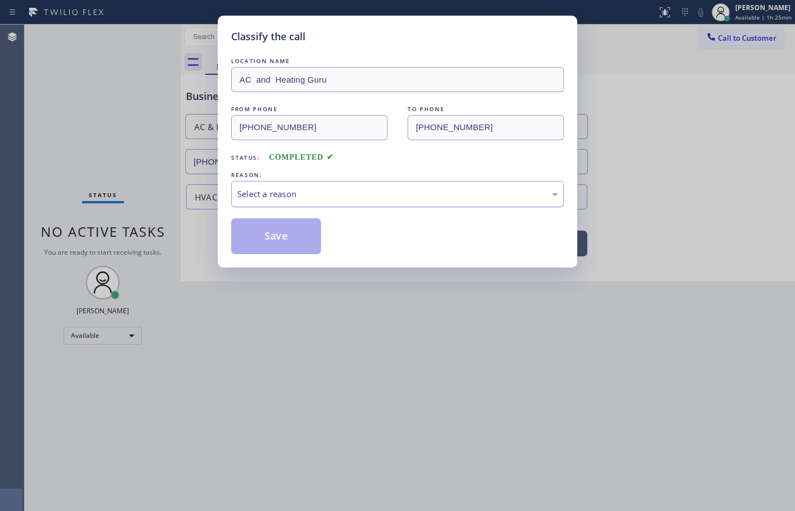
click at [280, 196] on div "Select a reason" at bounding box center [397, 194] width 320 height 13
click at [293, 247] on button "Save" at bounding box center [276, 236] width 90 height 36
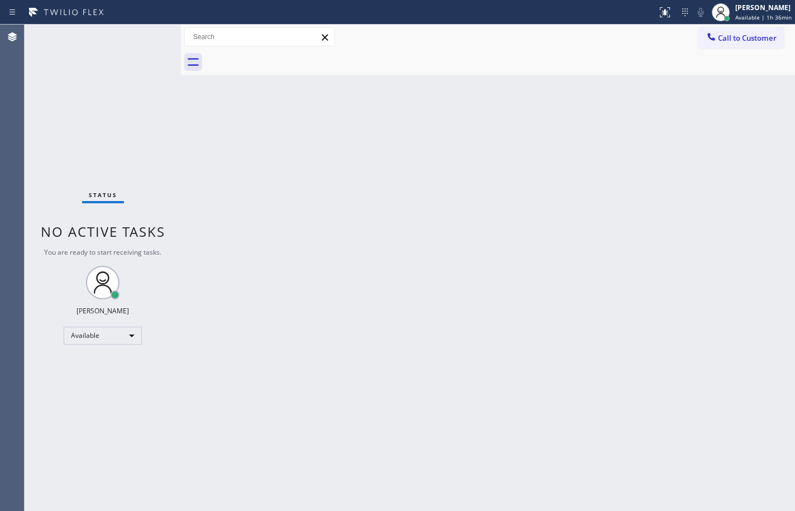
click at [520, 302] on div "Back to Dashboard Change Sender ID Customers Technicians Select a contact Outbo…" at bounding box center [488, 268] width 614 height 486
click at [763, 186] on div "Back to Dashboard Change Sender ID Customers Technicians Select a contact Outbo…" at bounding box center [488, 268] width 614 height 486
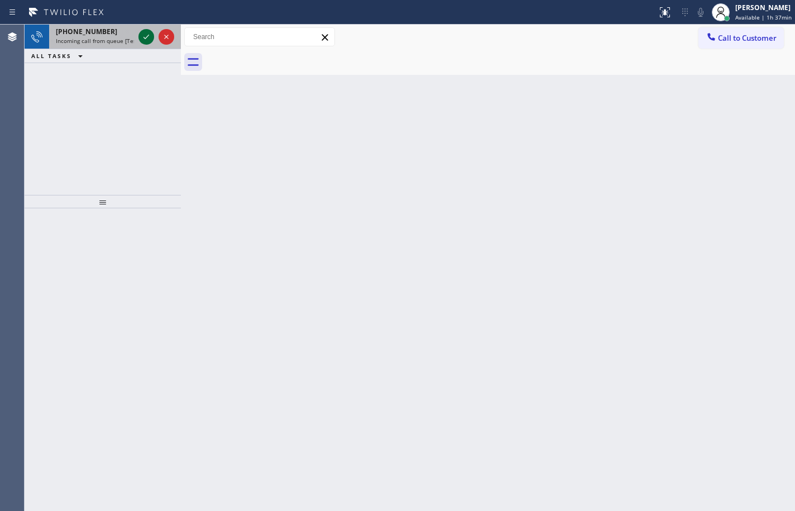
click at [148, 39] on icon at bounding box center [146, 36] width 13 height 13
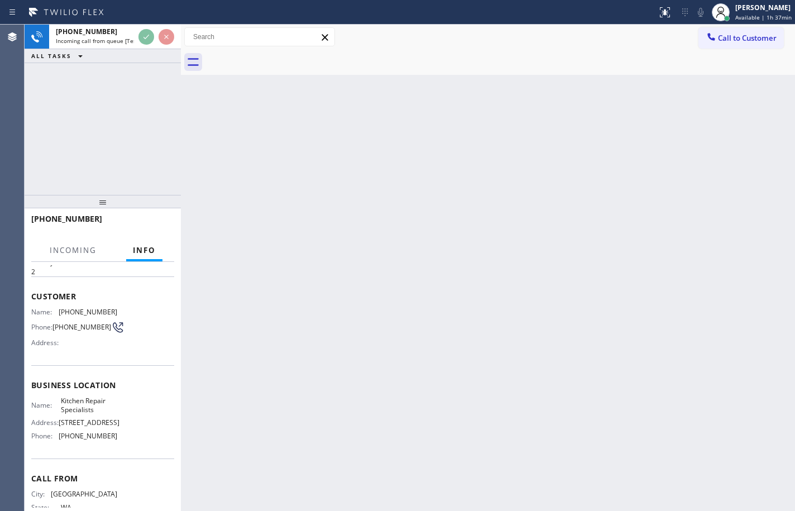
scroll to position [56, 0]
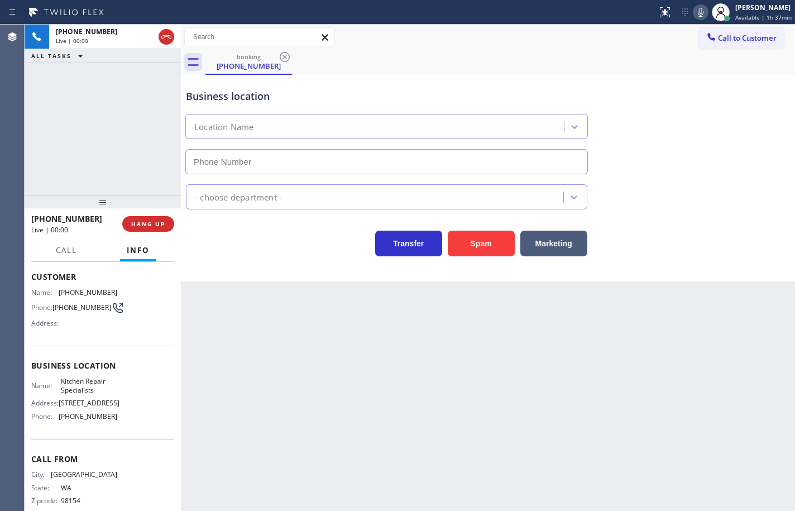
type input "[PHONE_NUMBER]"
click at [162, 227] on span "HANG UP" at bounding box center [148, 224] width 34 height 8
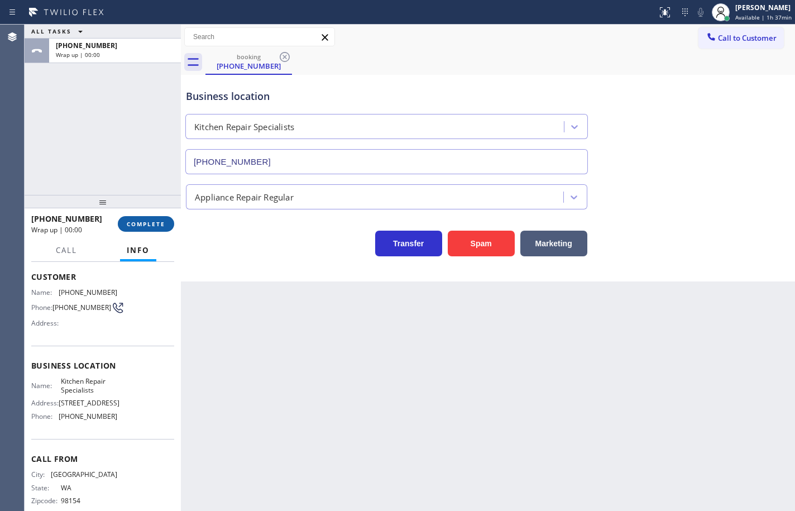
click at [162, 227] on span "COMPLETE" at bounding box center [146, 224] width 39 height 8
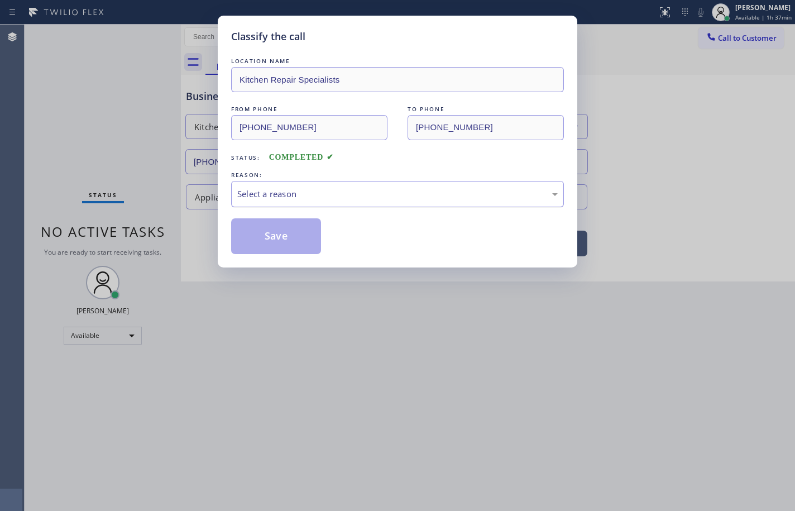
drag, startPoint x: 331, startPoint y: 179, endPoint x: 333, endPoint y: 192, distance: 12.4
click at [331, 179] on div "REASON:" at bounding box center [397, 175] width 333 height 12
click at [339, 200] on div "Select a reason" at bounding box center [397, 194] width 333 height 26
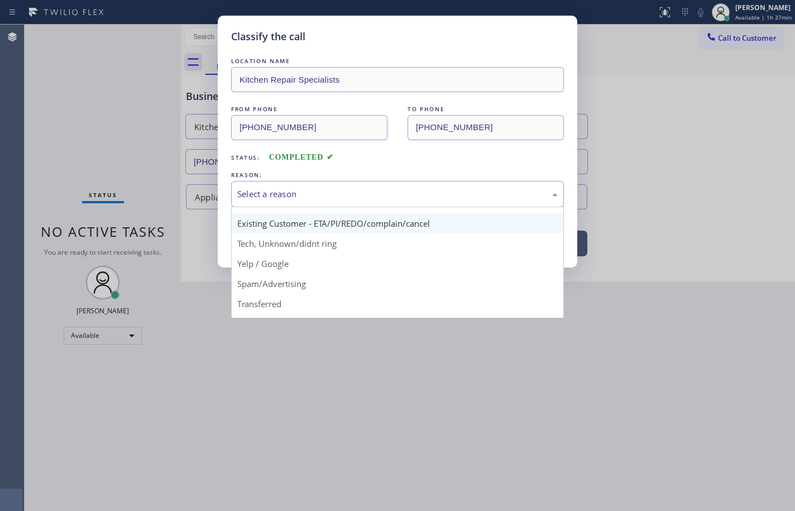
scroll to position [15, 0]
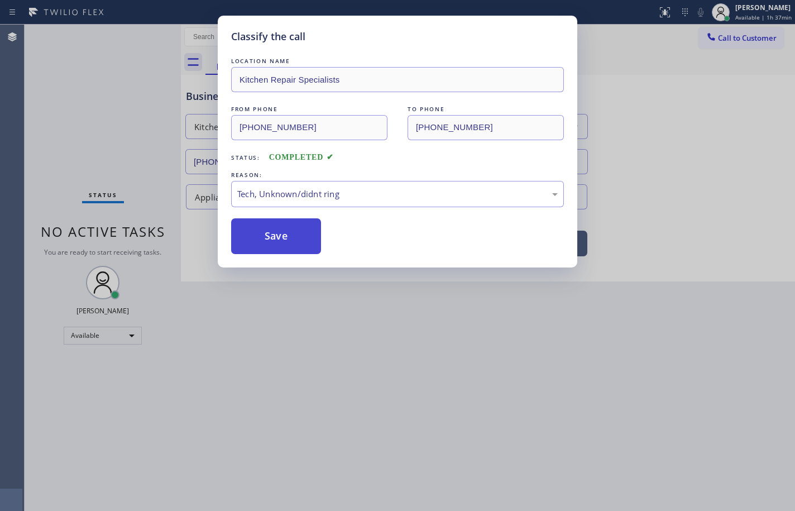
click at [307, 239] on button "Save" at bounding box center [276, 236] width 90 height 36
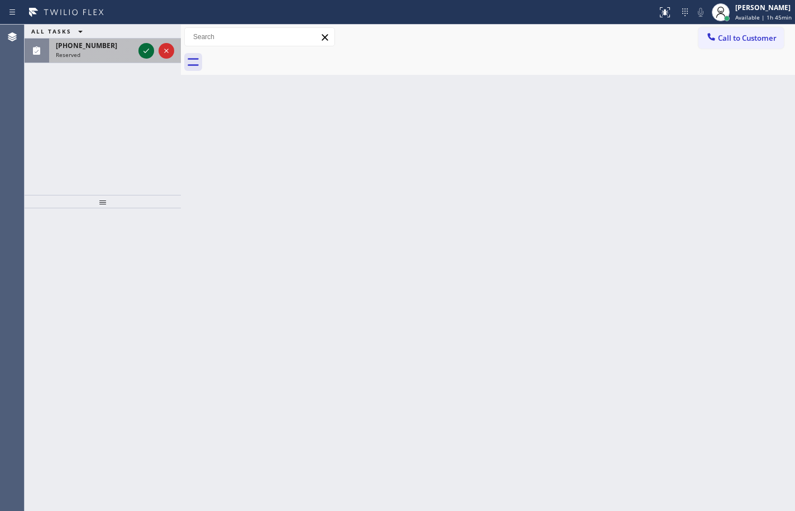
click at [147, 54] on icon at bounding box center [146, 50] width 13 height 13
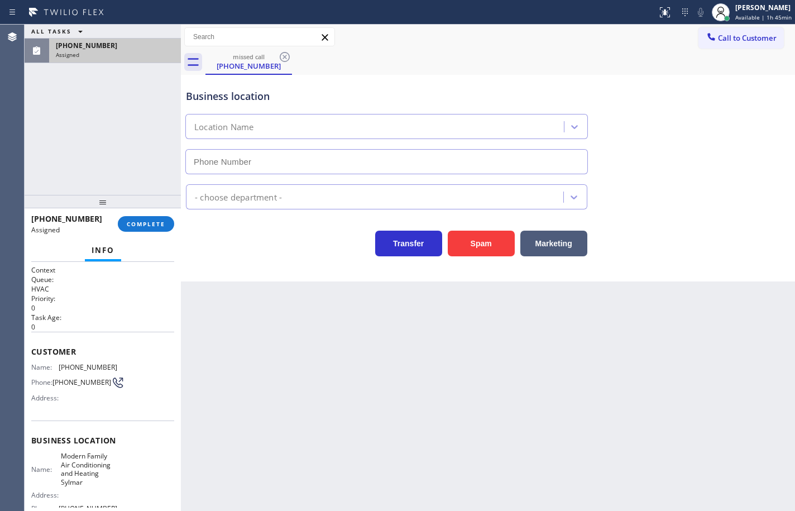
type input "[PHONE_NUMBER]"
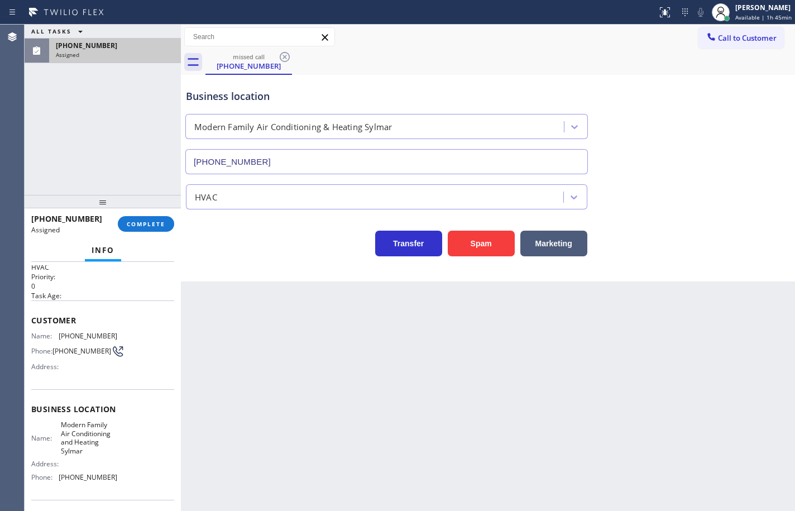
scroll to position [56, 0]
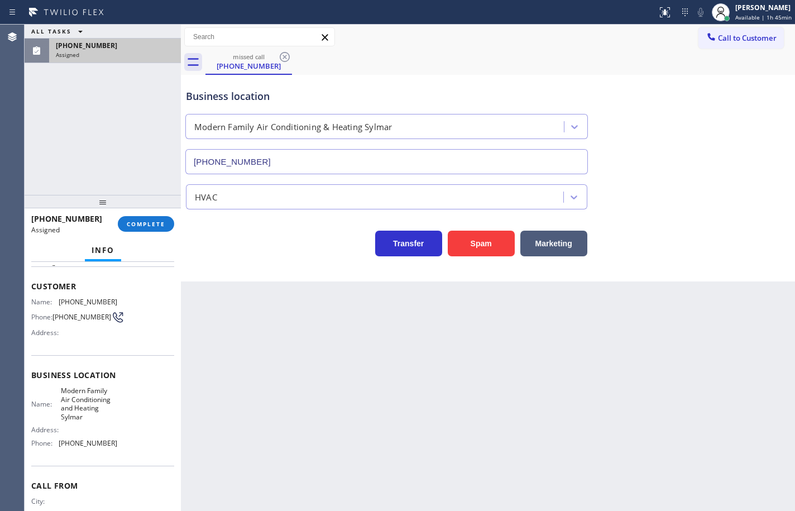
click at [119, 447] on div "Name: Modern Family Air Conditioning and Heating Sylmar Address: Phone: [PHONE_…" at bounding box center [102, 418] width 143 height 65
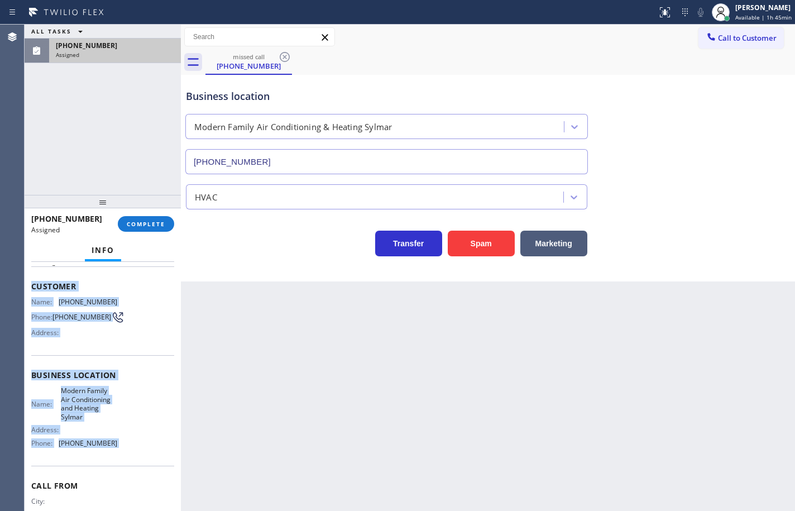
drag, startPoint x: 119, startPoint y: 447, endPoint x: 28, endPoint y: 283, distance: 187.2
click at [28, 283] on div "Context Queue: HVAC Priority: 0 Task Age: Customer Name: [PHONE_NUMBER] Phone: …" at bounding box center [103, 386] width 156 height 249
click at [159, 220] on span "COMPLETE" at bounding box center [146, 224] width 39 height 8
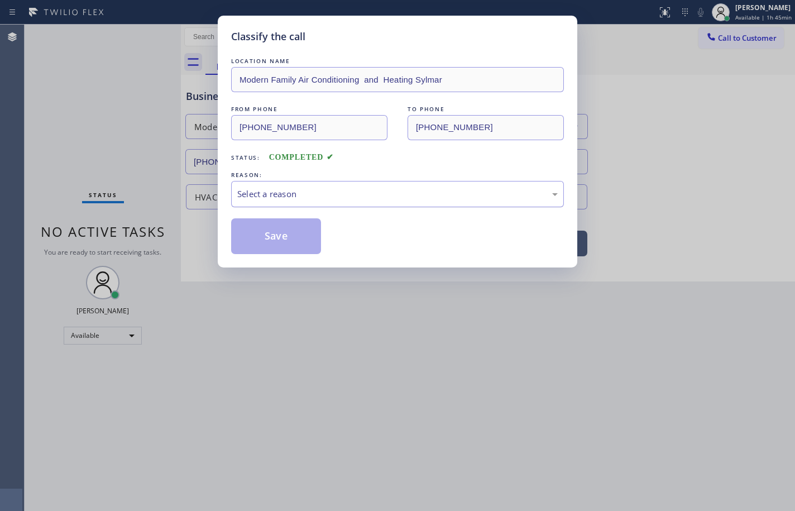
click at [329, 189] on div "Select a reason" at bounding box center [397, 194] width 320 height 13
click at [291, 242] on button "Save" at bounding box center [276, 236] width 90 height 36
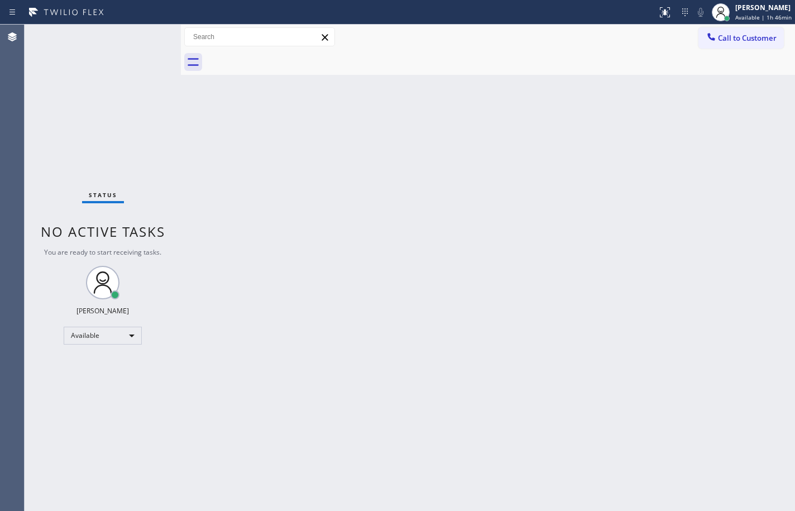
click at [769, 346] on div "Back to Dashboard Change Sender ID Customers Technicians Select a contact Outbo…" at bounding box center [488, 268] width 614 height 486
click at [777, 16] on span "Available | 1h 46min" at bounding box center [763, 17] width 56 height 8
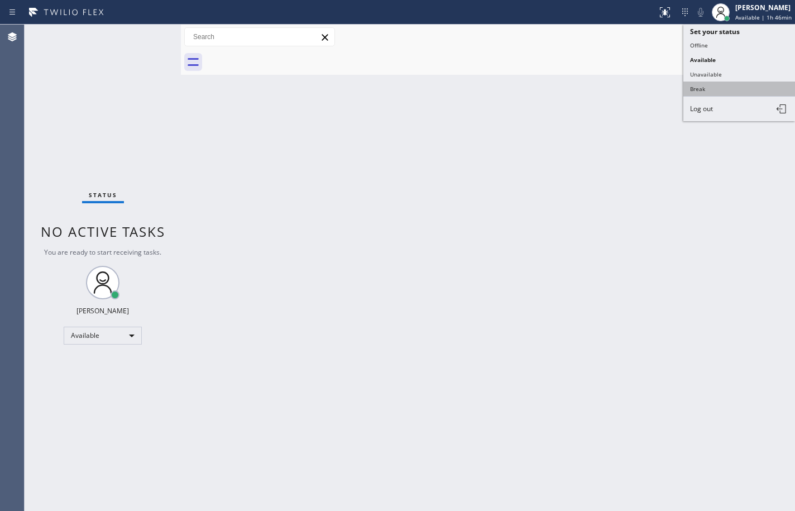
click at [728, 93] on button "Break" at bounding box center [739, 89] width 112 height 15
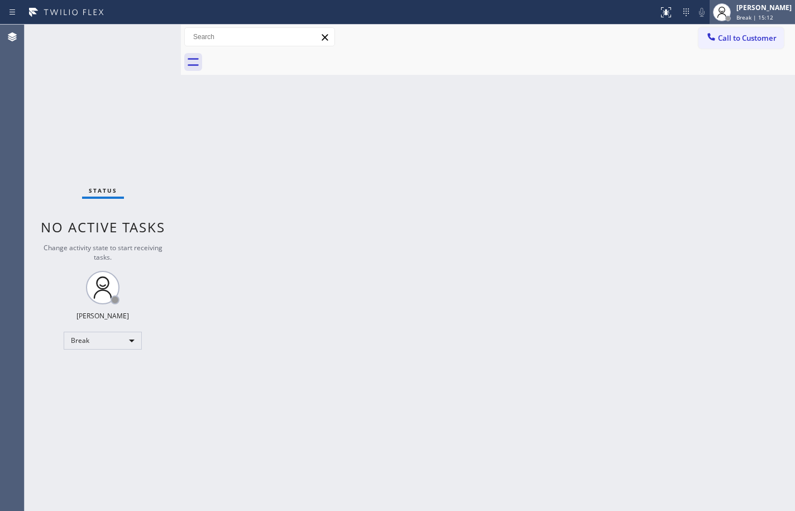
click at [776, 22] on div "[PERSON_NAME] Break | 15:12" at bounding box center [752, 12] width 85 height 25
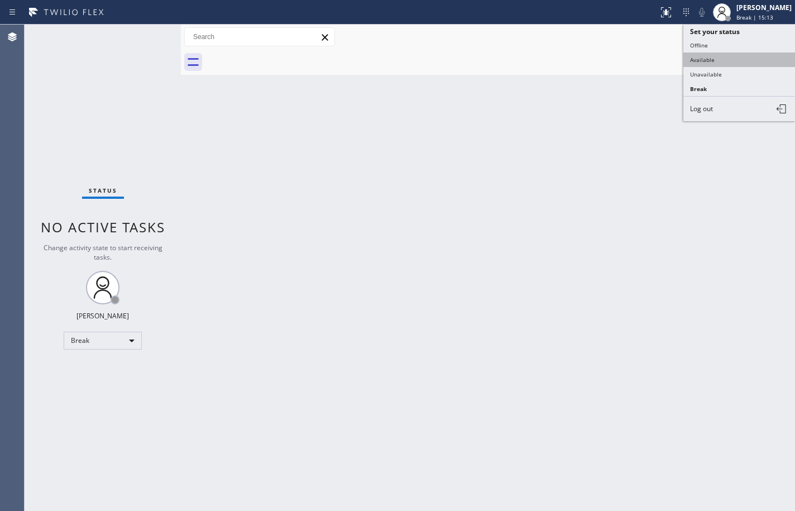
click at [749, 58] on button "Available" at bounding box center [739, 59] width 112 height 15
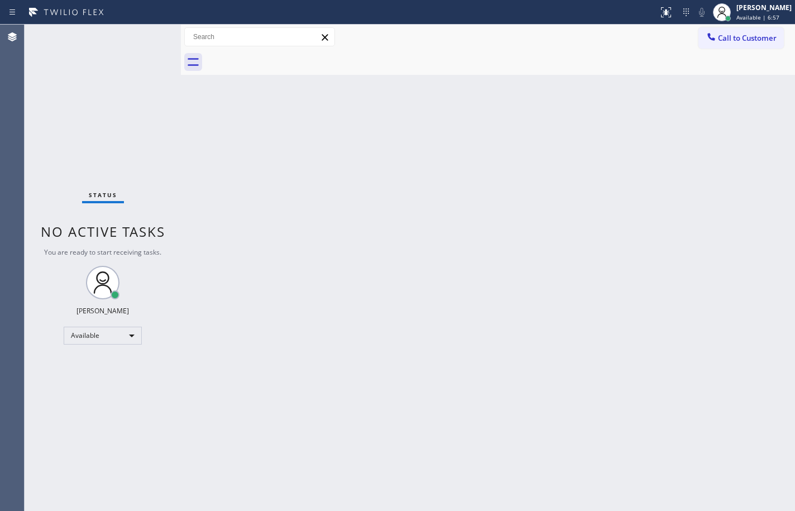
click at [776, 135] on div "Back to Dashboard Change Sender ID Customers Technicians Select a contact Outbo…" at bounding box center [488, 268] width 614 height 486
click at [765, 180] on div "Back to Dashboard Change Sender ID Customers Technicians Select a contact Outbo…" at bounding box center [488, 268] width 614 height 486
drag, startPoint x: 116, startPoint y: 65, endPoint x: 116, endPoint y: 59, distance: 6.1
click at [116, 61] on div "Status No active tasks You are ready to start receiving tasks. [PERSON_NAME] Av…" at bounding box center [103, 268] width 156 height 486
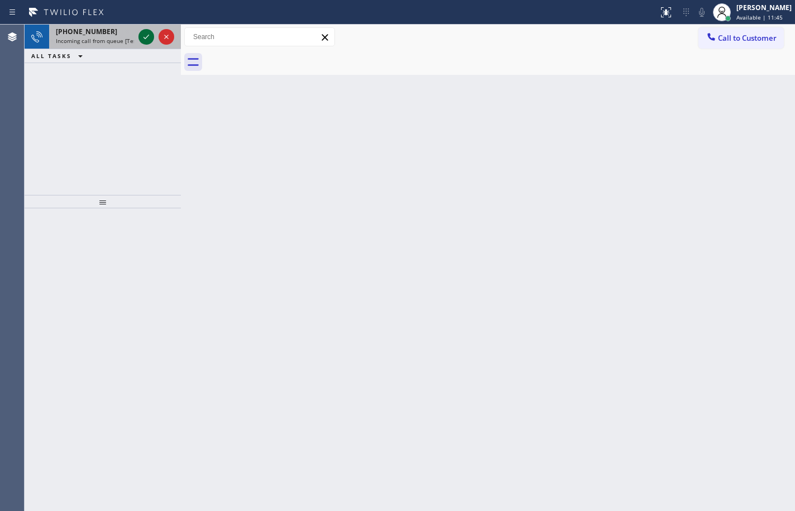
click at [142, 34] on icon at bounding box center [146, 36] width 13 height 13
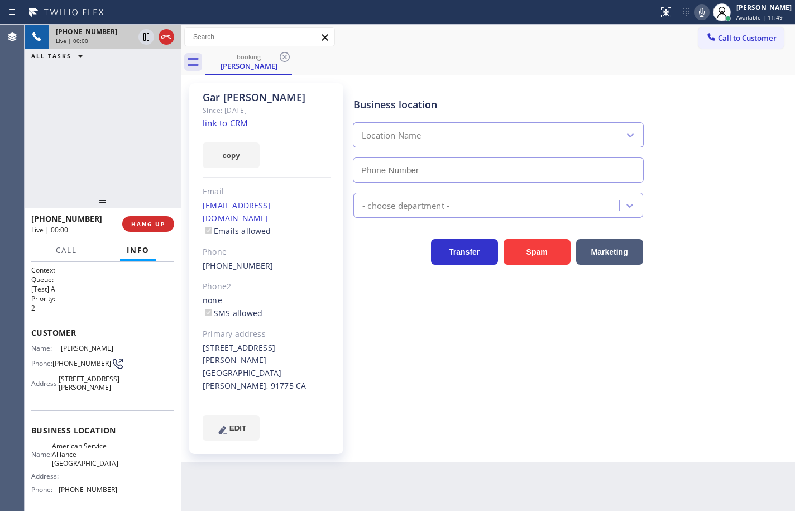
type input "[PHONE_NUMBER]"
click at [243, 125] on link "link to CRM" at bounding box center [225, 122] width 45 height 11
click at [244, 156] on button "copy" at bounding box center [231, 155] width 57 height 26
click at [699, 15] on icon at bounding box center [702, 12] width 6 height 9
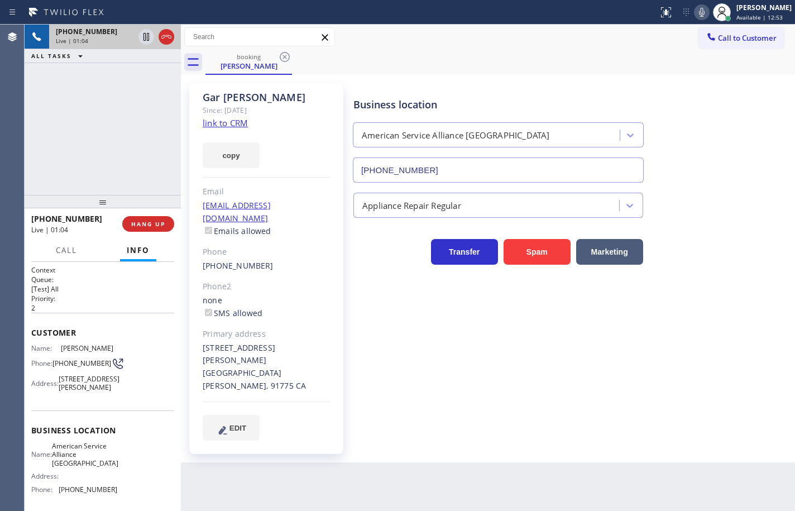
click at [84, 457] on span "American Service Alliance [GEOGRAPHIC_DATA]" at bounding box center [85, 455] width 66 height 26
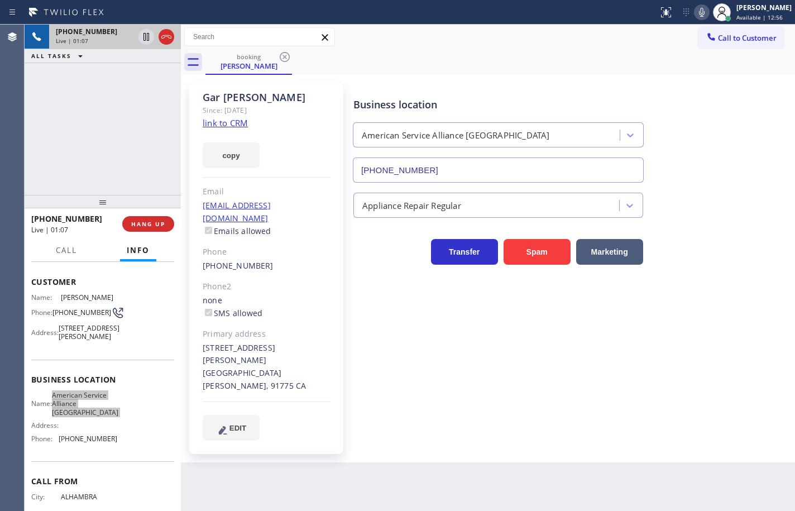
scroll to position [102, 0]
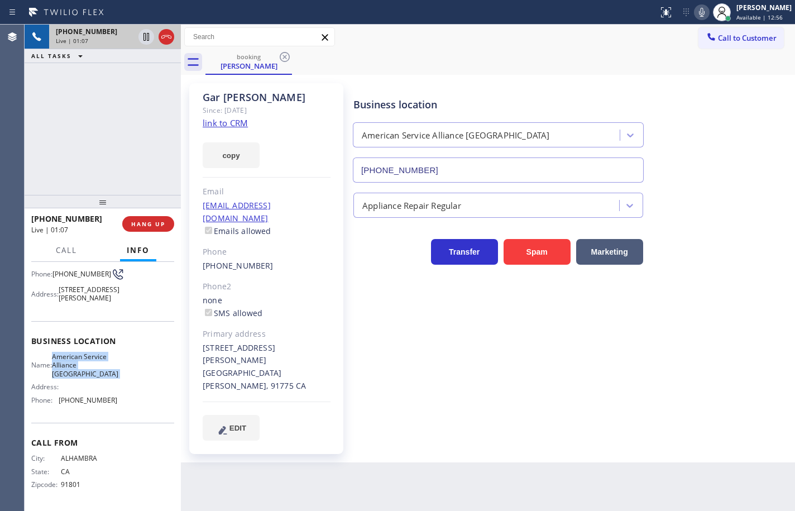
click at [101, 394] on div "Name: American Service Alliance Alhambra Address: Phone: [PHONE_NUMBER]" at bounding box center [74, 380] width 86 height 56
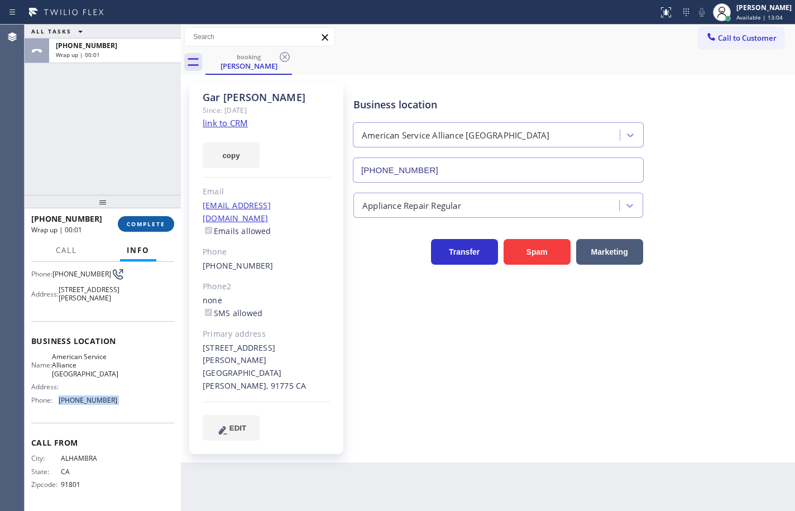
click at [154, 223] on span "COMPLETE" at bounding box center [146, 224] width 39 height 8
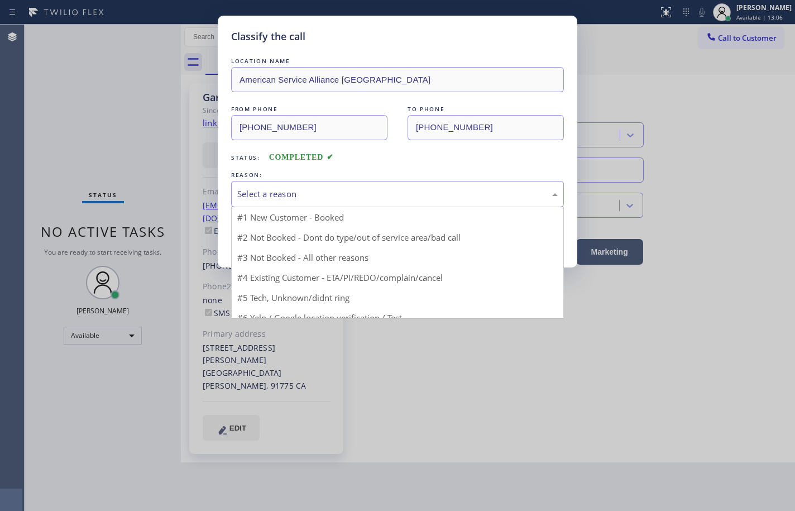
click at [296, 196] on div "Select a reason" at bounding box center [397, 194] width 320 height 13
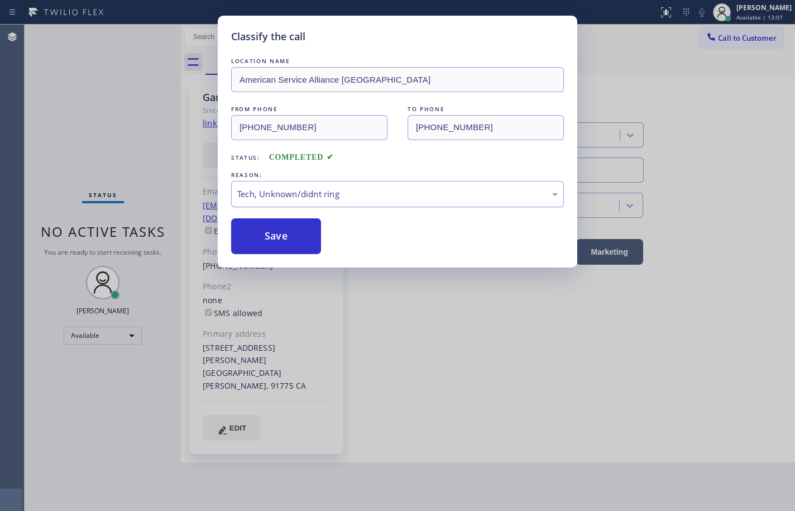
click at [310, 194] on div "Tech, Unknown/didnt ring" at bounding box center [397, 194] width 320 height 13
click at [304, 249] on button "Save" at bounding box center [276, 236] width 90 height 36
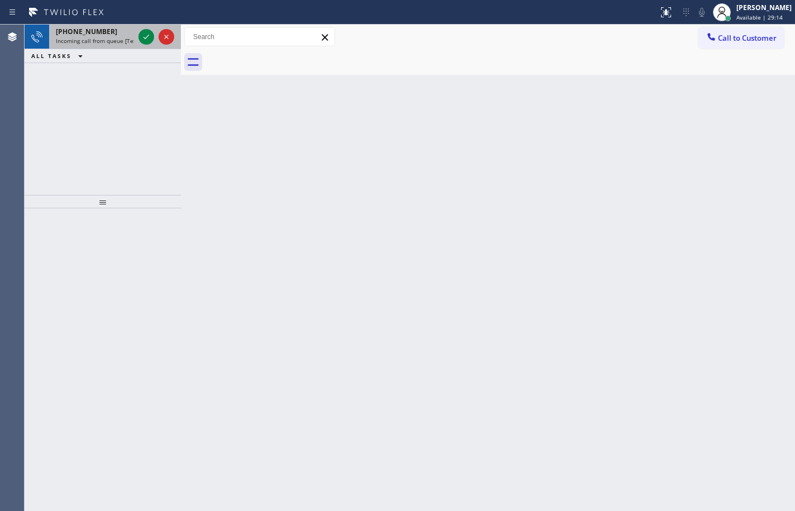
drag, startPoint x: 122, startPoint y: 41, endPoint x: 130, endPoint y: 38, distance: 8.0
click at [122, 41] on span "Incoming call from queue [Test] All" at bounding box center [102, 41] width 93 height 8
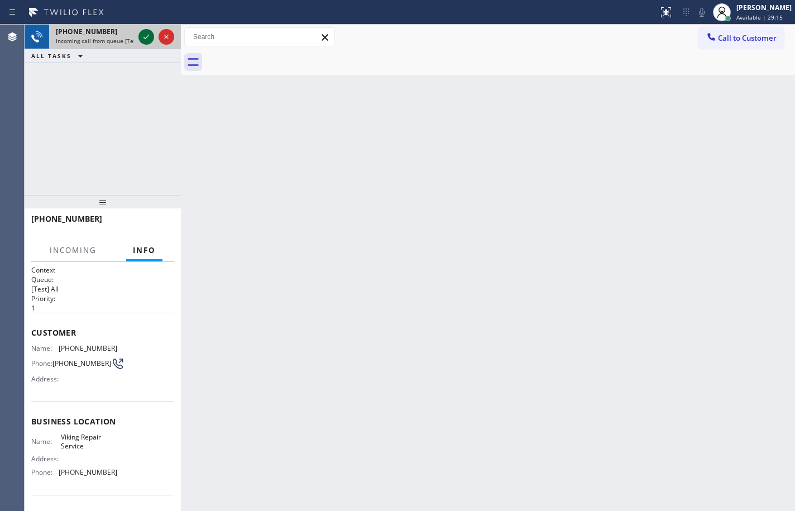
click at [142, 37] on icon at bounding box center [146, 36] width 13 height 13
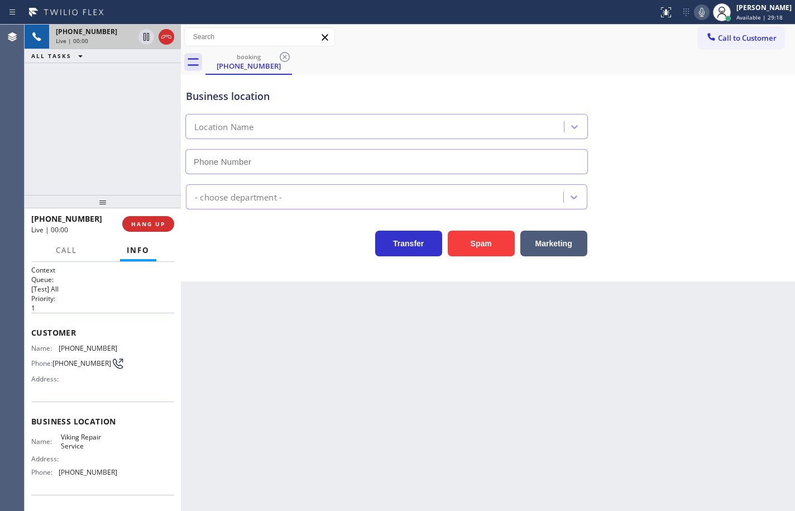
type input "[PHONE_NUMBER]"
click at [95, 351] on span "[PHONE_NUMBER]" at bounding box center [88, 348] width 59 height 8
click at [84, 445] on span "Viking Repair Service" at bounding box center [89, 441] width 56 height 17
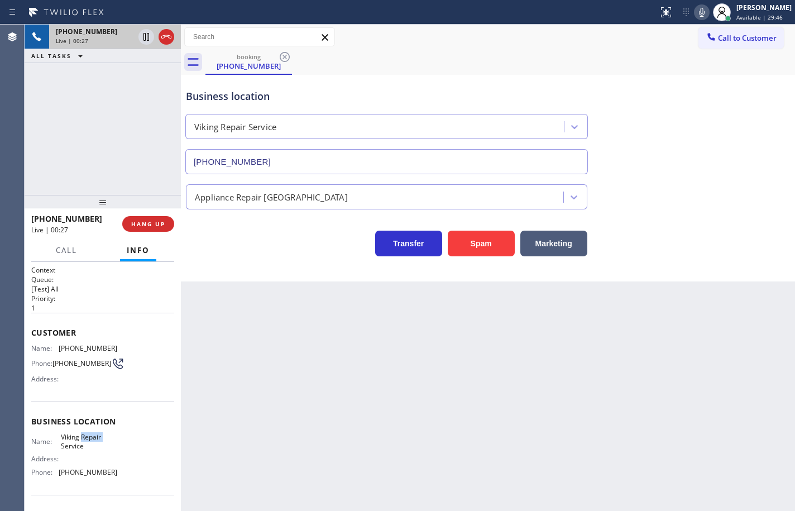
click at [84, 445] on span "Viking Repair Service" at bounding box center [89, 441] width 56 height 17
click at [83, 476] on span "[PHONE_NUMBER]" at bounding box center [88, 472] width 59 height 8
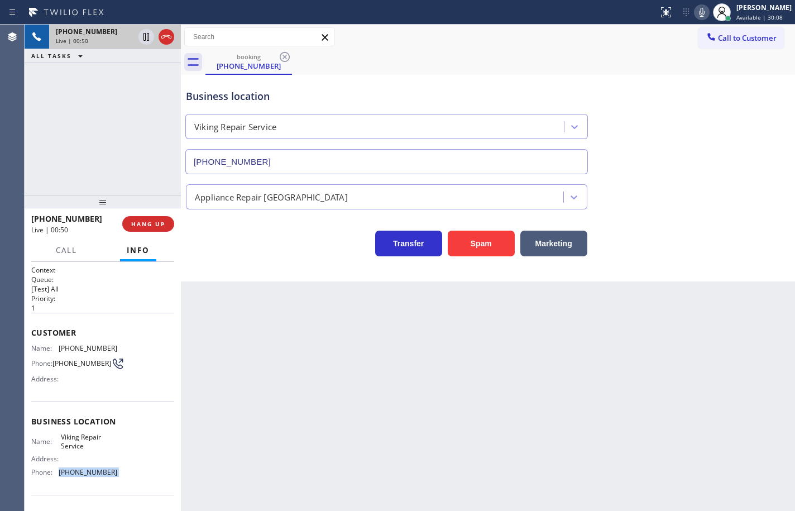
click at [695, 8] on icon at bounding box center [701, 12] width 13 height 13
click at [698, 8] on rect at bounding box center [702, 11] width 8 height 8
click at [695, 16] on icon at bounding box center [701, 12] width 13 height 13
click at [695, 9] on icon at bounding box center [701, 12] width 13 height 13
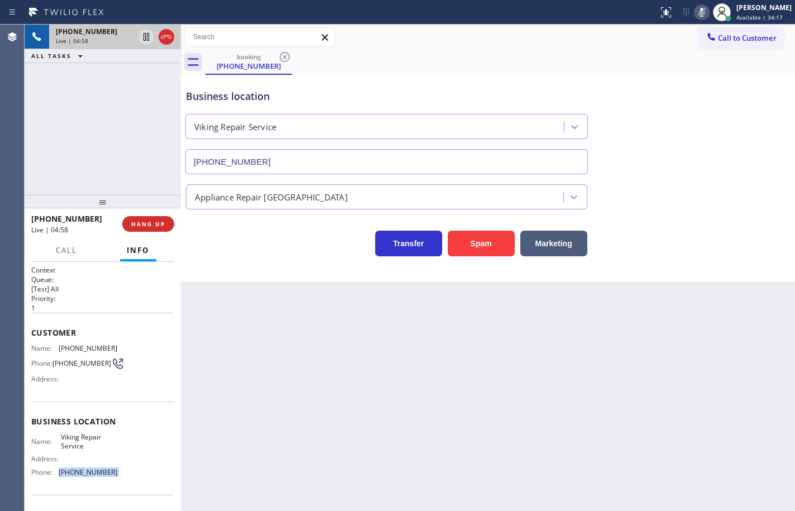
click at [699, 9] on icon at bounding box center [702, 12] width 6 height 9
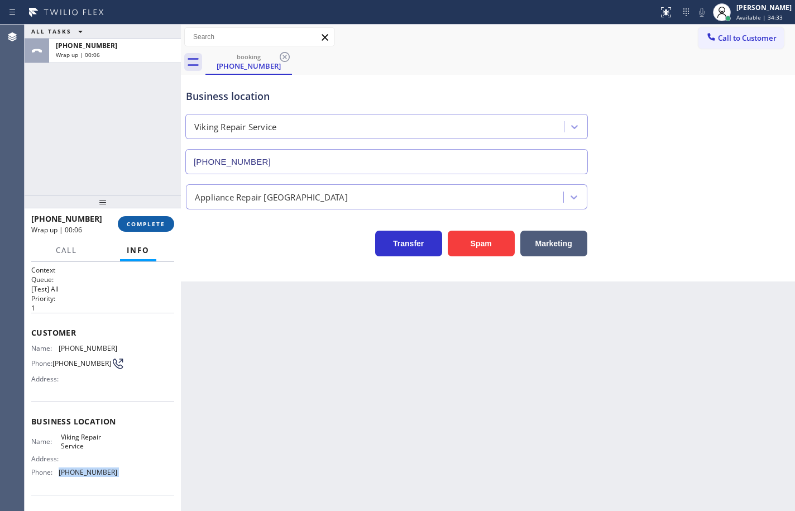
click at [144, 222] on span "COMPLETE" at bounding box center [146, 224] width 39 height 8
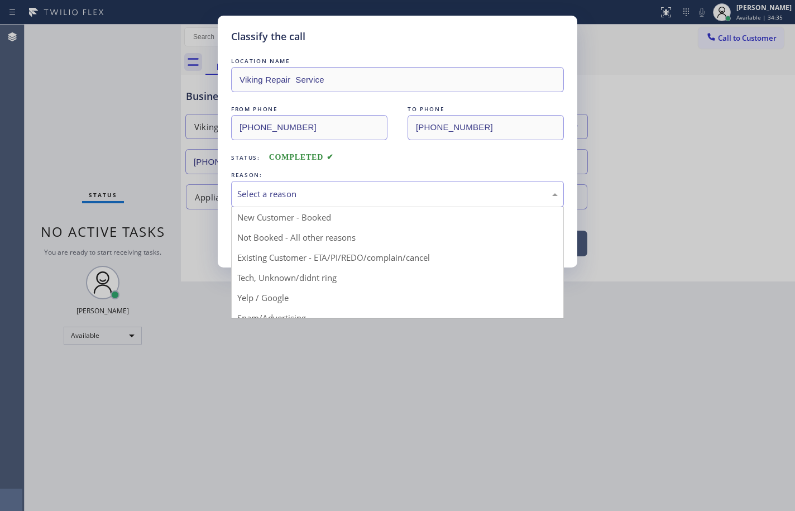
click at [292, 194] on div "Select a reason" at bounding box center [397, 194] width 320 height 13
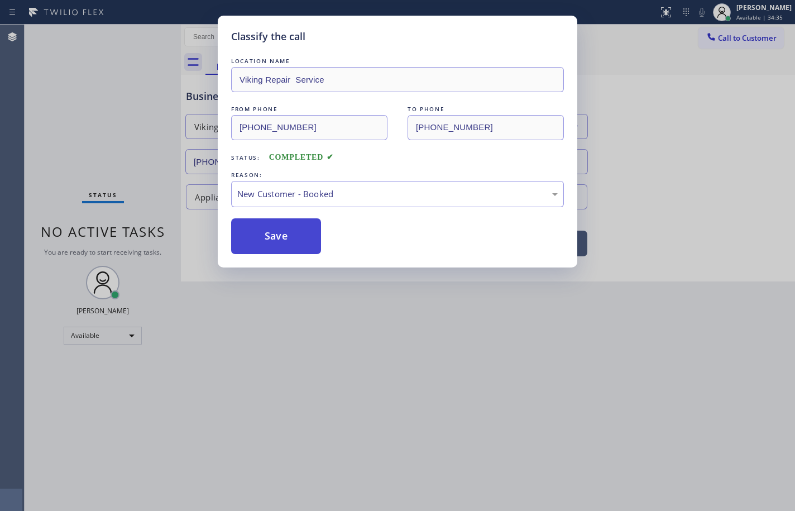
click at [304, 243] on button "Save" at bounding box center [276, 236] width 90 height 36
